Goal: Task Accomplishment & Management: Complete application form

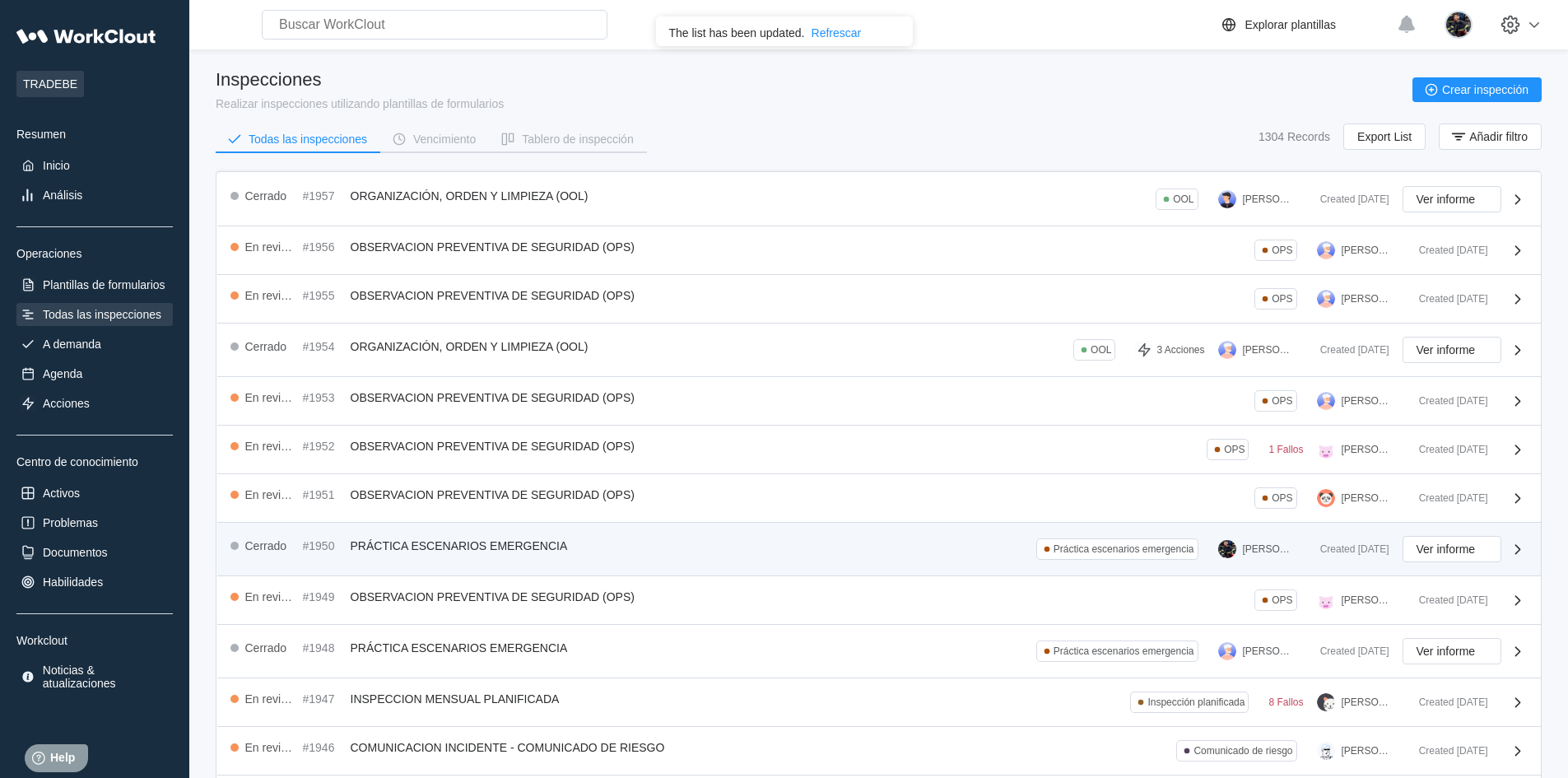
click at [861, 545] on div "Cerrado #1950 PRÁCTICA ESCENARIOS EMERGENCIA Práctica escenarios emergencia [PE…" at bounding box center [769, 549] width 1076 height 26
click at [973, 546] on div "Cerrado #1950 PRÁCTICA ESCENARIOS EMERGENCIA Práctica escenarios emergencia [PE…" at bounding box center [769, 549] width 1076 height 26
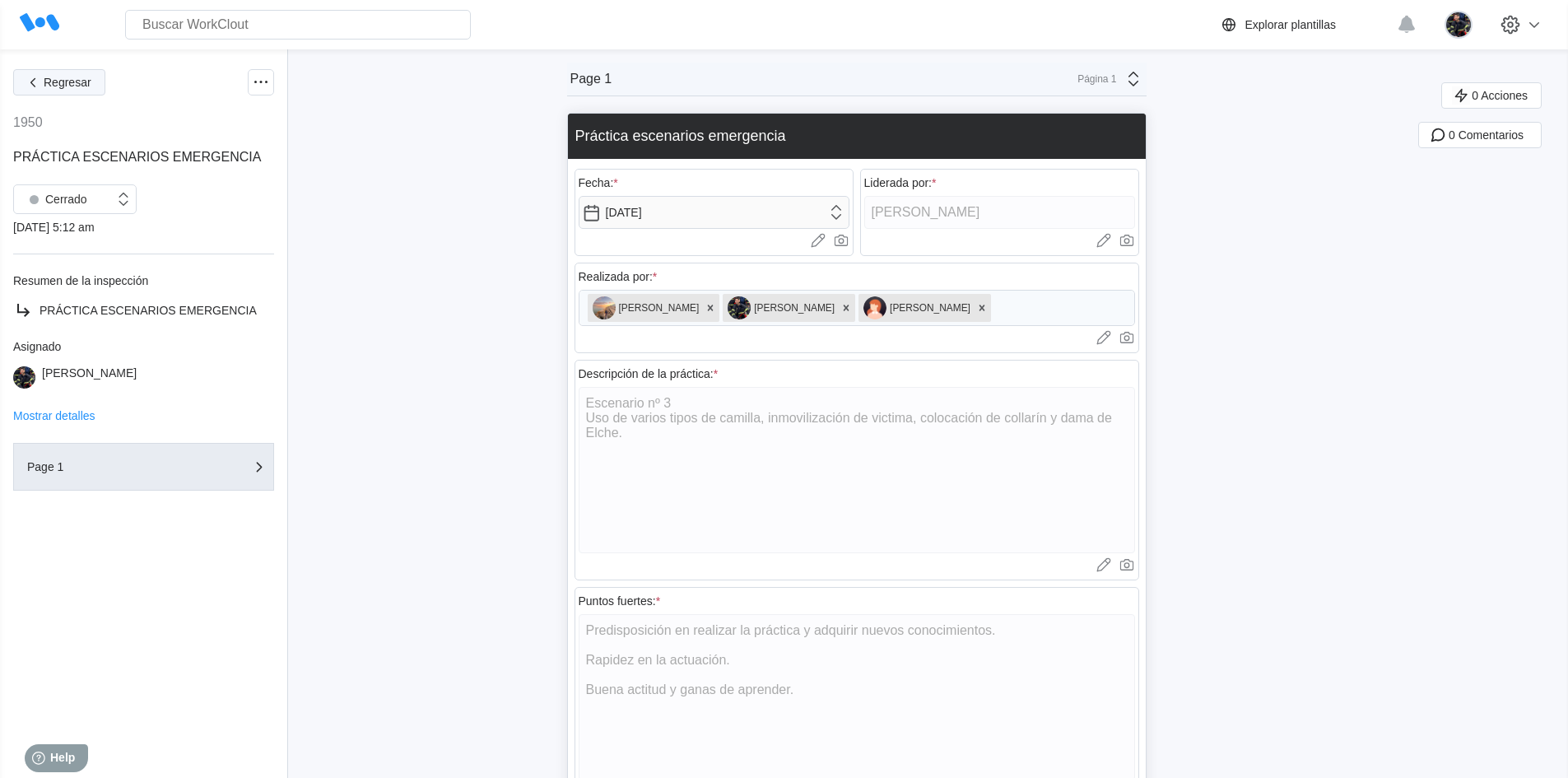
click at [82, 92] on button "Regresar" at bounding box center [59, 83] width 92 height 26
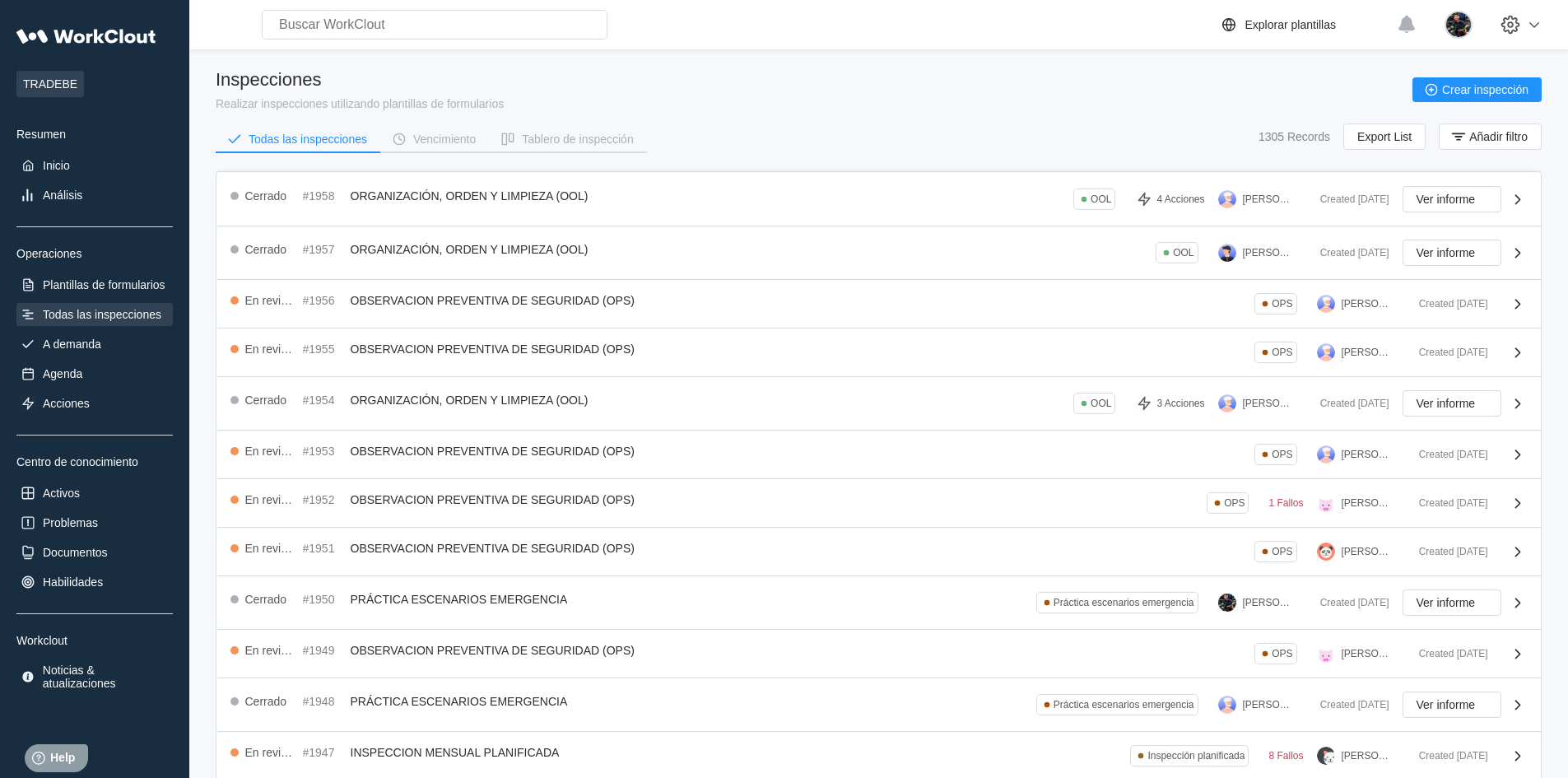
click at [950, 130] on div "Todas las inspecciones Vencimiento Tablero de inspección 1305 Records Export Li…" at bounding box center [879, 144] width 1327 height 41
click at [836, 107] on div "Inspecciones Realizar inspecciones utilizando plantillas de formularios Crear i…" at bounding box center [879, 90] width 1327 height 41
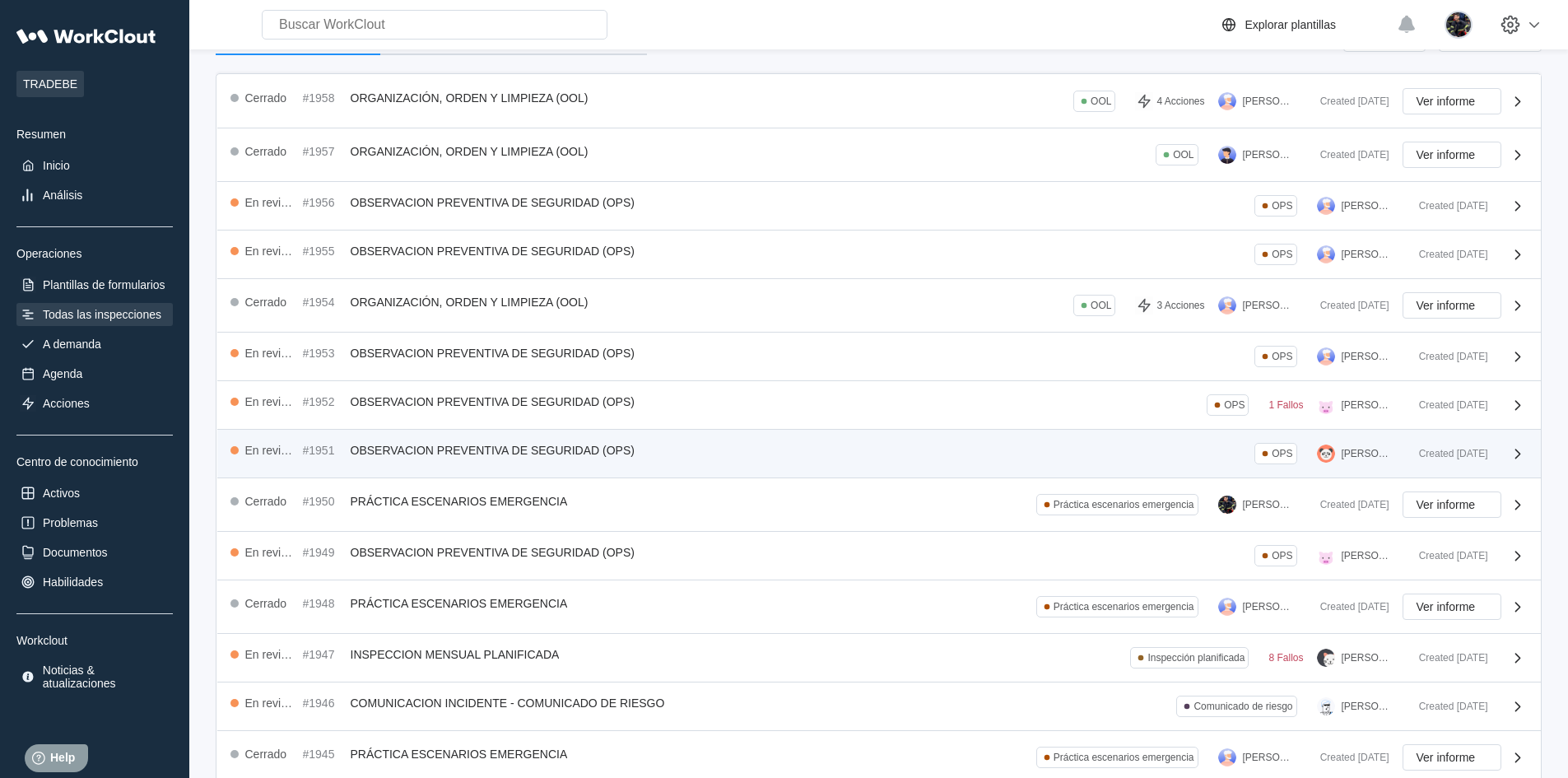
scroll to position [165, 0]
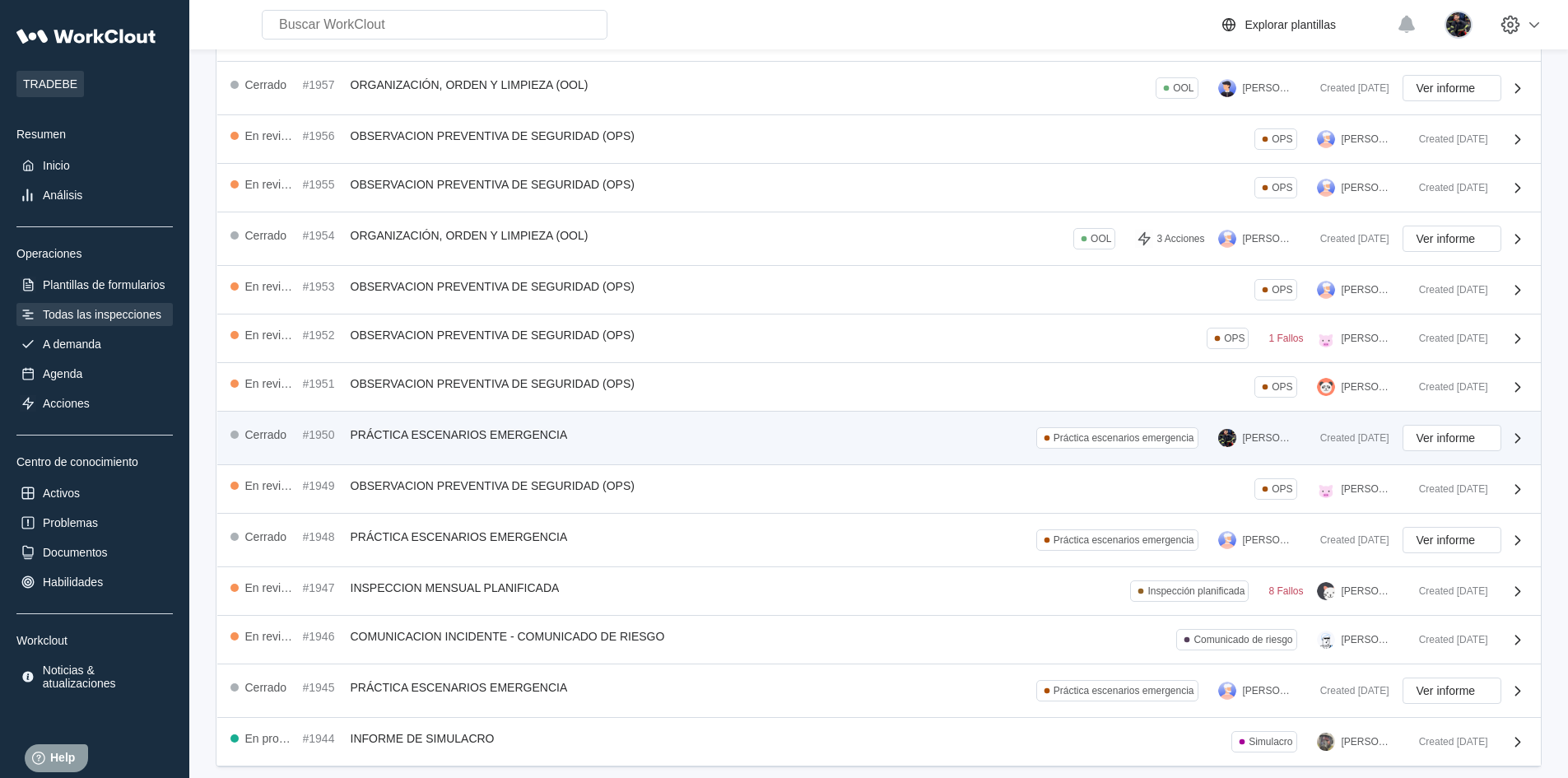
click at [872, 452] on div "Cerrado #1950 PRÁCTICA ESCENARIOS EMERGENCIA Práctica escenarios emergencia [PE…" at bounding box center [879, 438] width 1324 height 54
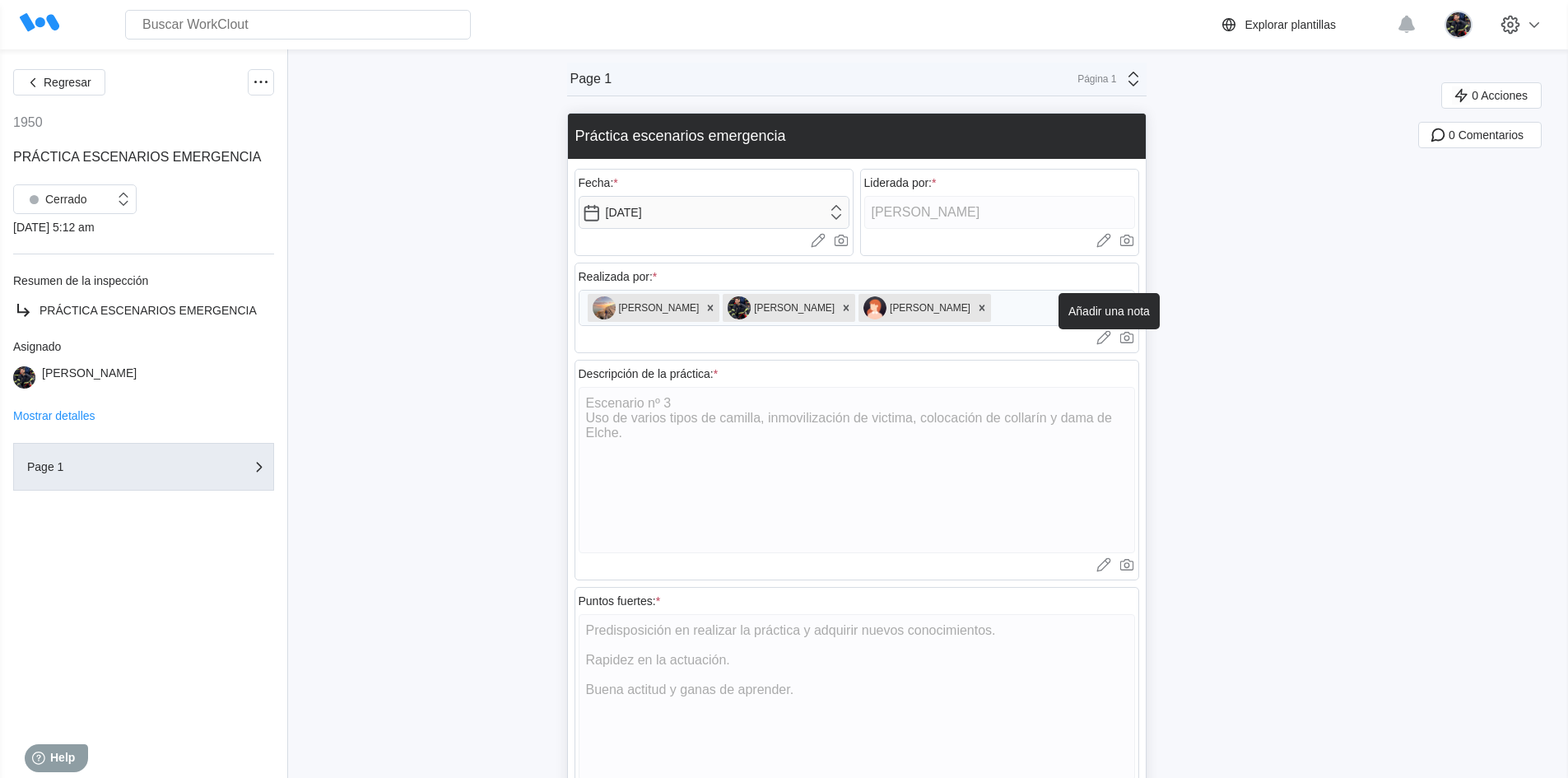
click at [1113, 337] on icon at bounding box center [1104, 337] width 17 height 17
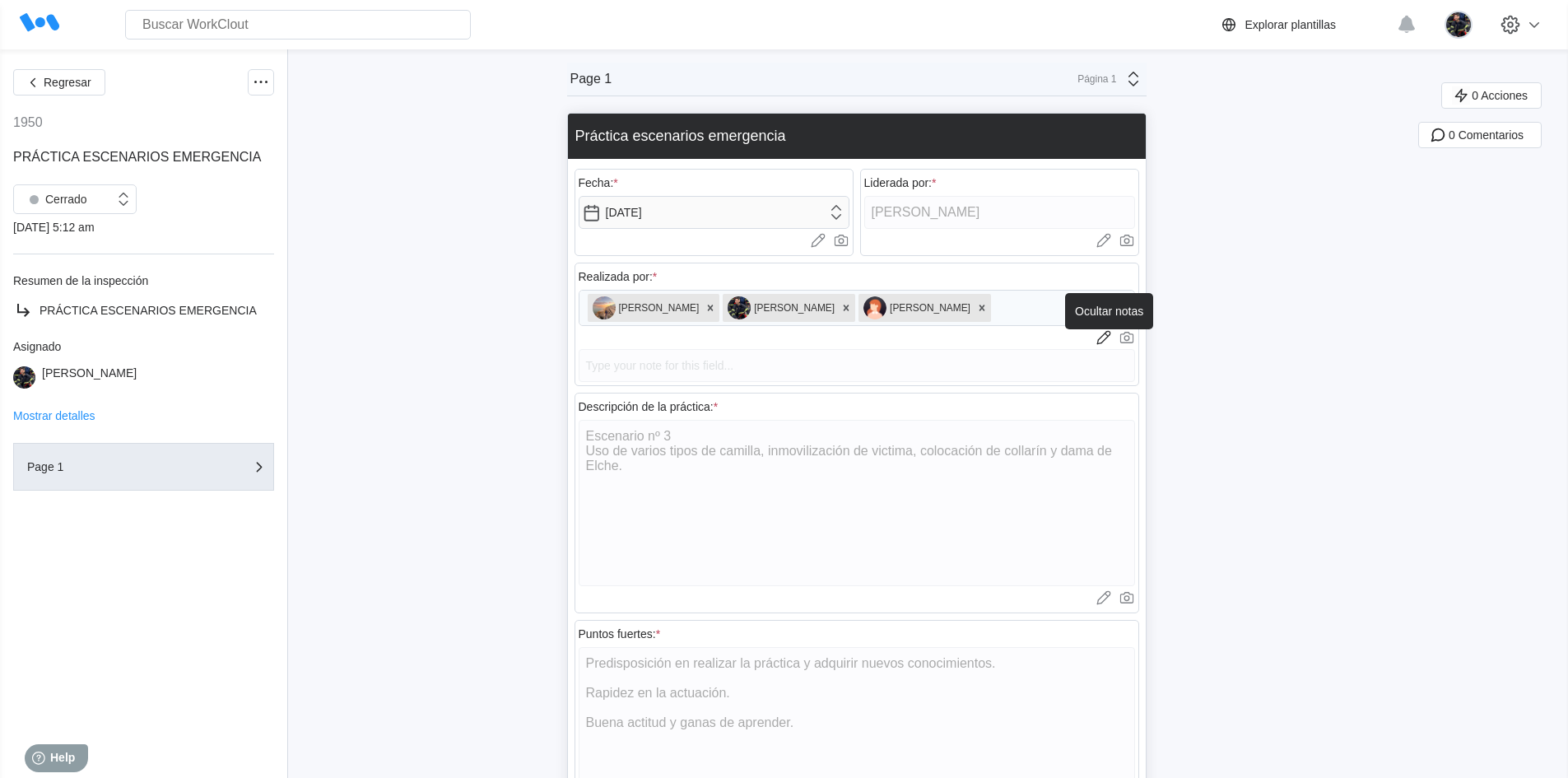
click at [1106, 336] on icon at bounding box center [1102, 336] width 9 height 9
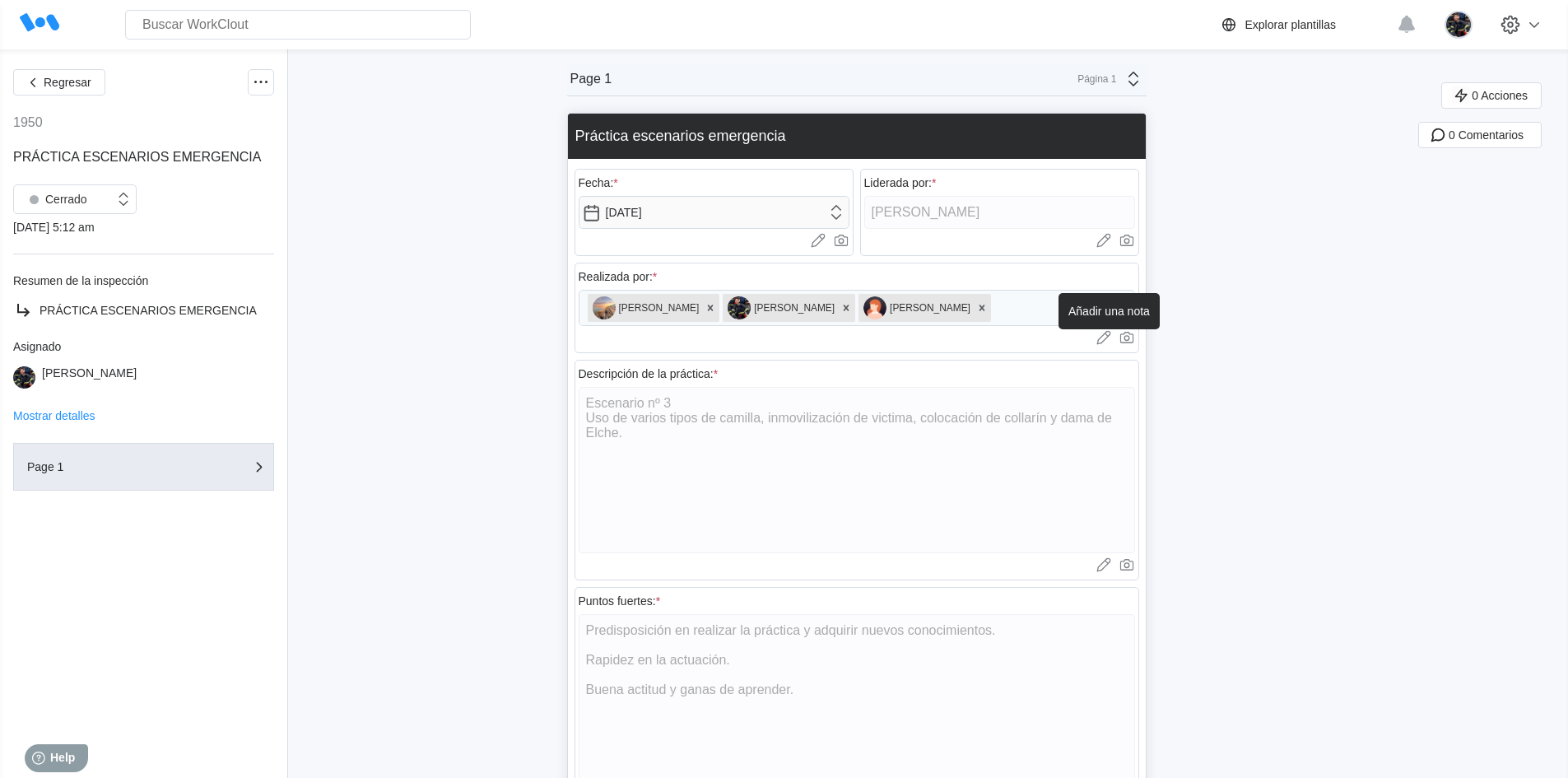
click at [1104, 337] on icon at bounding box center [1104, 337] width 17 height 17
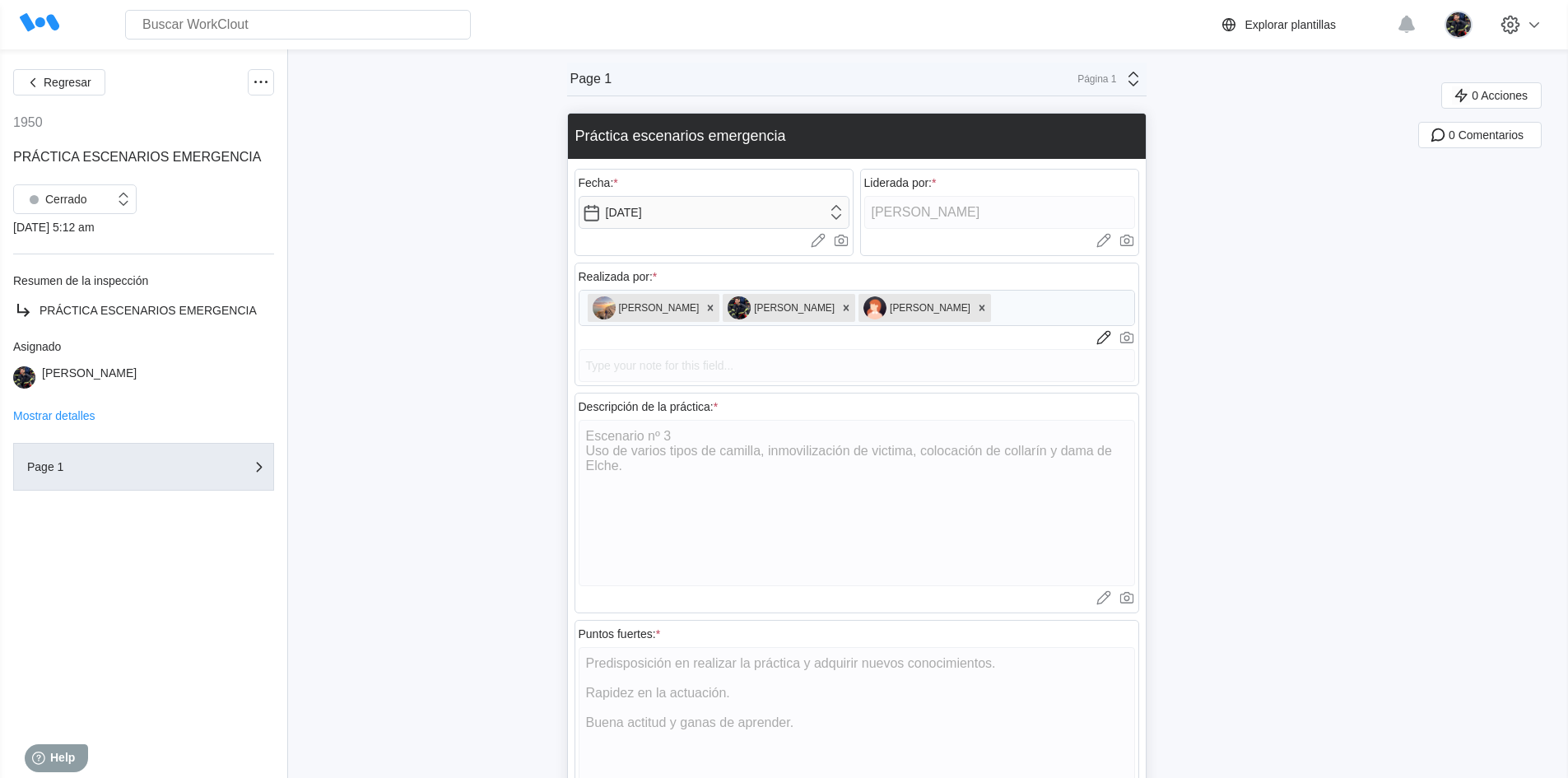
click at [50, 82] on span "Regresar" at bounding box center [68, 82] width 48 height 11
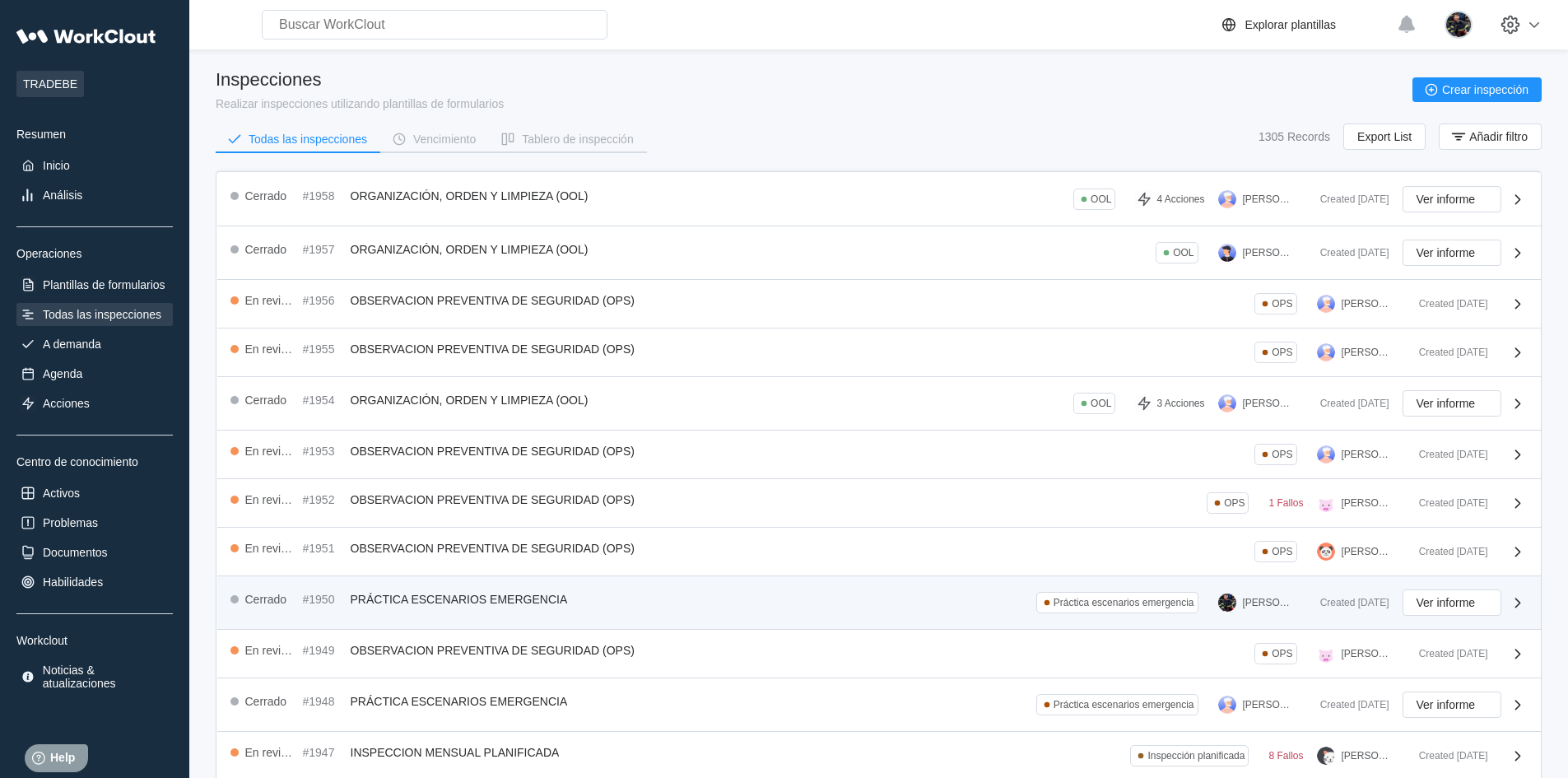
click at [782, 607] on div "Cerrado #1950 PRÁCTICA ESCENARIOS EMERGENCIA Práctica escenarios emergencia [PE…" at bounding box center [769, 603] width 1076 height 26
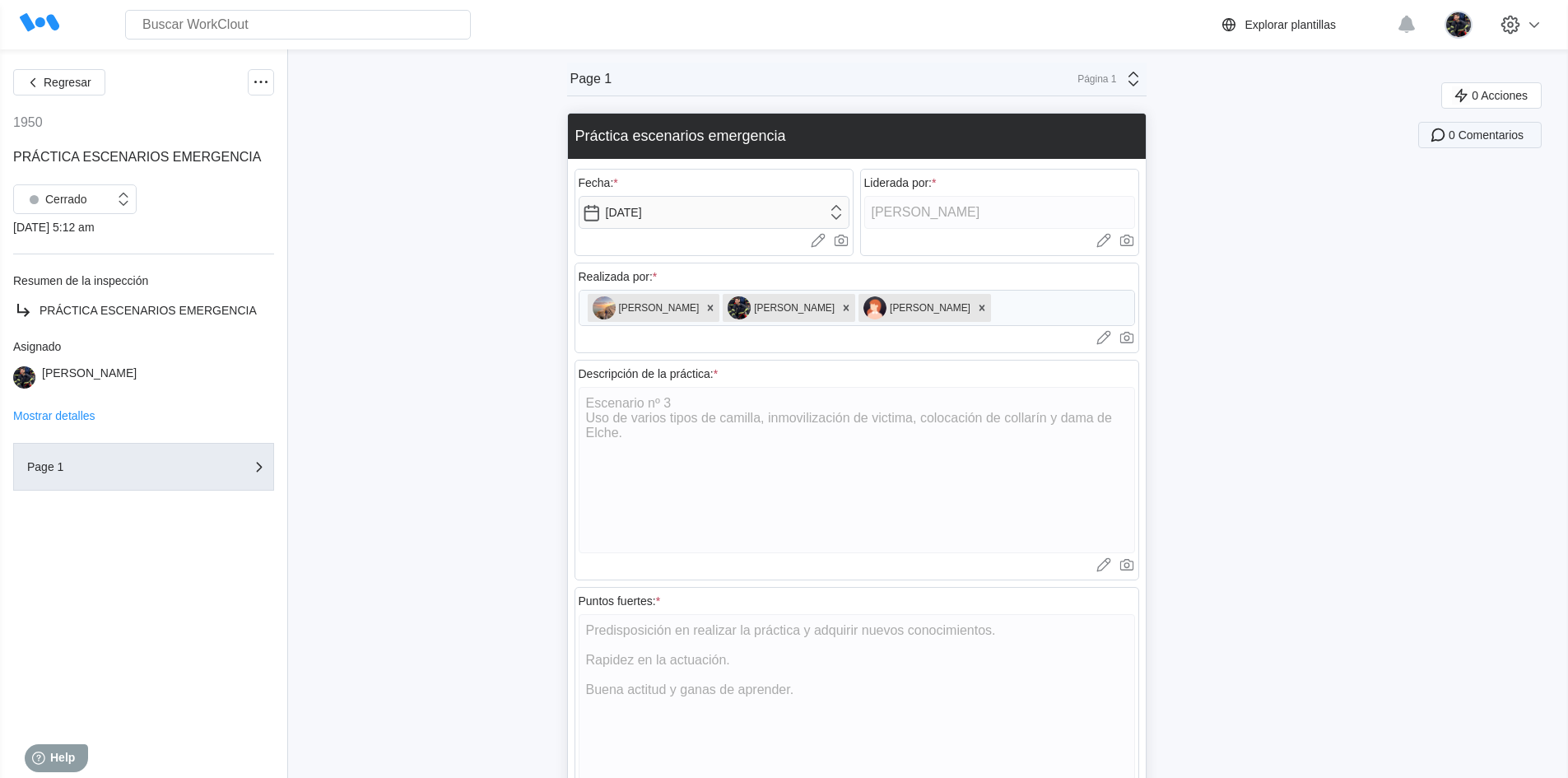
click at [1447, 132] on icon "button" at bounding box center [1438, 135] width 18 height 19
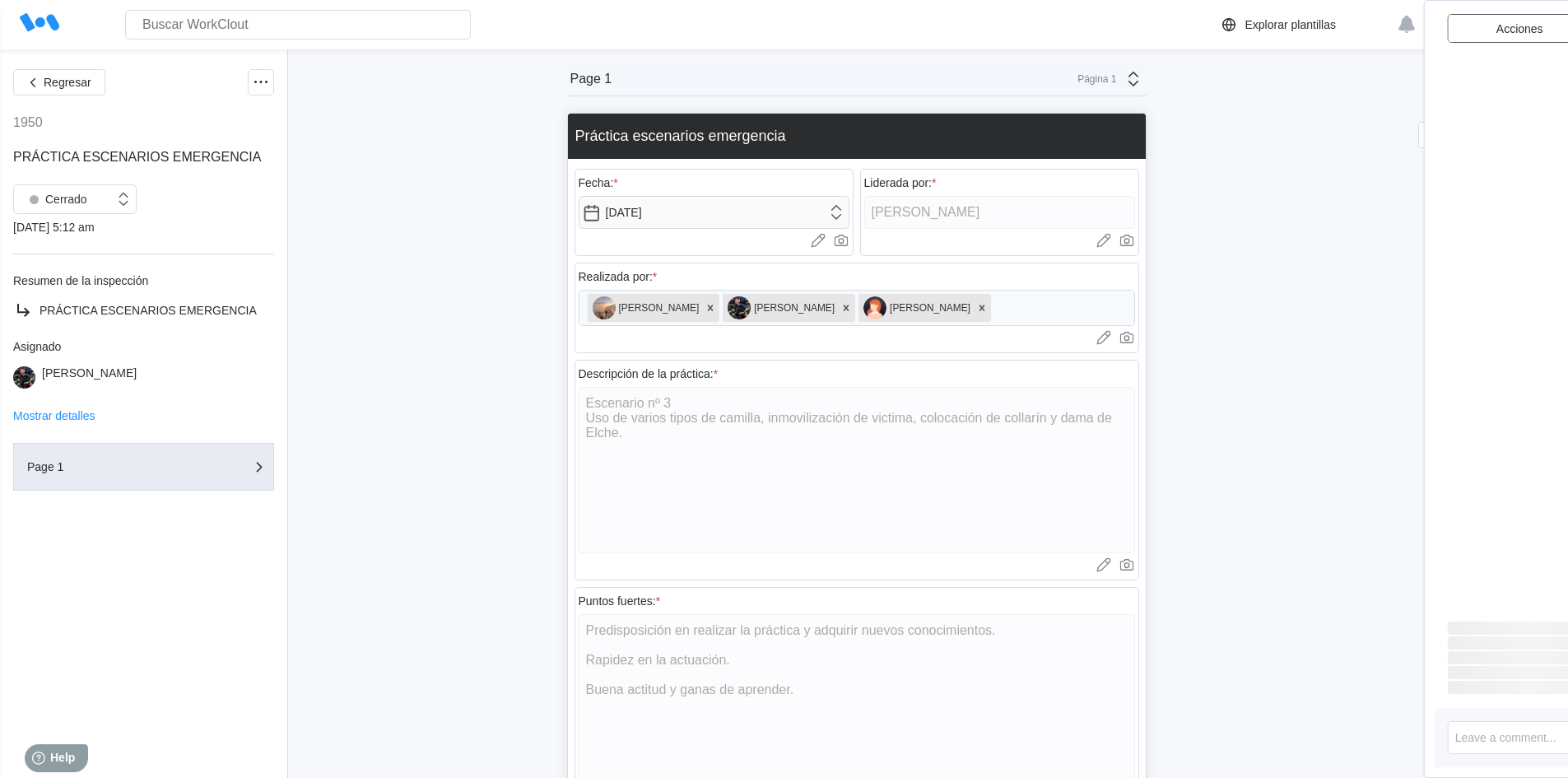
type textarea "x"
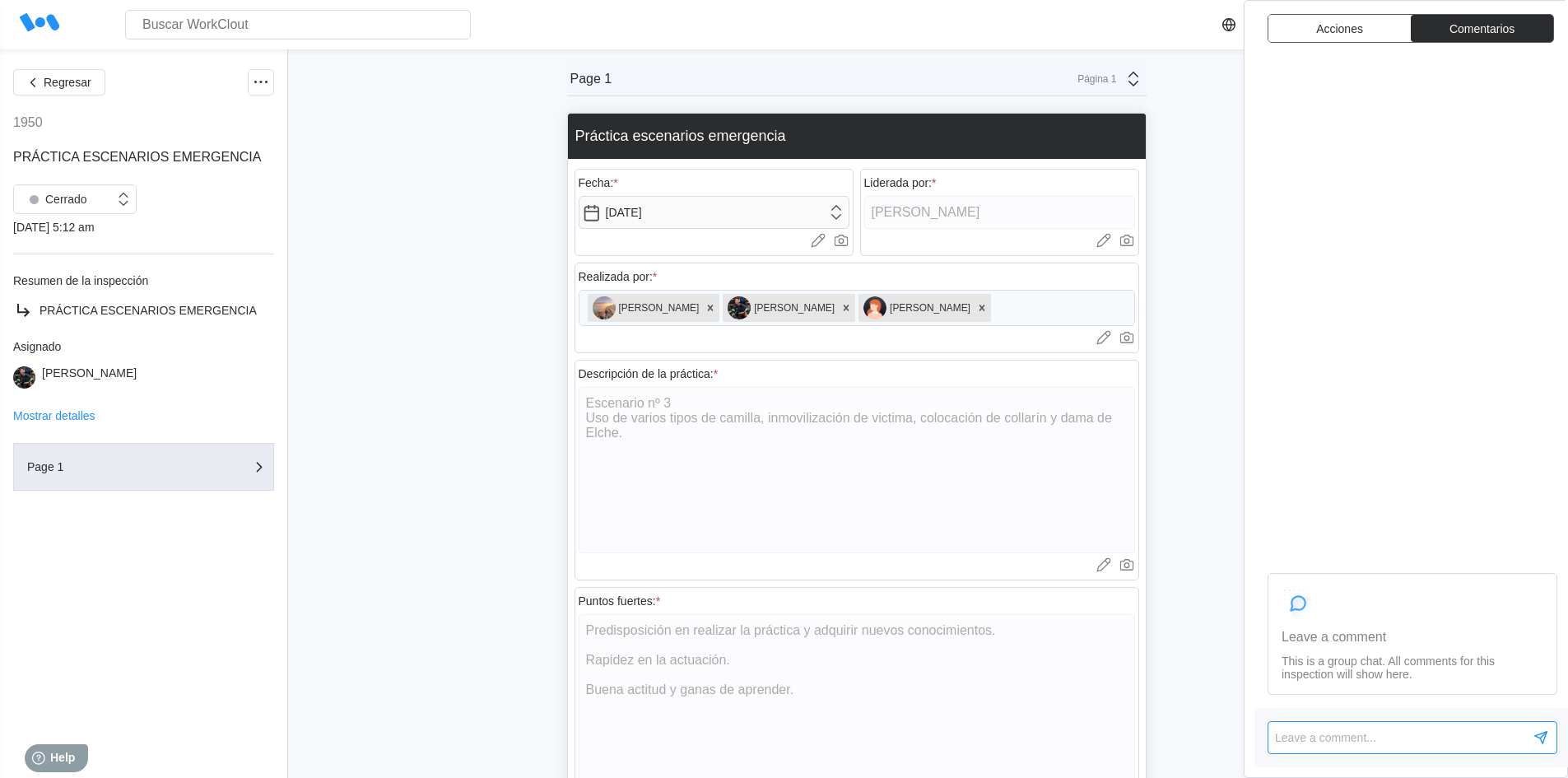
click at [1382, 727] on textarea at bounding box center [1412, 737] width 290 height 33
type textarea "S"
type textarea "x"
type textarea "Se"
type textarea "x"
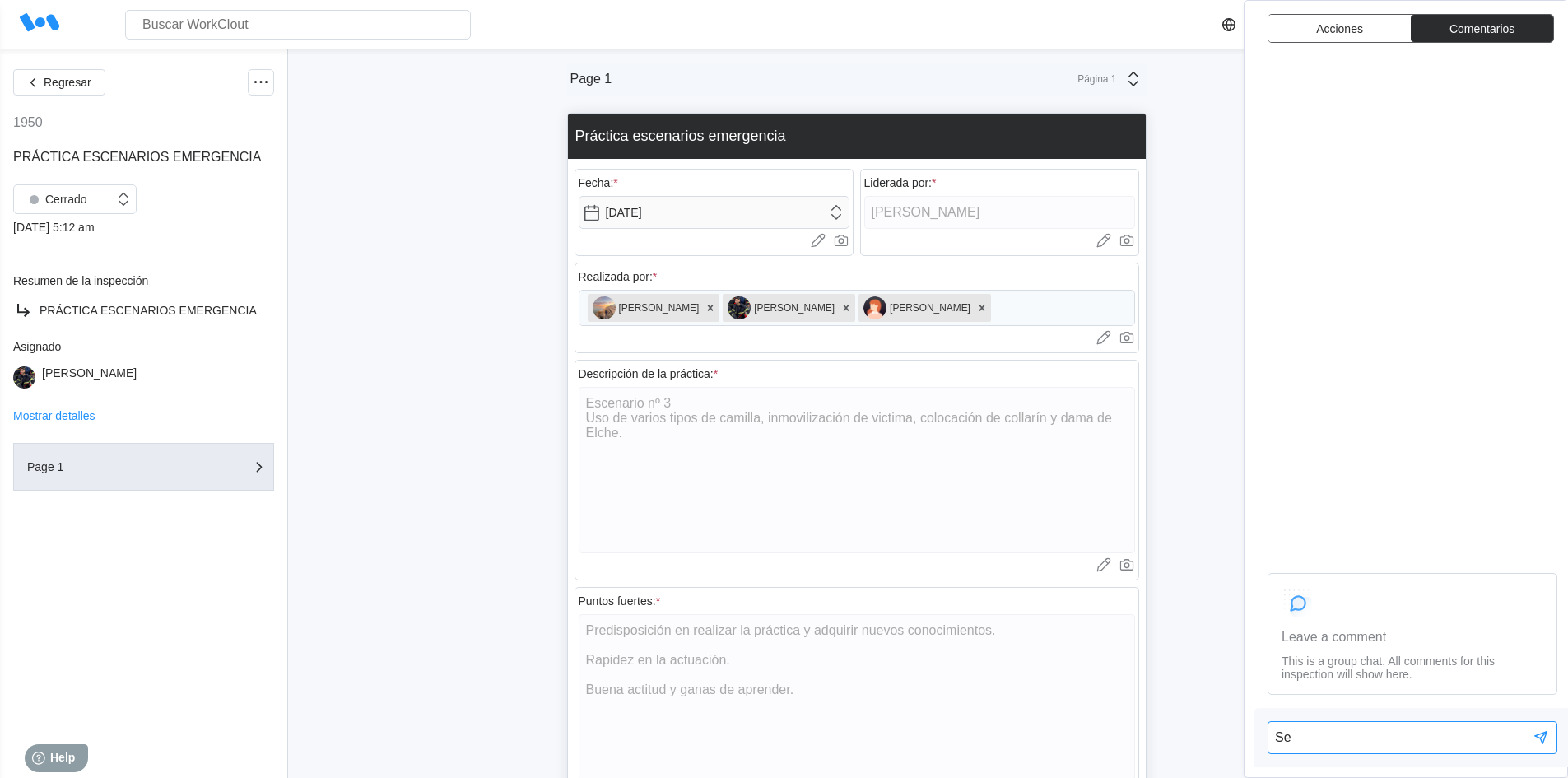
type textarea "Se"
type textarea "x"
type textarea "Se r"
type textarea "x"
type textarea "Se re"
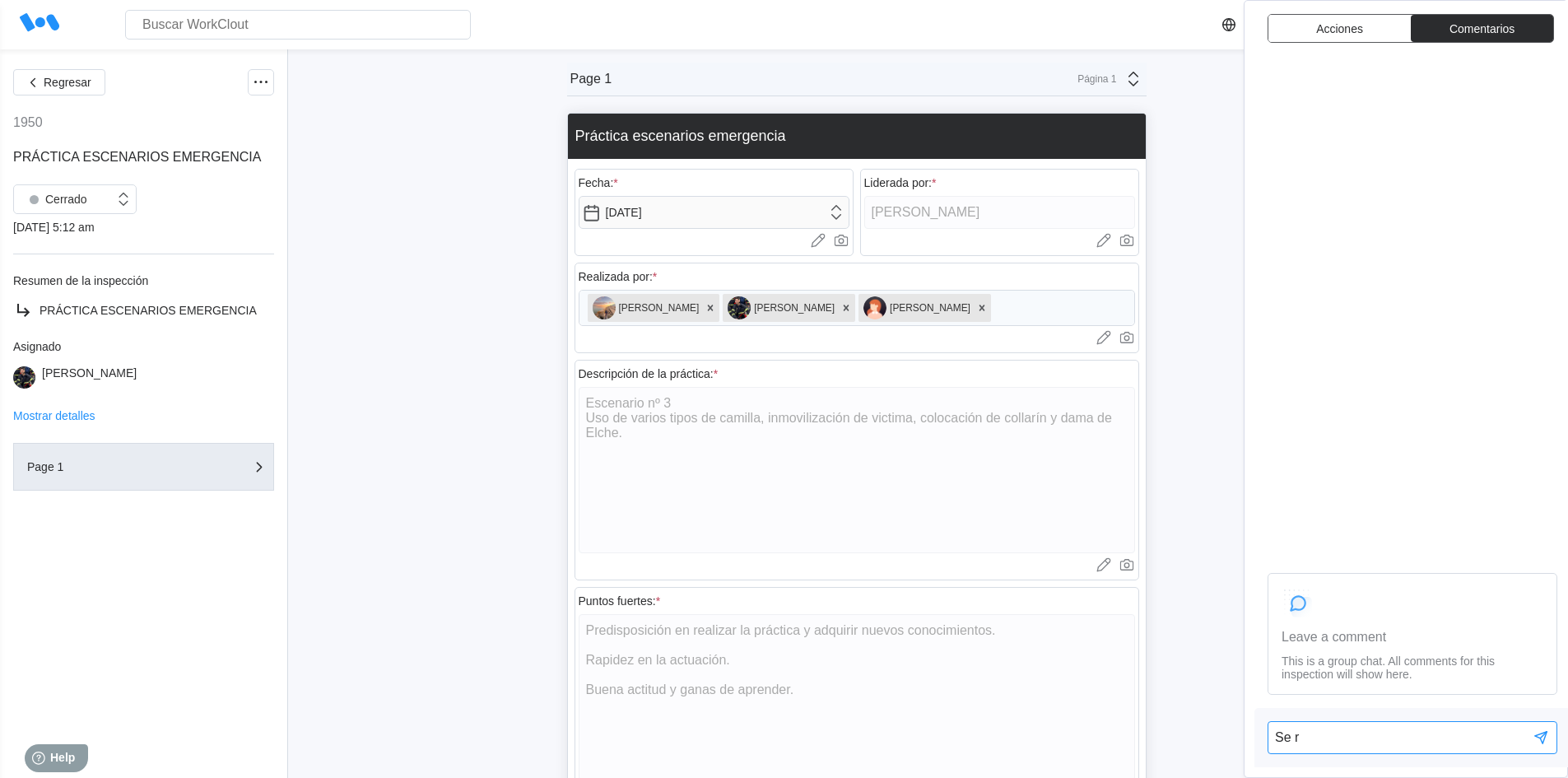
type textarea "x"
type textarea "Se rea"
type textarea "x"
type textarea "Se real"
type textarea "x"
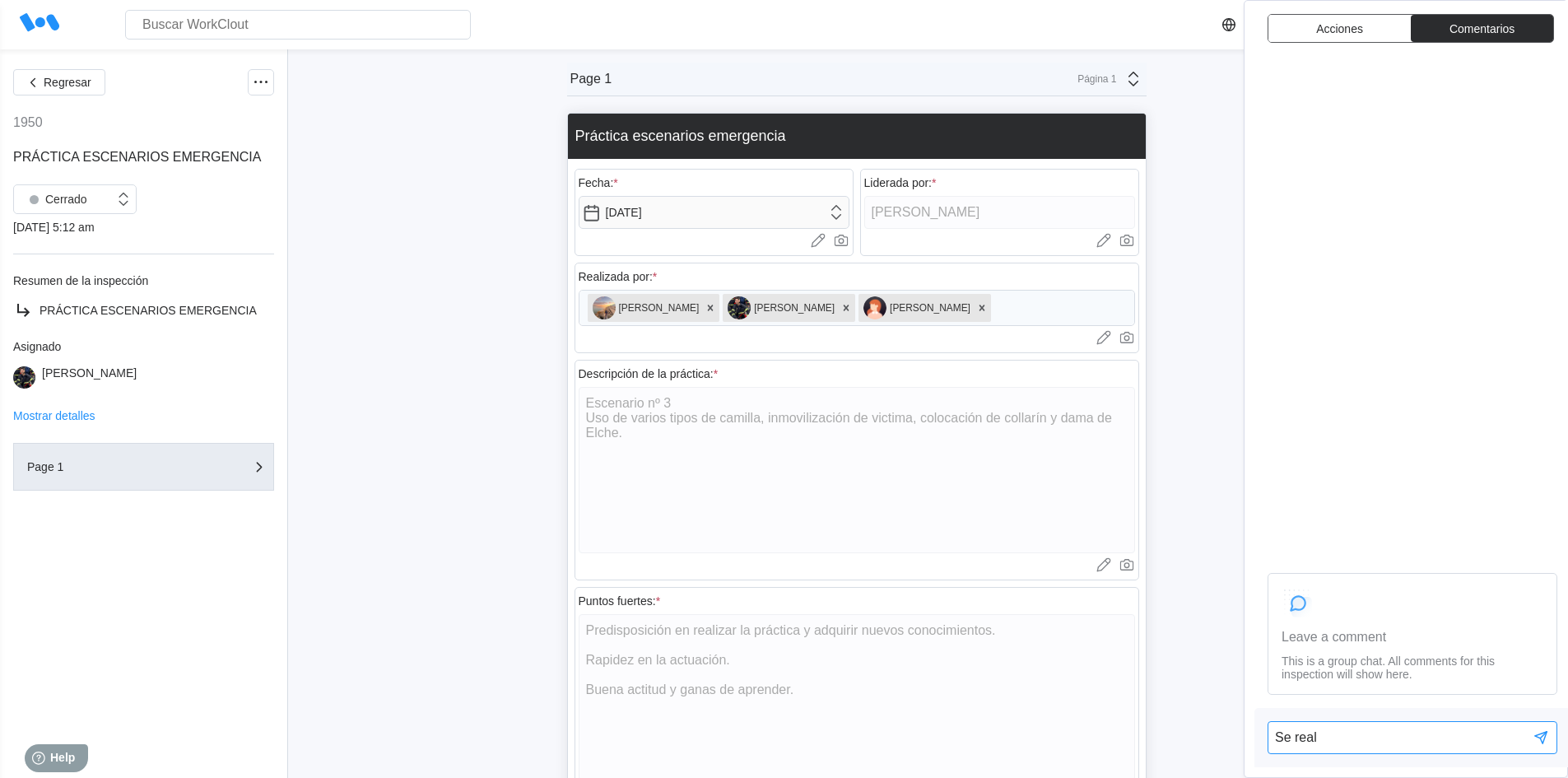
type textarea "Se reali"
type textarea "x"
type textarea "Se realiz"
type textarea "x"
type textarea "Se realiza"
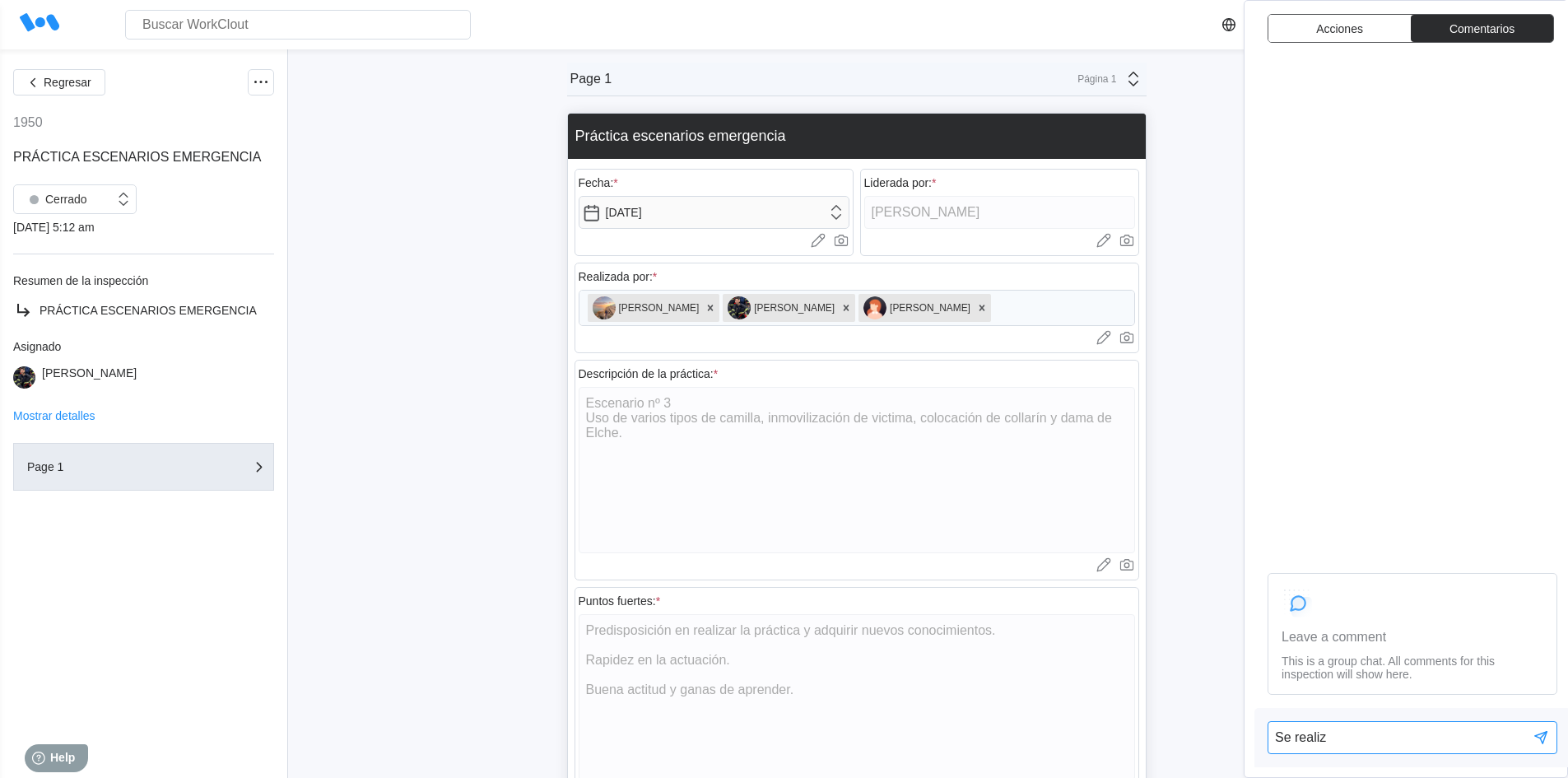
type textarea "x"
type textarea "Se realiza"
type textarea "x"
type textarea "Se realiza d"
type textarea "x"
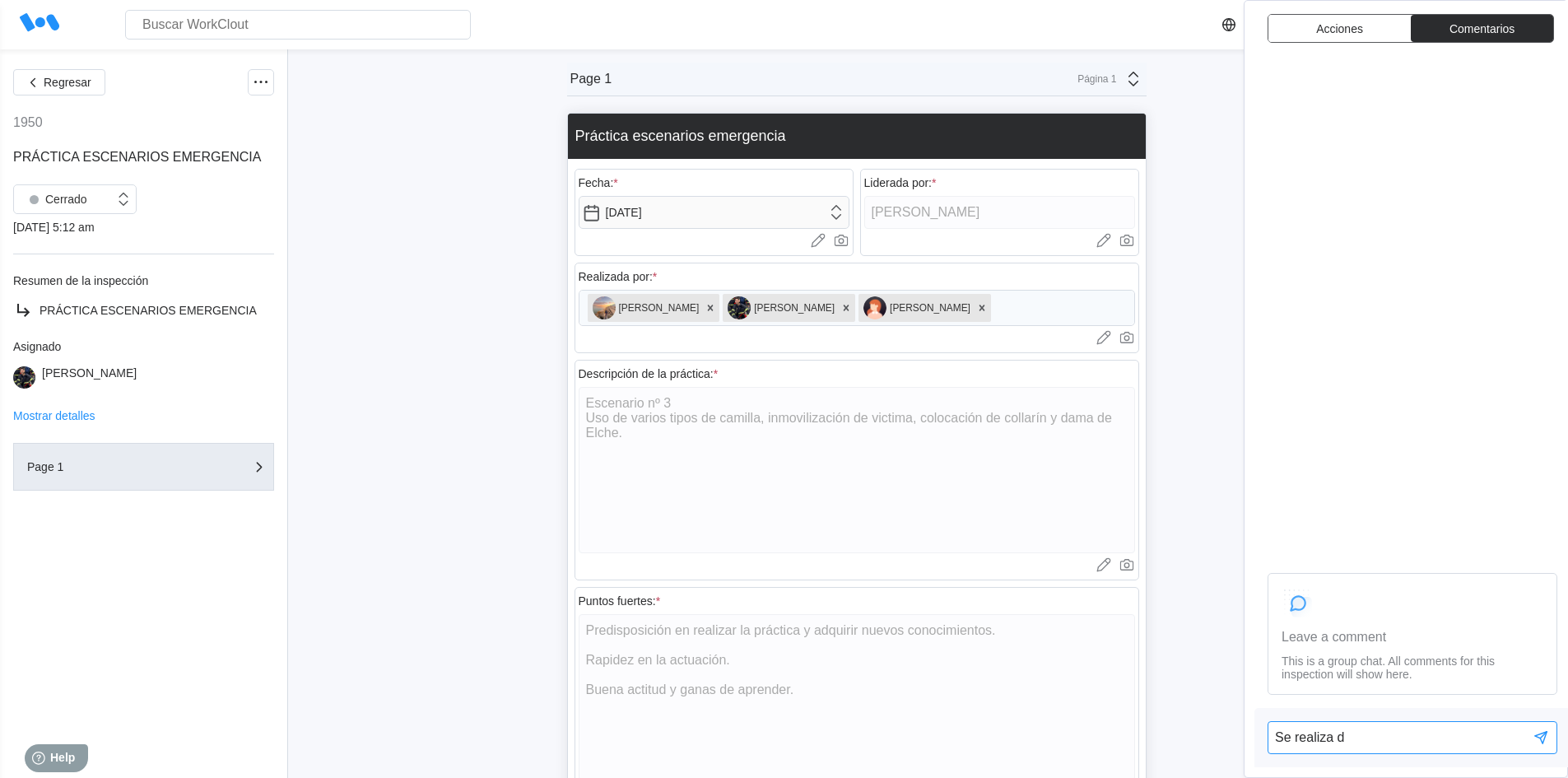
type textarea "Se realiza de"
type textarea "x"
type textarea "Se realiza de"
type textarea "x"
type textarea "Se realiza de n"
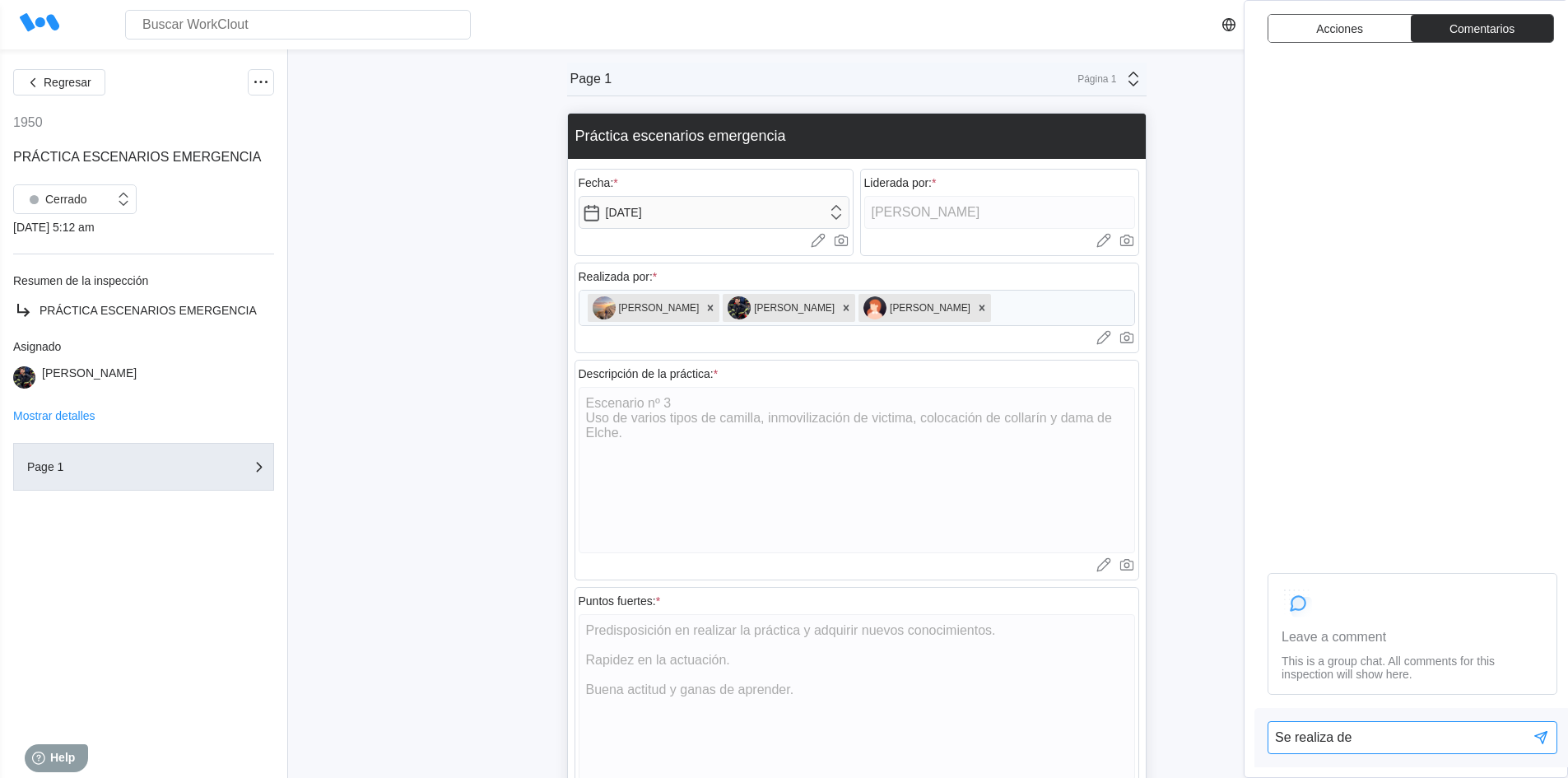
type textarea "x"
type textarea "Se realiza de nu"
type textarea "x"
type textarea "Se realiza de nue"
type textarea "x"
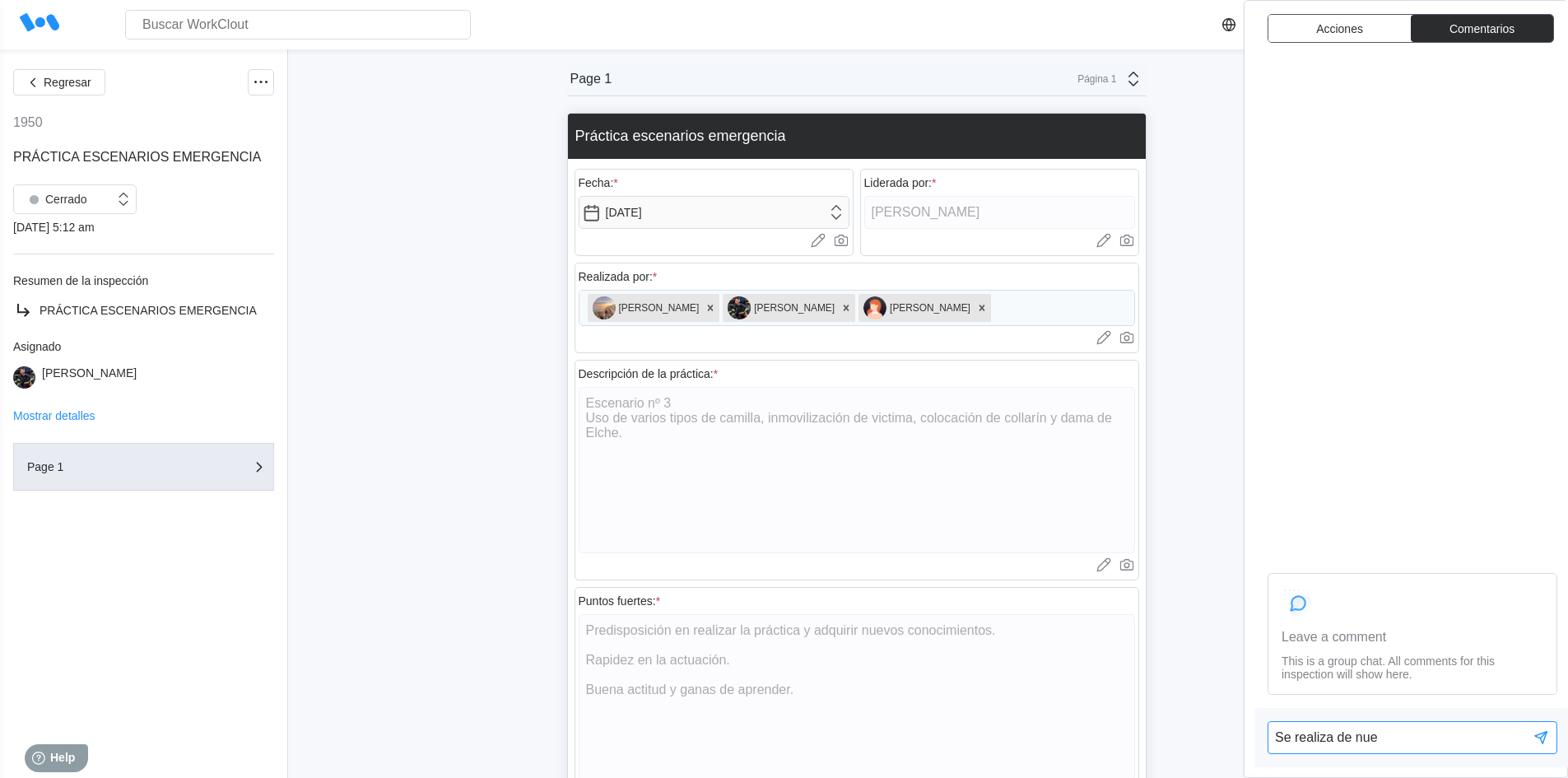
type textarea "Se realiza de nuev"
type textarea "x"
type textarea "Se realiza de nuevo"
type textarea "x"
type textarea "Se realiza de nuevo"
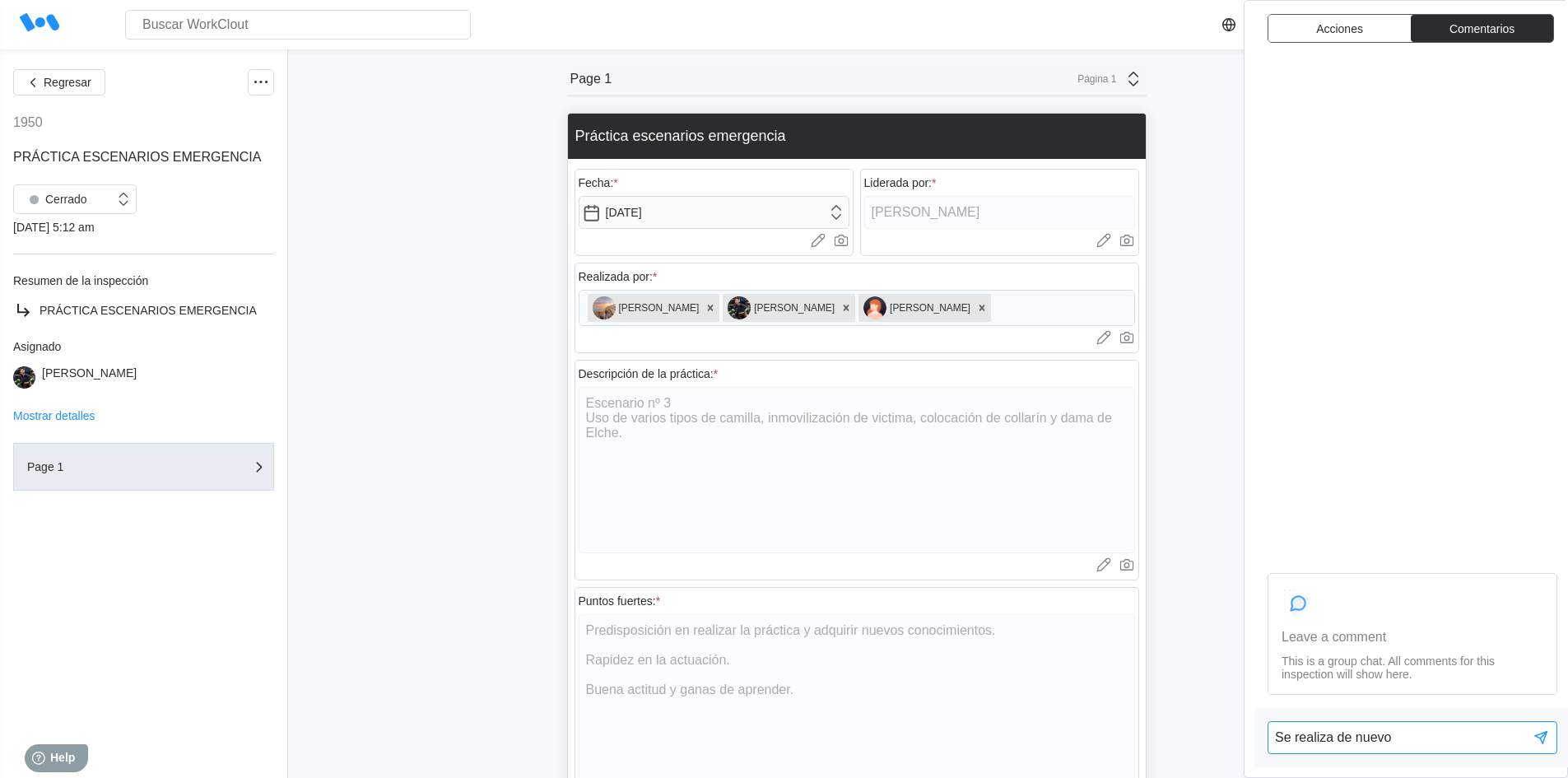
type textarea "x"
type textarea "Se realiza de nuevo u"
type textarea "x"
type textarea "Se realiza de nuevo"
type textarea "x"
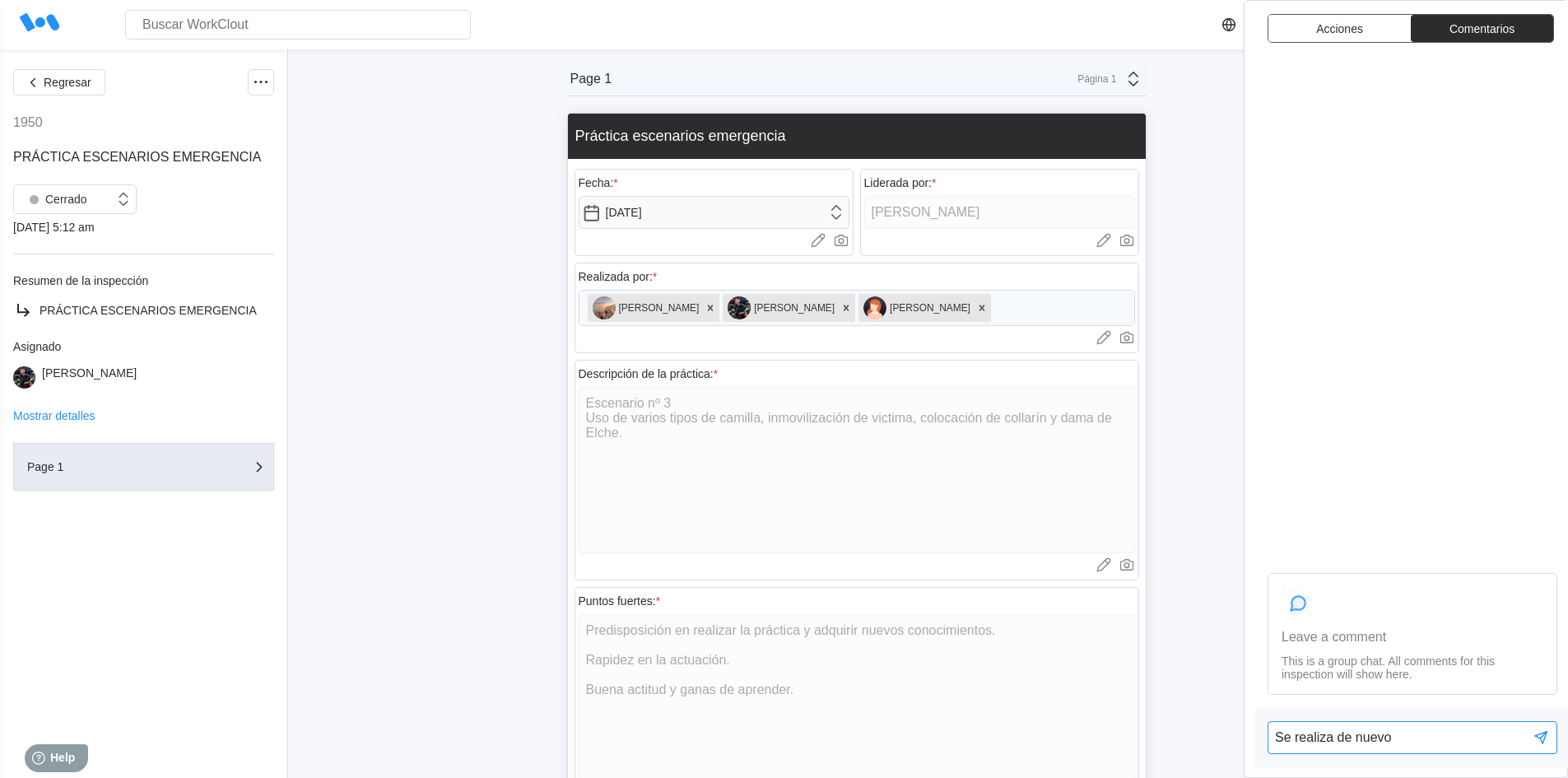
type textarea "Se realiza de nuevo l"
type textarea "x"
type textarea "Se realiza de nuevo la"
type textarea "x"
type textarea "Se realiza de nuevo la"
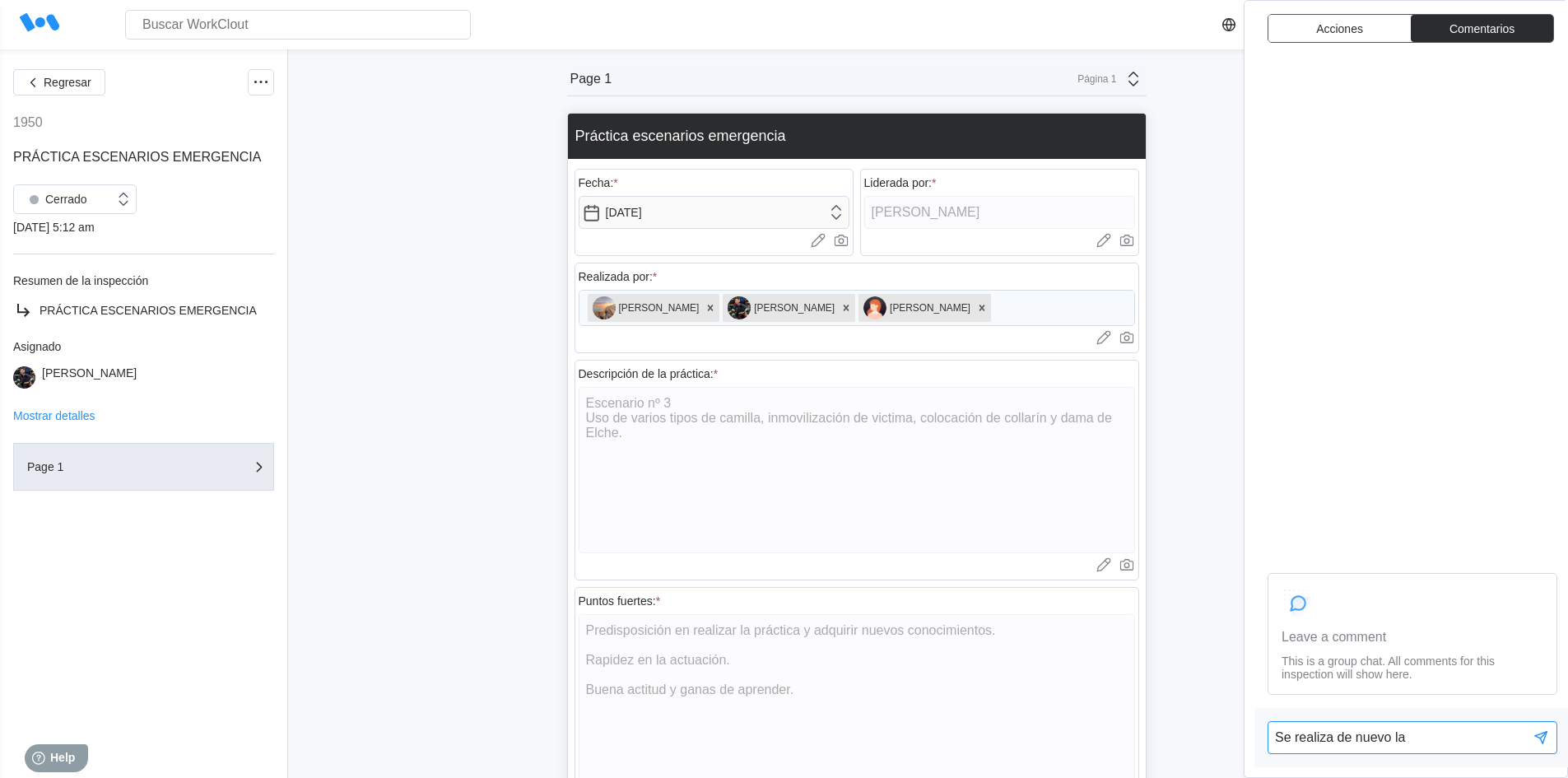
type textarea "x"
type textarea "Se realiza de nuevo la p"
type textarea "x"
type textarea "Se realiza de nuevo la pr"
type textarea "x"
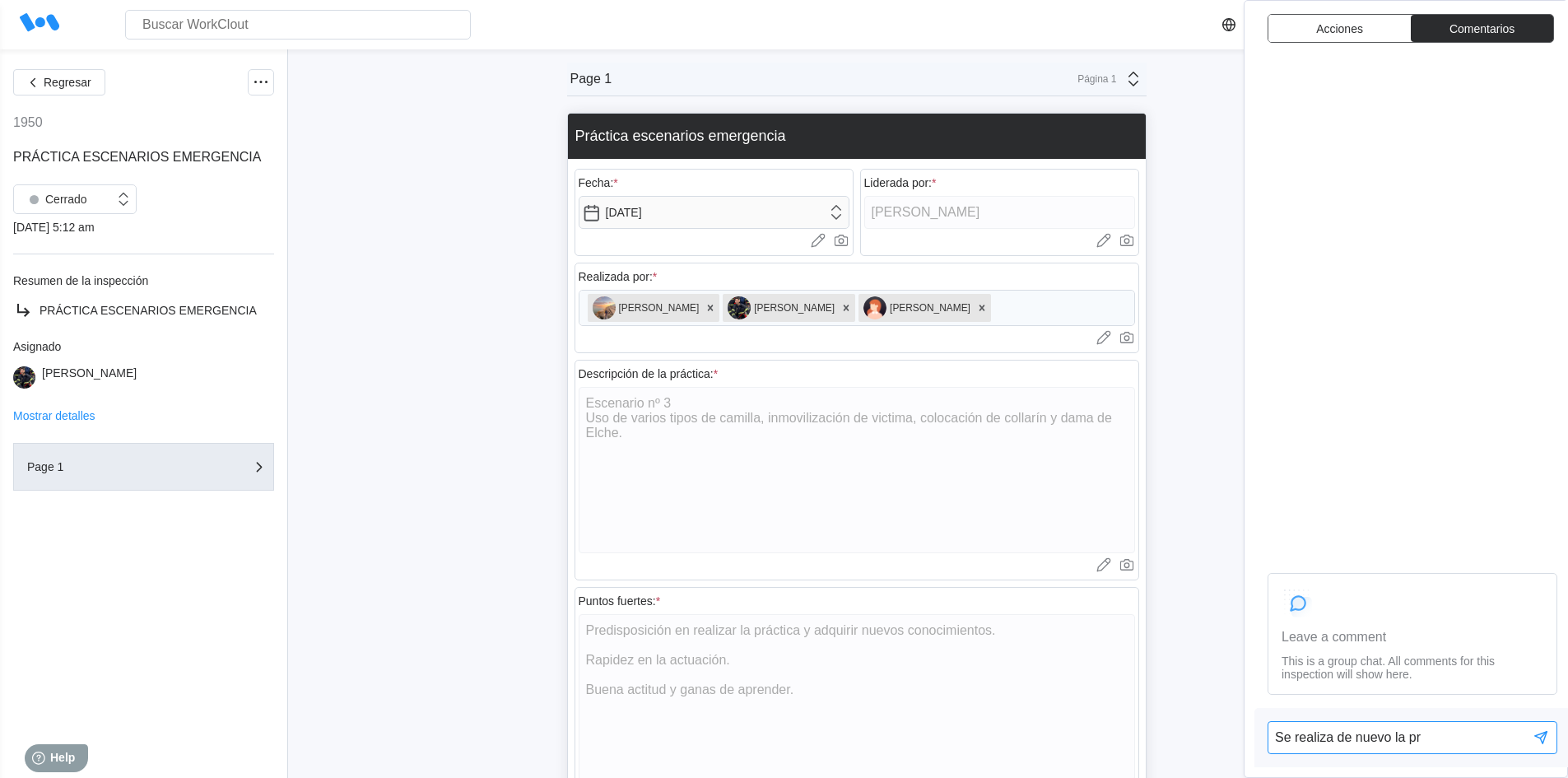
type textarea "Se realiza de nuevo la prá"
type textarea "x"
type textarea "Se realiza de nuevo la prác"
type textarea "x"
type textarea "Se realiza de nuevo la práct"
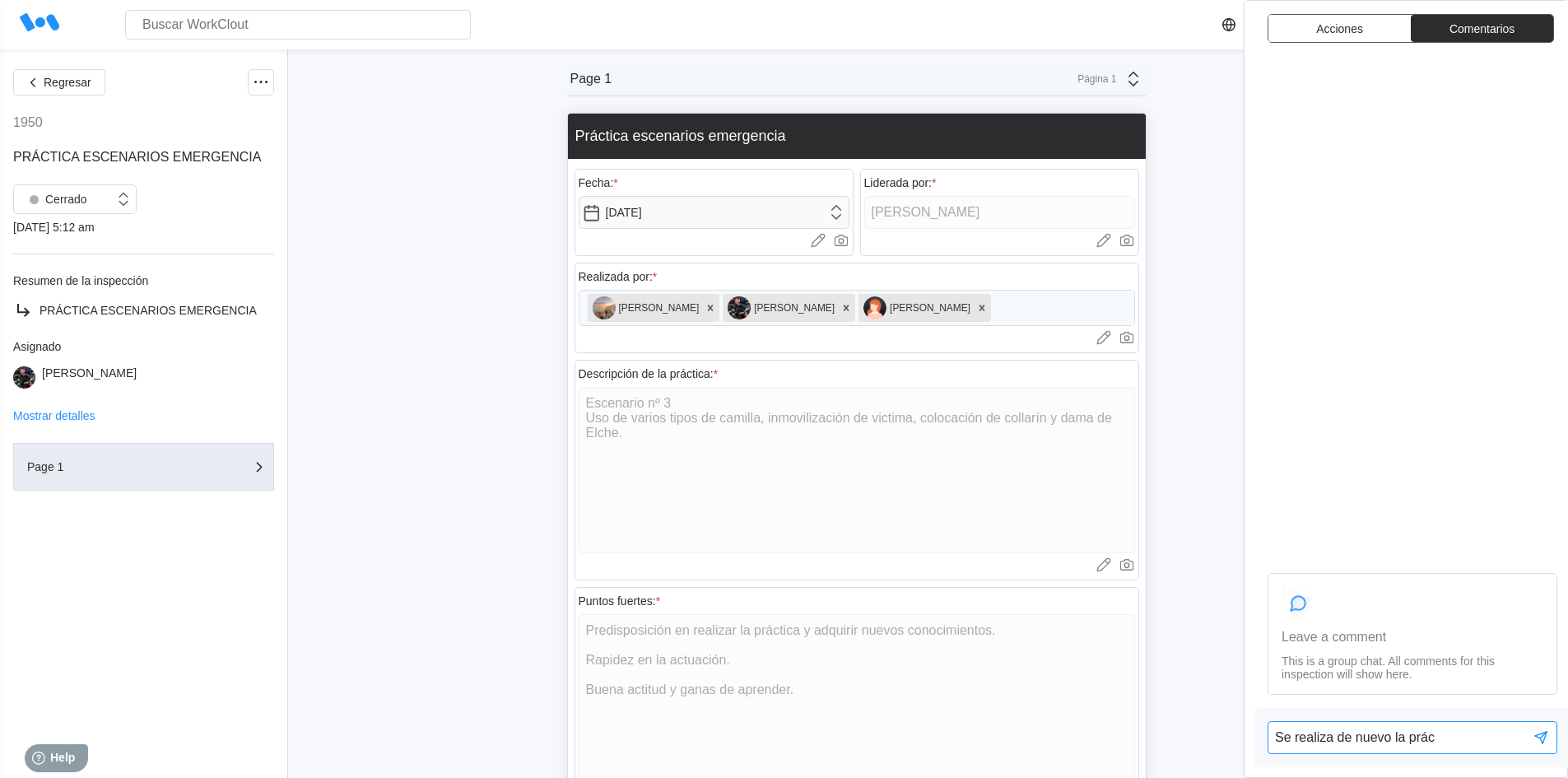
type textarea "x"
type textarea "Se realiza de nuevo la prácti"
type textarea "x"
type textarea "Se realiza de nuevo la práctic"
type textarea "x"
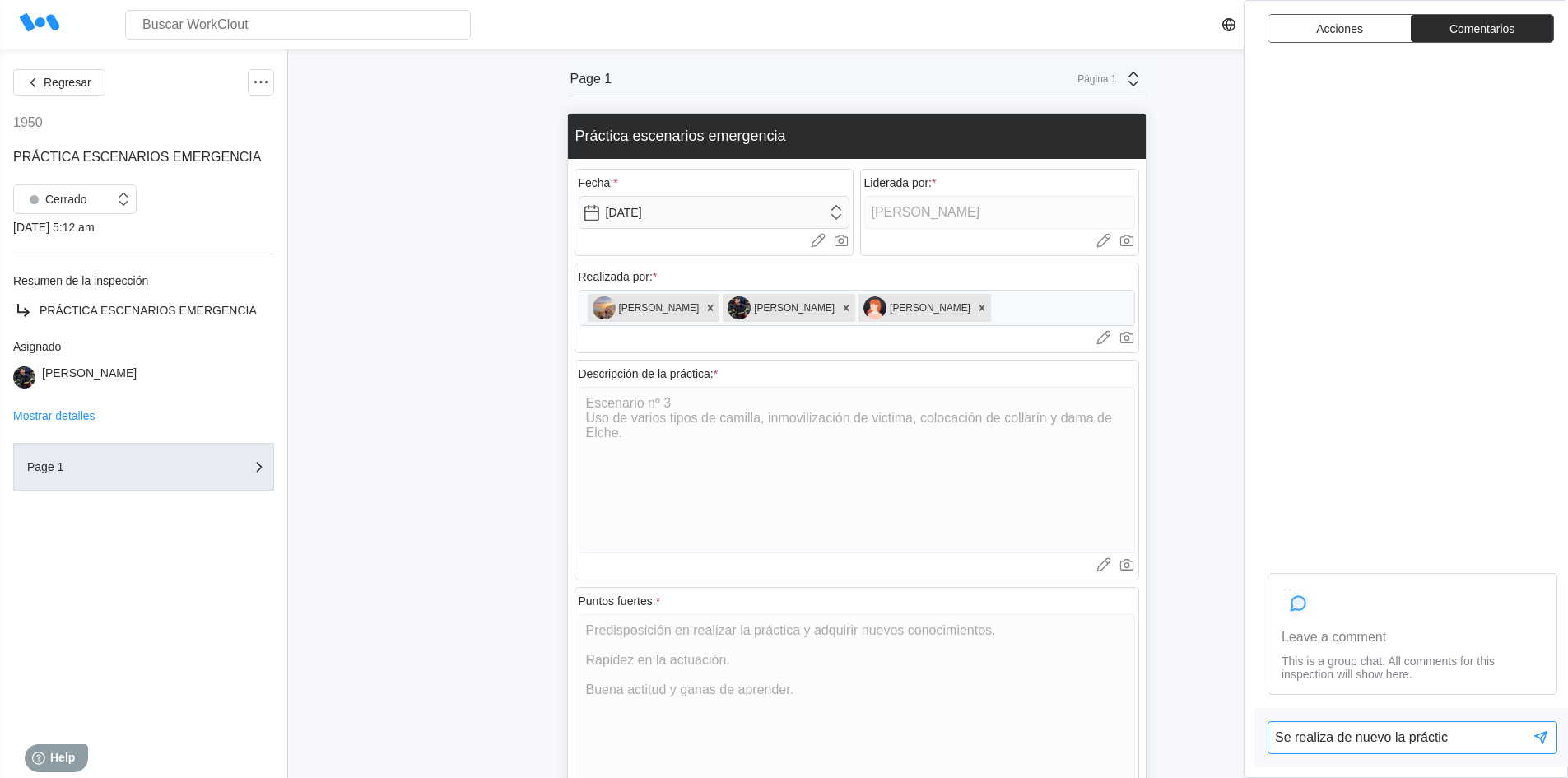
type textarea "Se realiza de nuevo la práctica"
type textarea "x"
type textarea "Se realiza de nuevo la práctica"
type textarea "x"
type textarea "Se realiza de nuevo la práctica c"
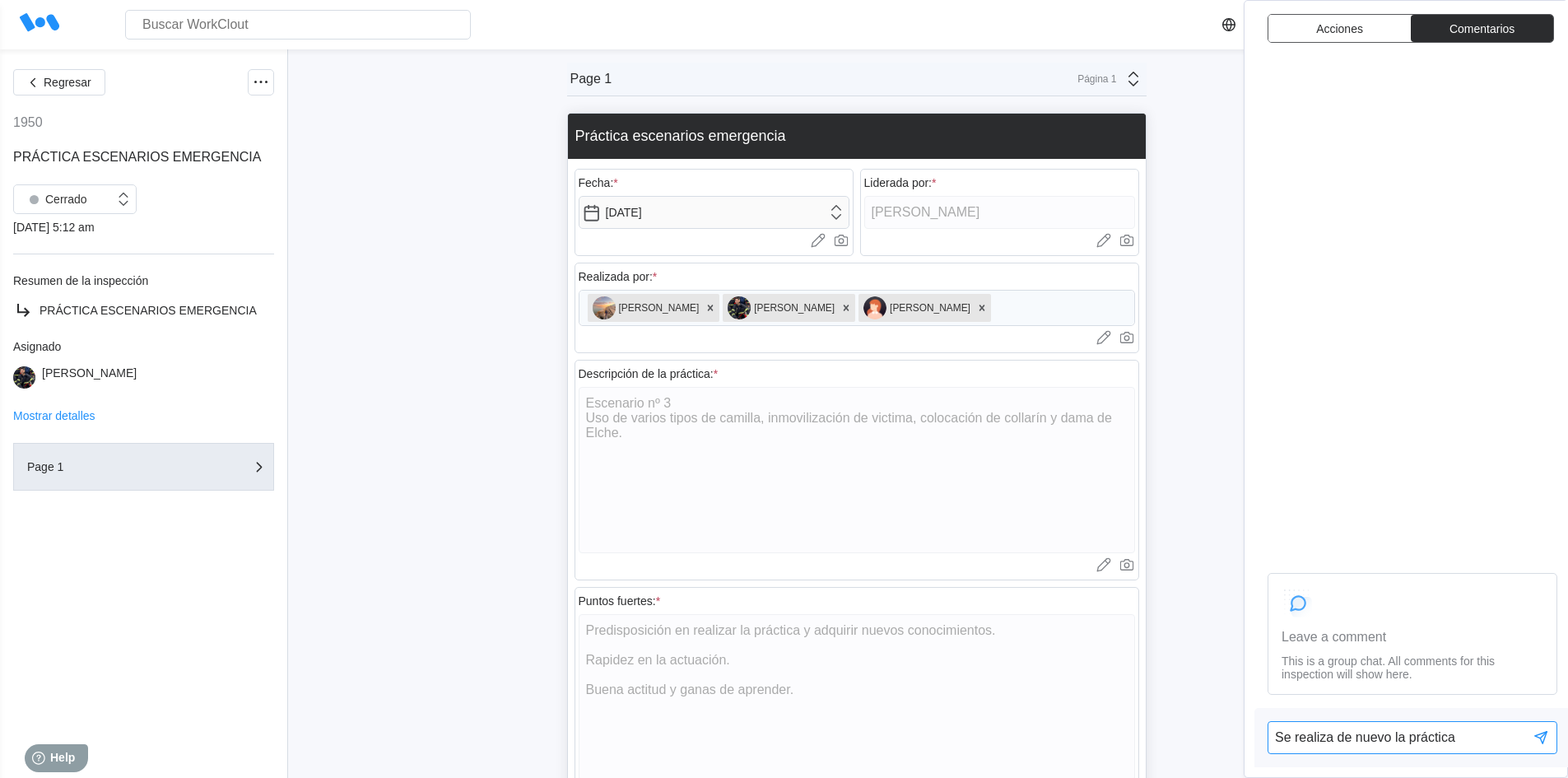
type textarea "x"
type textarea "Se realiza de nuevo la práctica co"
type textarea "x"
type textarea "Se realiza de nuevo la práctica con"
type textarea "x"
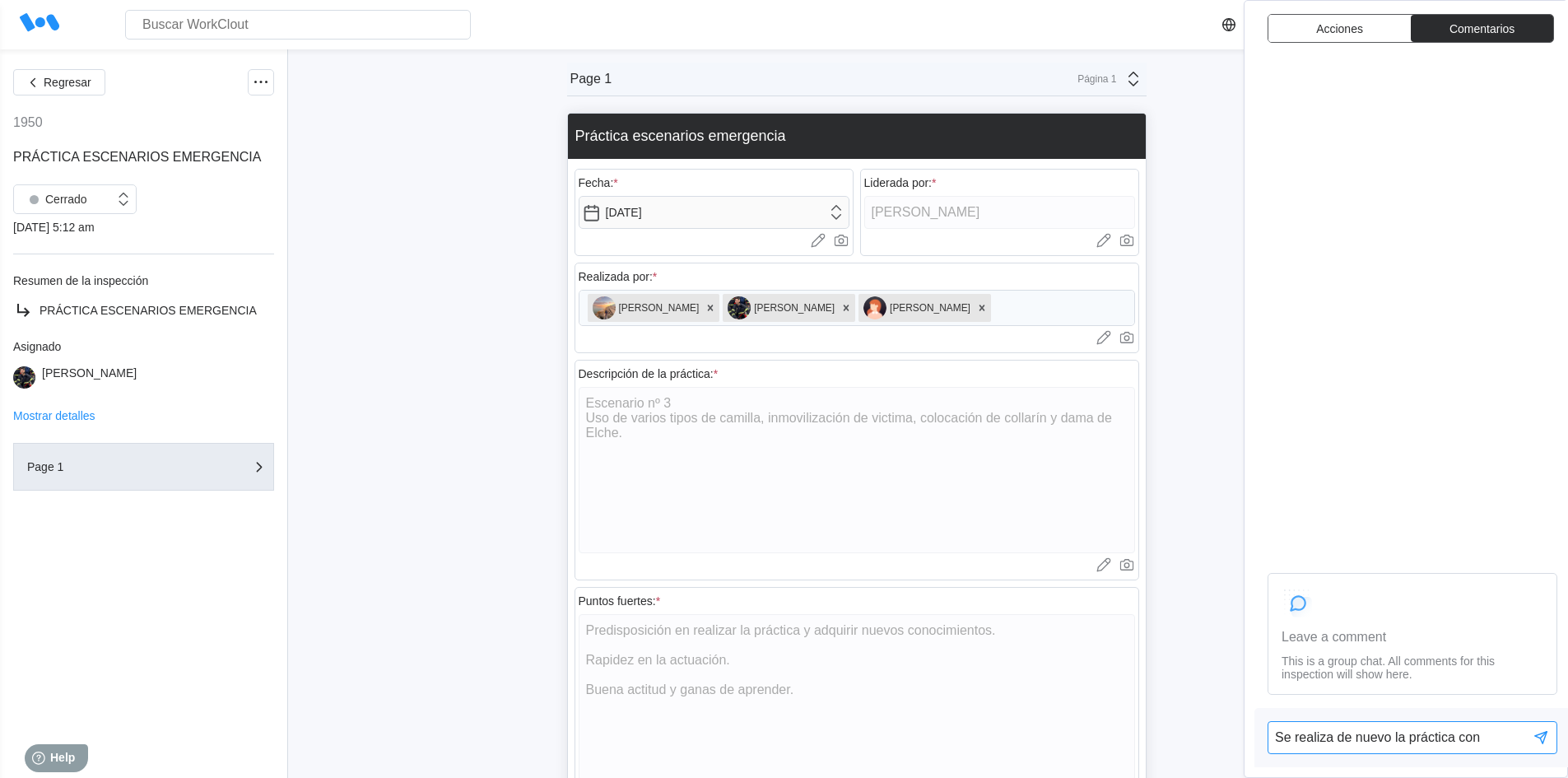
type textarea "Se realiza de nuevo la práctica con"
type textarea "x"
type textarea "Se realiza de nuevo la práctica con R"
type textarea "x"
type textarea "Se realiza de nuevo la práctica con Ra"
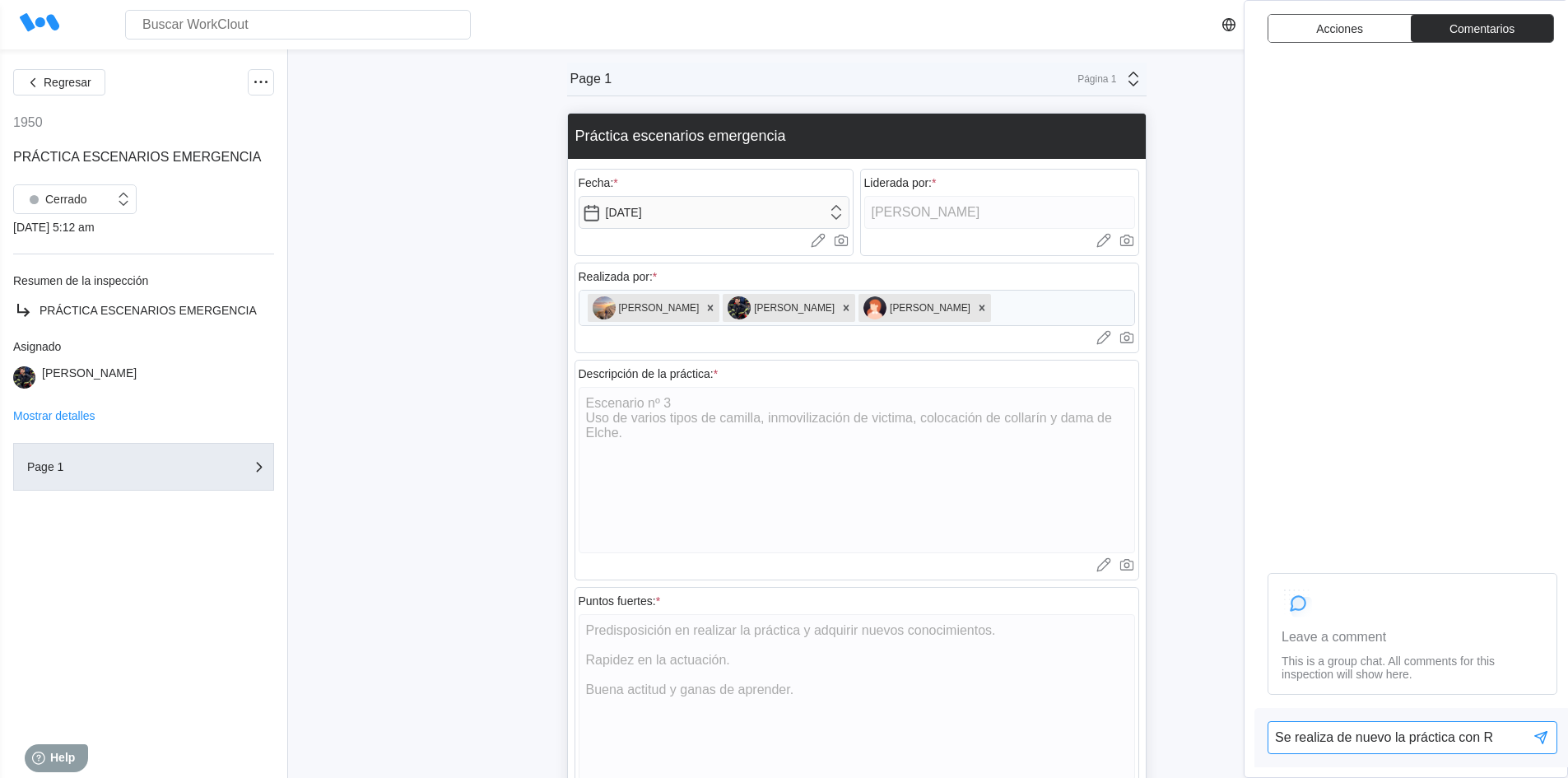
type textarea "x"
type textarea "Se realiza de nuevo la práctica con Ram"
type textarea "x"
type textarea "Se realiza de nuevo la práctica con Ramó"
type textarea "x"
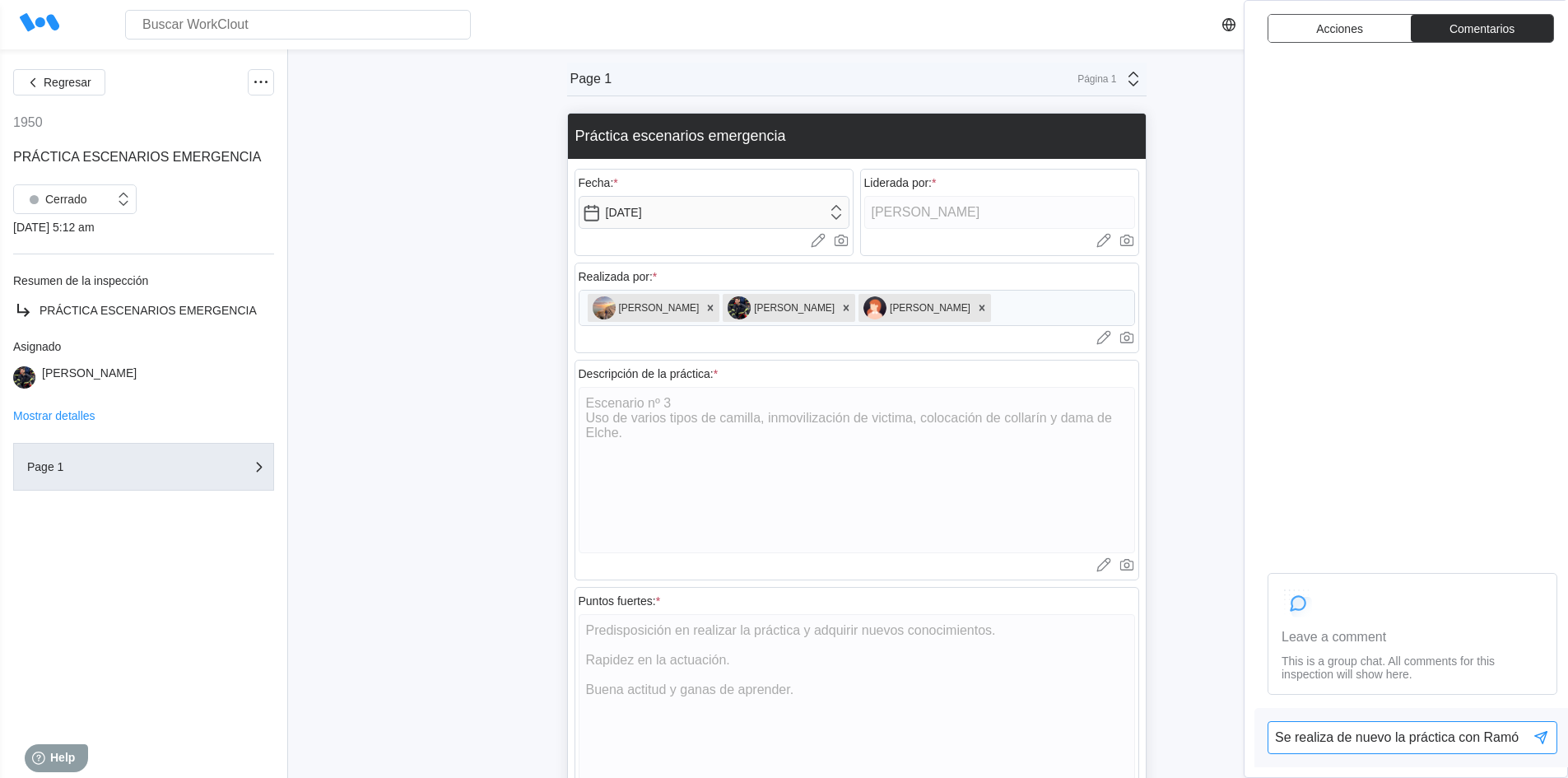
type textarea "Se realiza de nuevo la práctica con [PERSON_NAME]"
type textarea "x"
type textarea "Se realiza de nuevo la práctica con [PERSON_NAME]"
type textarea "x"
type textarea "Se realiza de nuevo la práctica con [PERSON_NAME]"
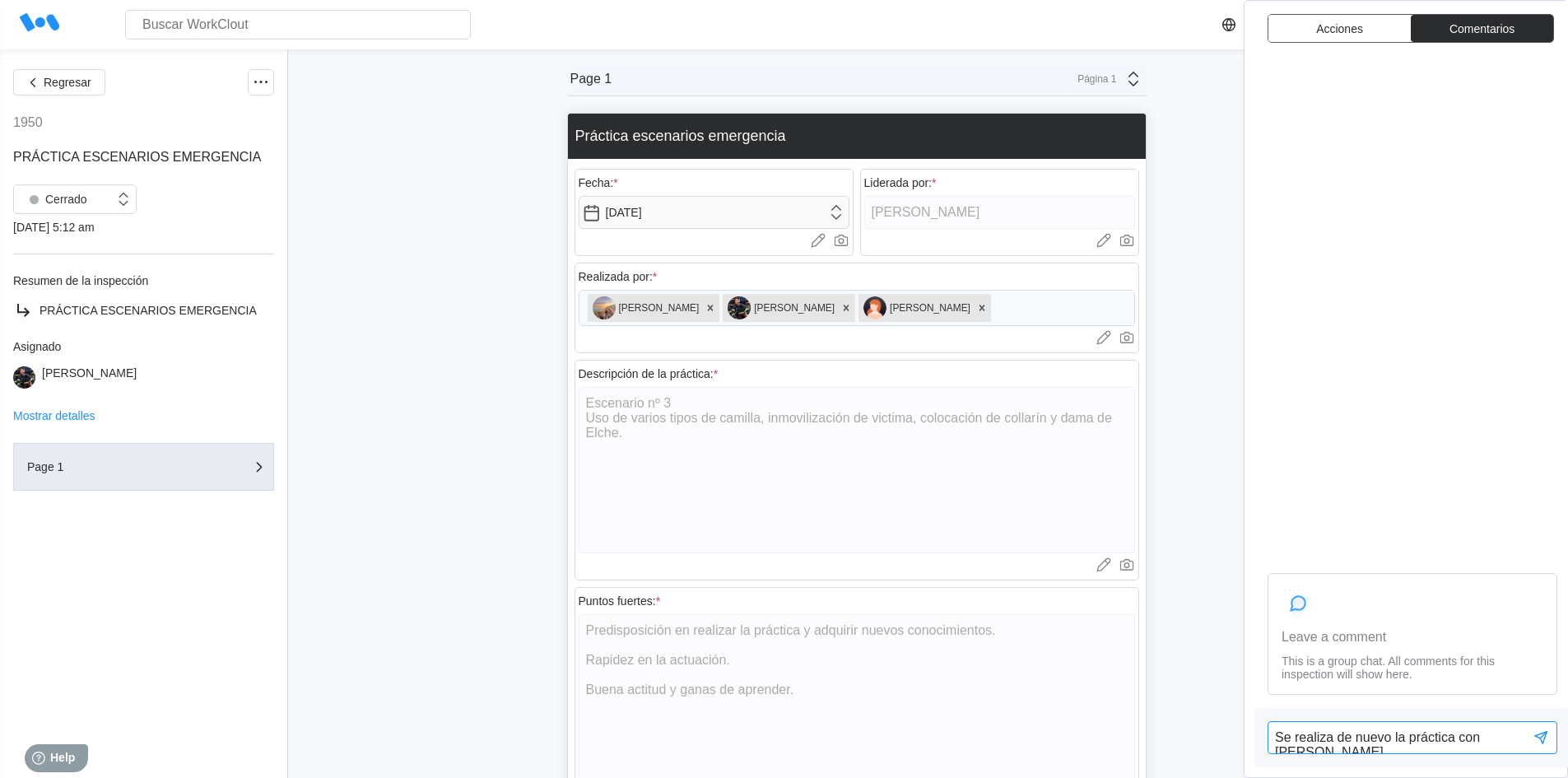
type textarea "x"
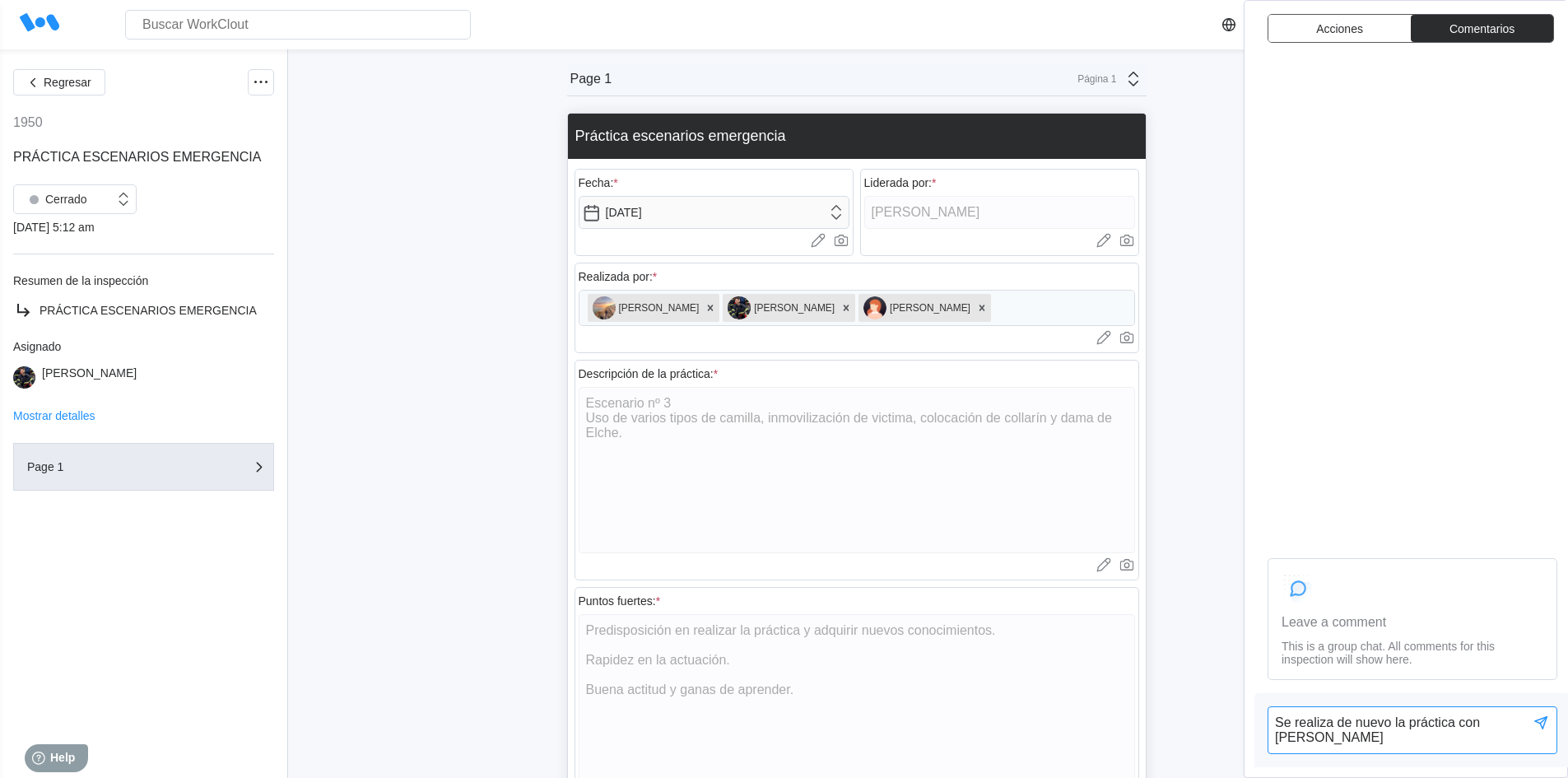
type textarea "Se realiza de nuevo la práctica con [PERSON_NAME]"
type textarea "x"
type textarea "Se realiza de nuevo la práctica con [PERSON_NAME]"
type textarea "x"
type textarea "Se realiza de nuevo la práctica con [PERSON_NAME]"
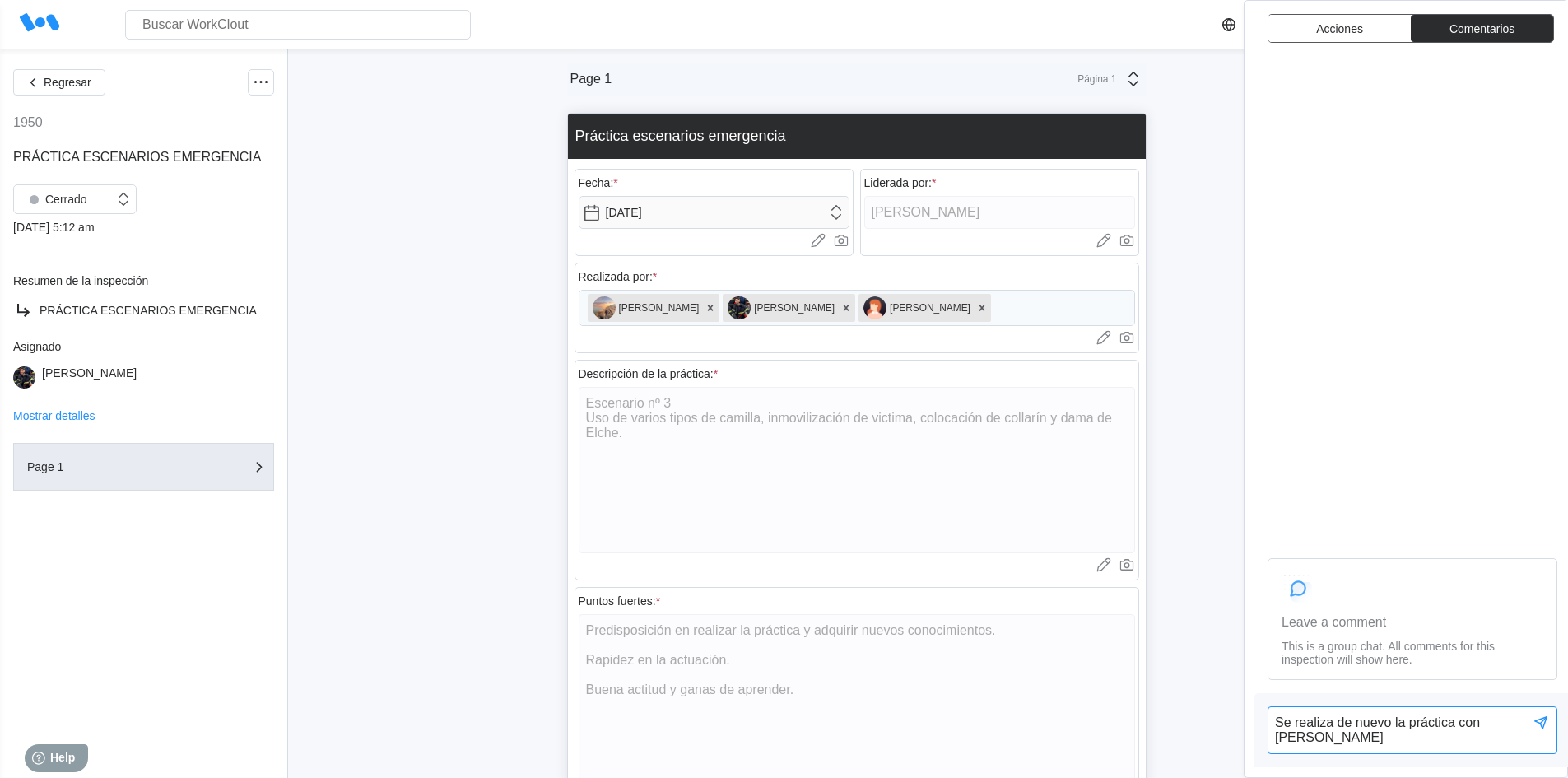
type textarea "x"
type textarea "Se realiza de nuevo la práctica con [PERSON_NAME]"
type textarea "x"
type textarea "Se realiza de nuevo la práctica con [PERSON_NAME]"
type textarea "x"
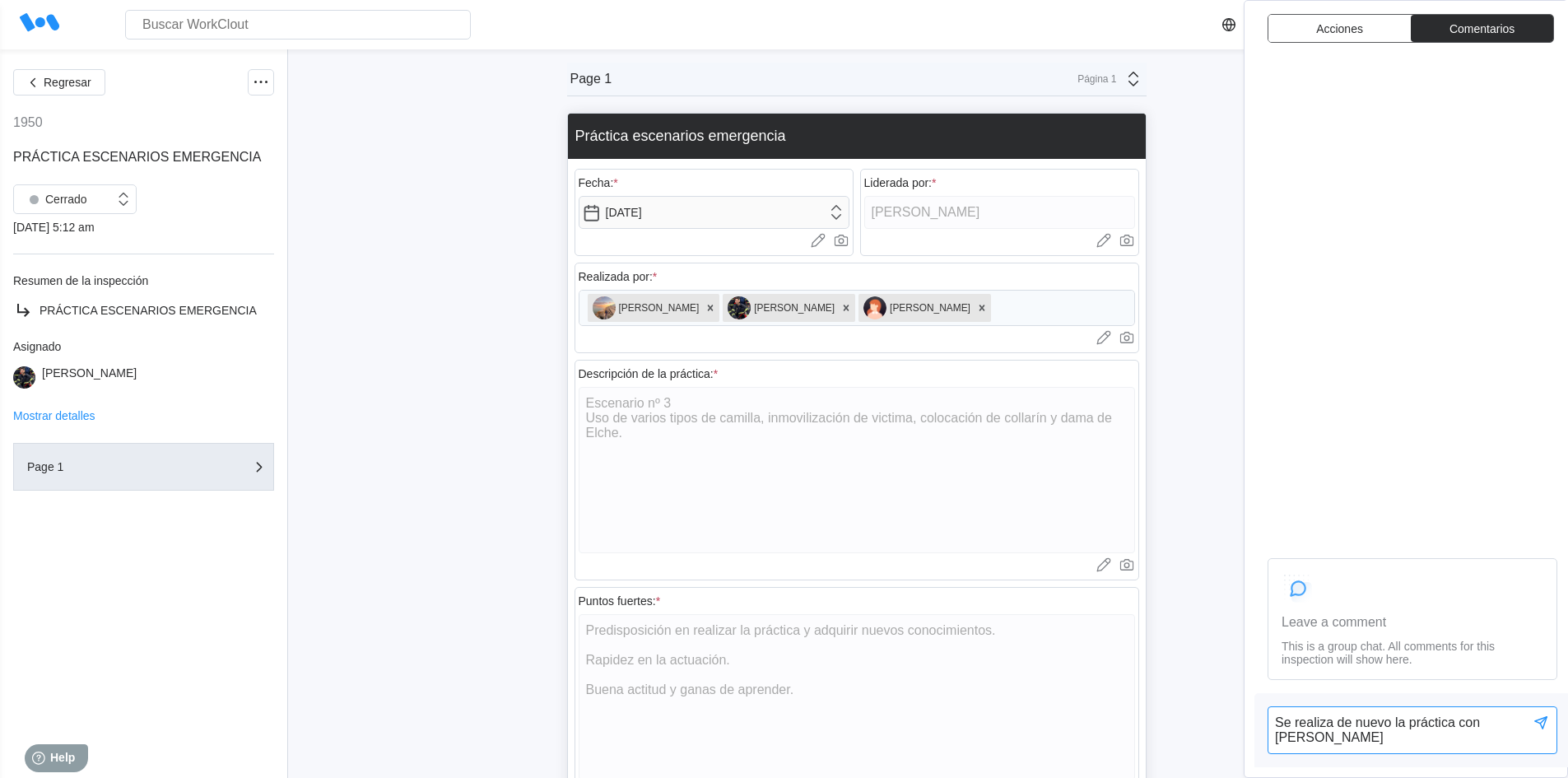
type textarea "Se realiza de nuevo la práctica con [PERSON_NAME],"
type textarea "x"
type textarea "Se realiza de nuevo la práctica con [PERSON_NAME],"
type textarea "x"
type textarea "Se realiza de nuevo la práctica con [PERSON_NAME], t"
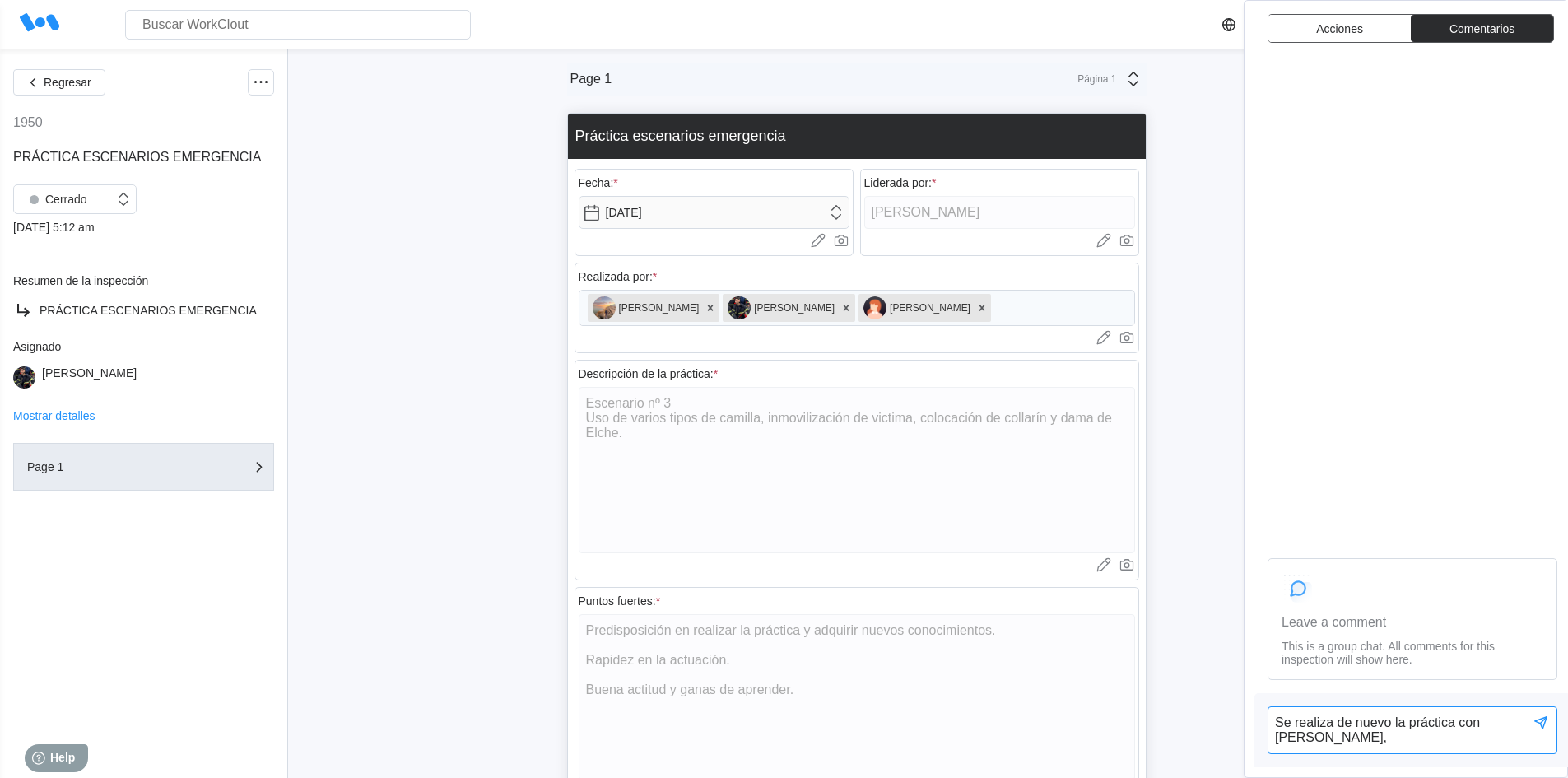
type textarea "x"
type textarea "Se realiza de nuevo la práctica con [PERSON_NAME], tr"
type textarea "x"
type textarea "Se realiza de nuevo la práctica con [PERSON_NAME], tra"
type textarea "x"
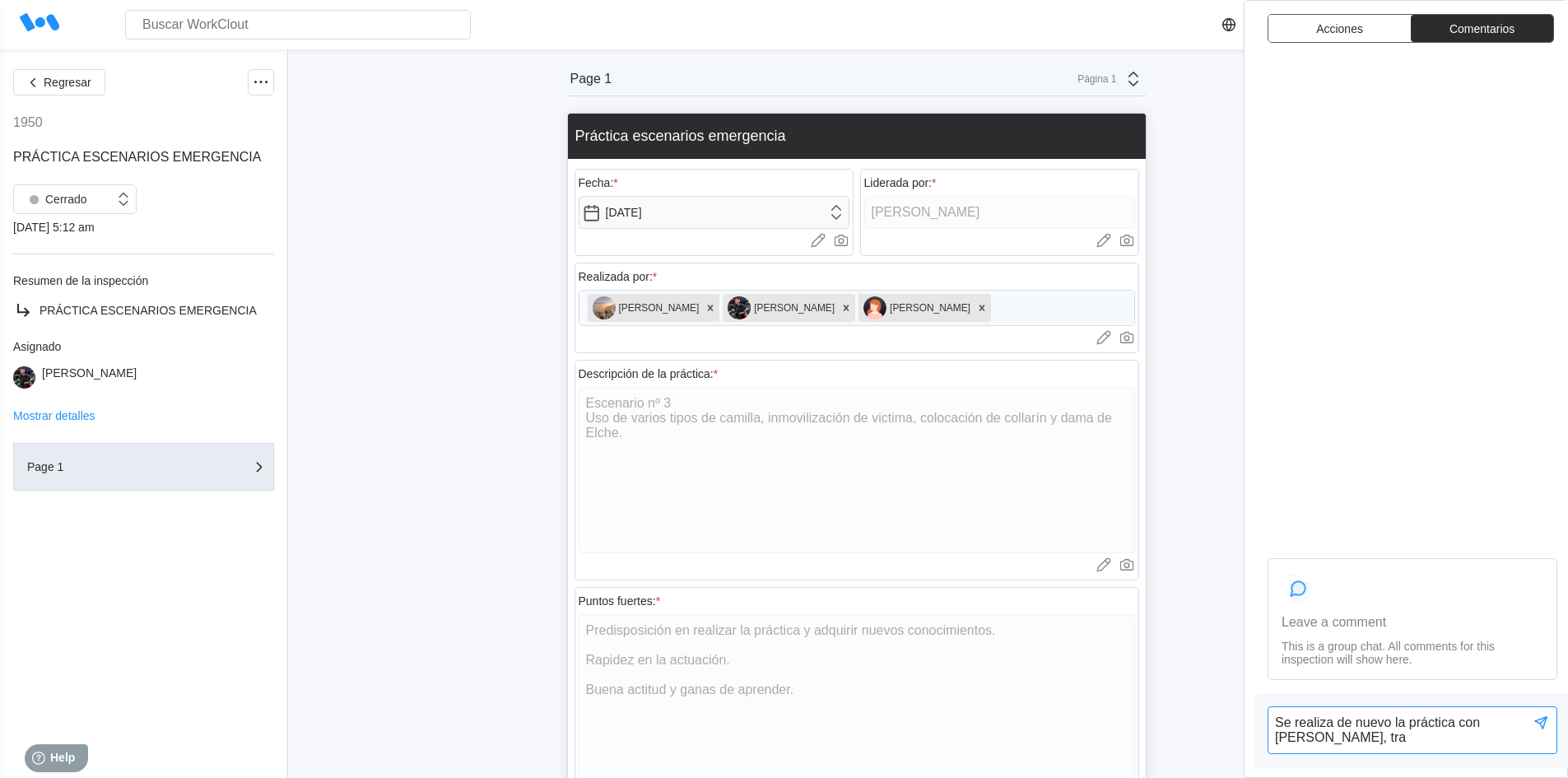
type textarea "Se realiza de nuevo la práctica con [PERSON_NAME], tras"
type textarea "x"
type textarea "Se realiza de nuevo la práctica con [PERSON_NAME], tras"
type textarea "x"
type textarea "Se realiza de nuevo la práctica con [PERSON_NAME], tras s"
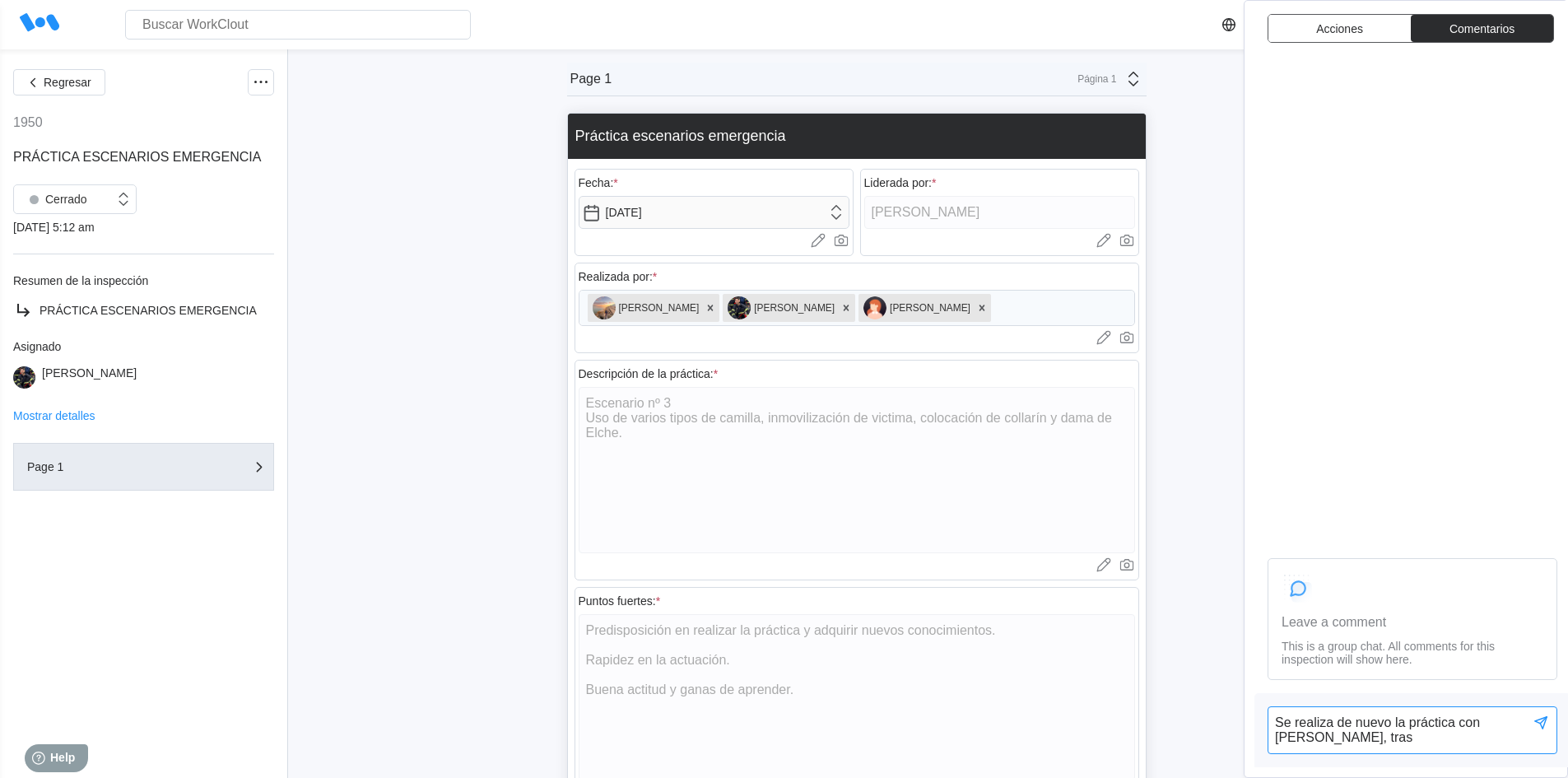
type textarea "x"
type textarea "Se realiza de nuevo la práctica con [PERSON_NAME], tras su"
type textarea "x"
type textarea "Se realiza de nuevo la práctica con [PERSON_NAME], tras s"
type textarea "x"
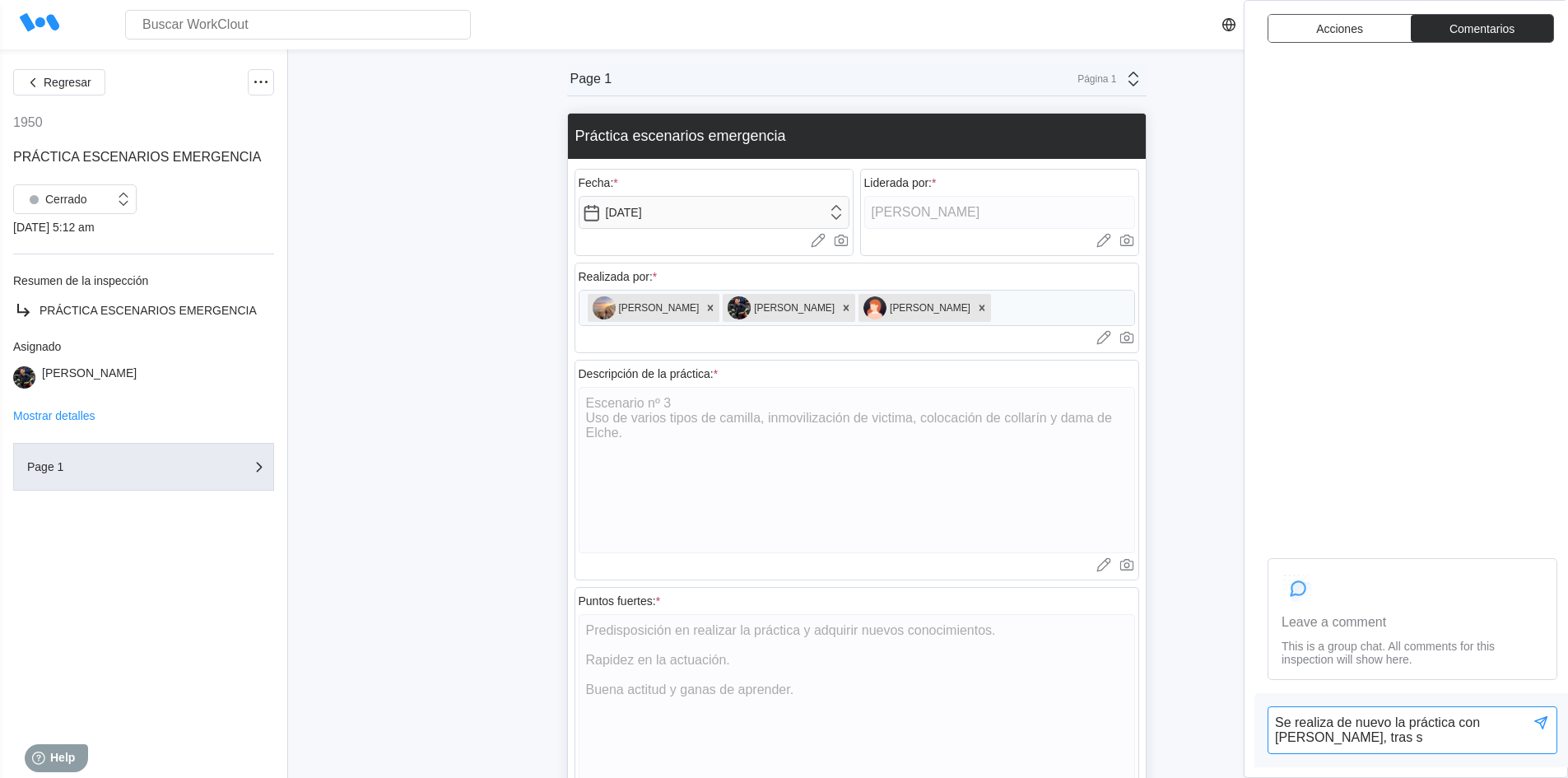
type textarea "Se realiza de nuevo la práctica con [PERSON_NAME], tras"
type textarea "x"
type textarea "Se realiza de nuevo la práctica con [PERSON_NAME], tras i"
type textarea "x"
type textarea "Se realiza de nuevo la práctica con [PERSON_NAME], tras in"
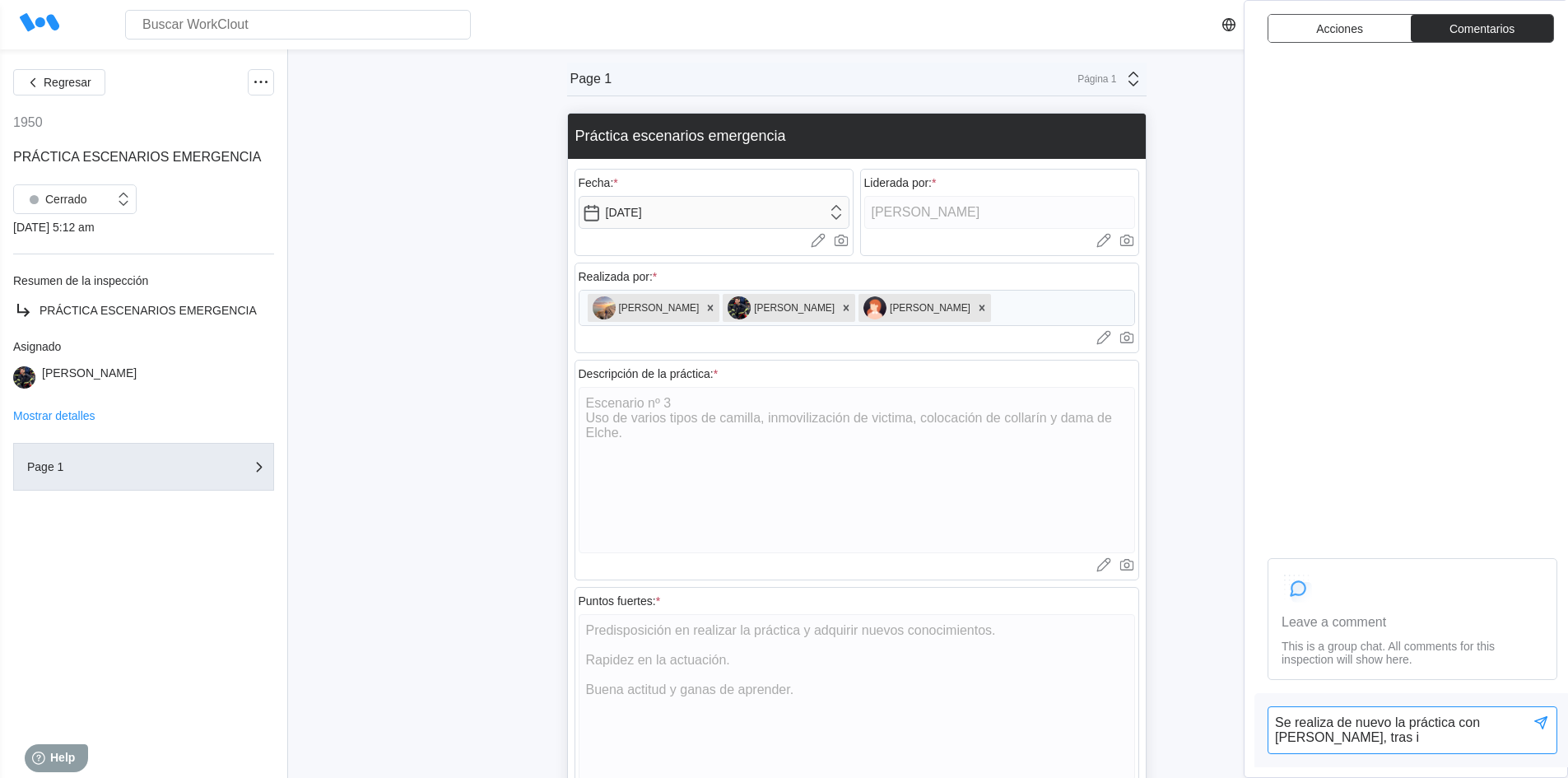
type textarea "x"
type textarea "Se realiza de nuevo la práctica con [PERSON_NAME], tras inc"
type textarea "x"
type textarea "Se realiza de nuevo la práctica con [PERSON_NAME], tras inco"
type textarea "x"
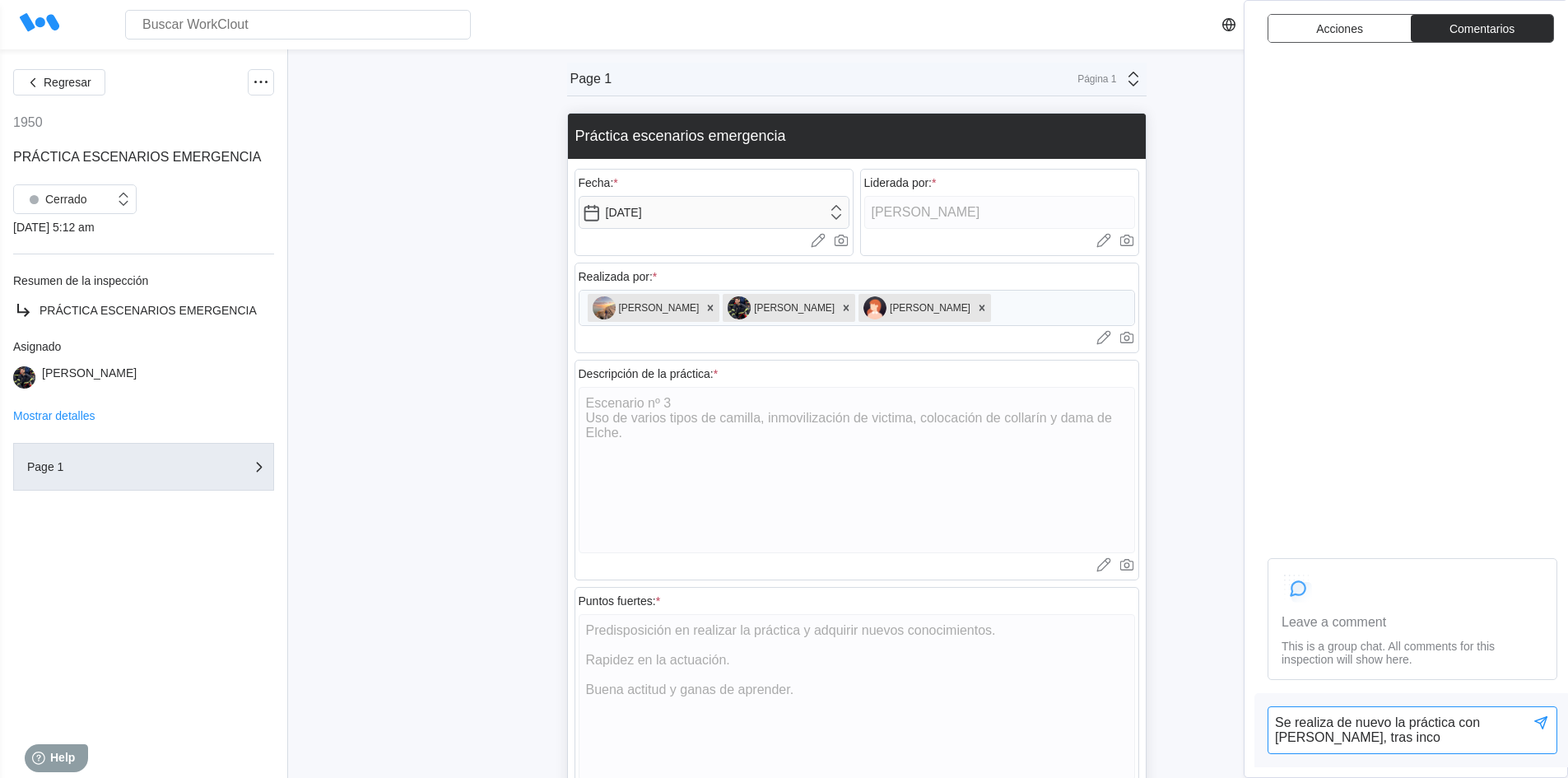
type textarea "Se realiza de nuevo la práctica con [PERSON_NAME], tras incor"
type textarea "x"
type textarea "Se realiza de nuevo la práctica con [PERSON_NAME], tras incorp"
type textarea "x"
type textarea "Se realiza de nuevo la práctica con [PERSON_NAME], tras incorpo"
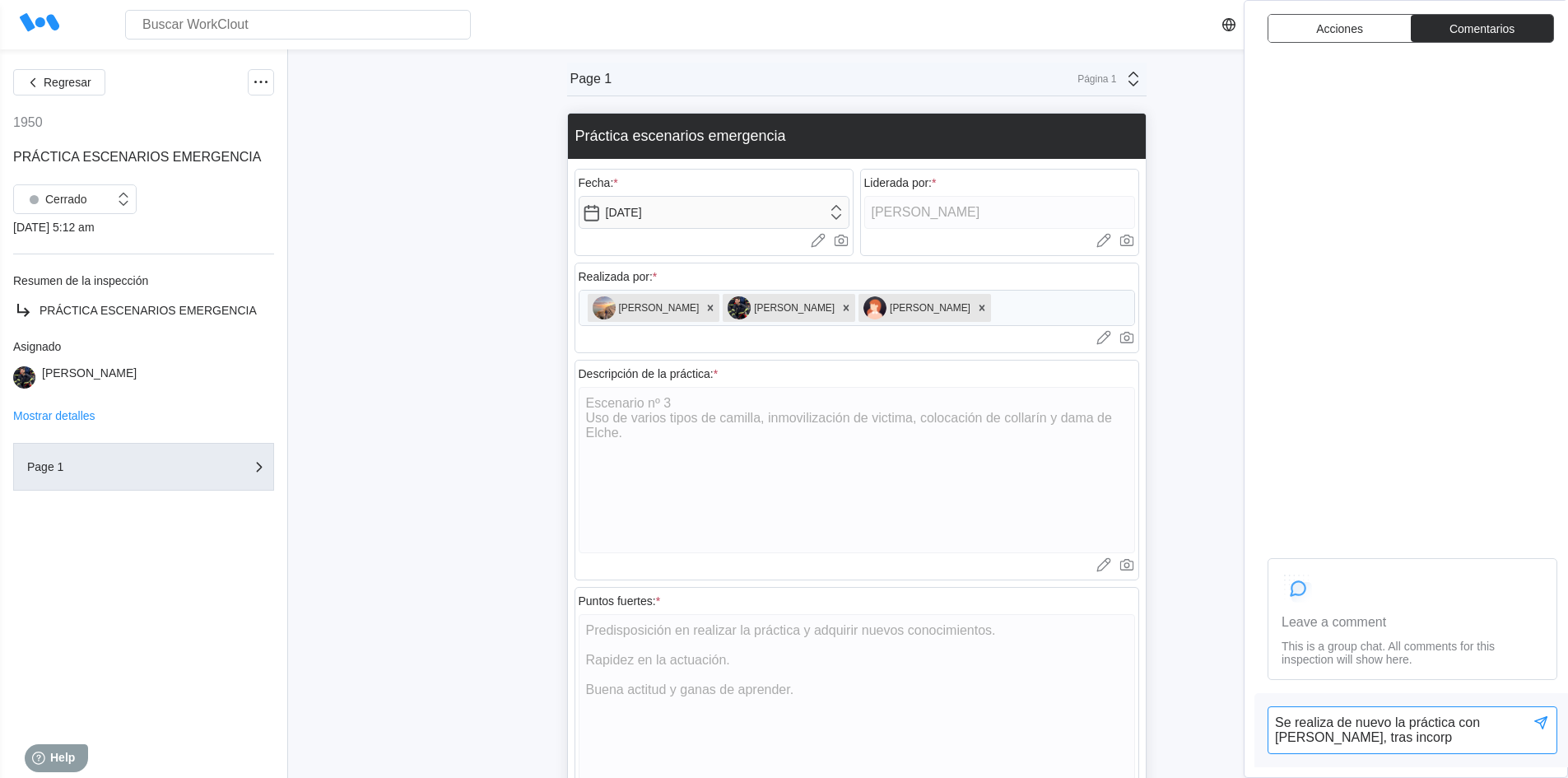
type textarea "x"
type textarea "Se realiza de nuevo la práctica con [PERSON_NAME], tras incorpor"
type textarea "x"
type textarea "Se realiza de nuevo la práctica con [PERSON_NAME], tras incorpora"
type textarea "x"
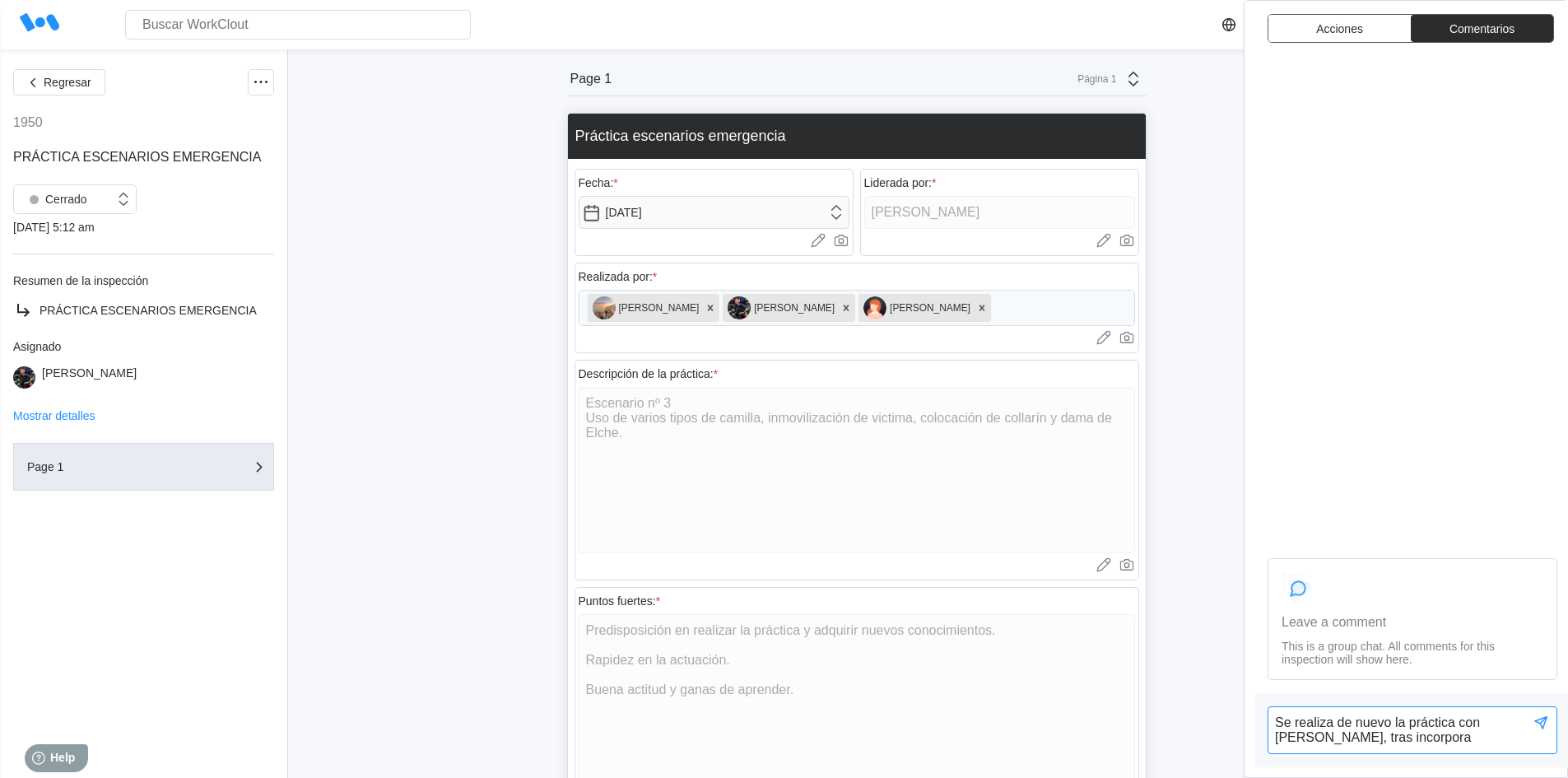
type textarea "Se realiza de nuevo la práctica con [PERSON_NAME], tras incorporar"
type textarea "x"
type textarea "Se realiza de nuevo la práctica con [PERSON_NAME], tras incorporars"
type textarea "x"
type textarea "Se realiza de nuevo la práctica con [PERSON_NAME], tras incorporarse"
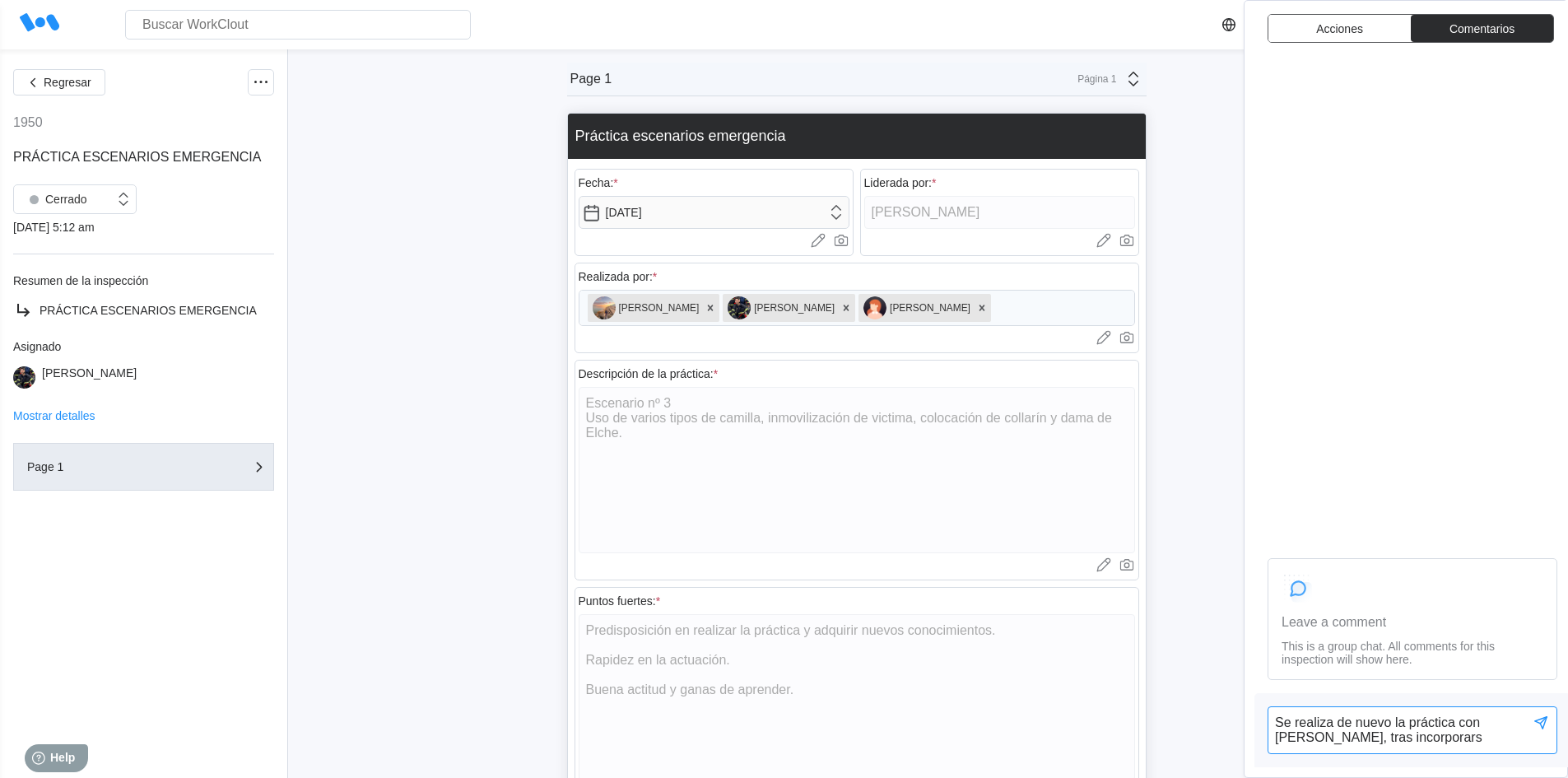
type textarea "x"
type textarea "Se realiza de nuevo la práctica con [PERSON_NAME], tras incorporarse"
type textarea "x"
type textarea "Se realiza de nuevo la práctica con [PERSON_NAME], tras incorporarse d"
type textarea "x"
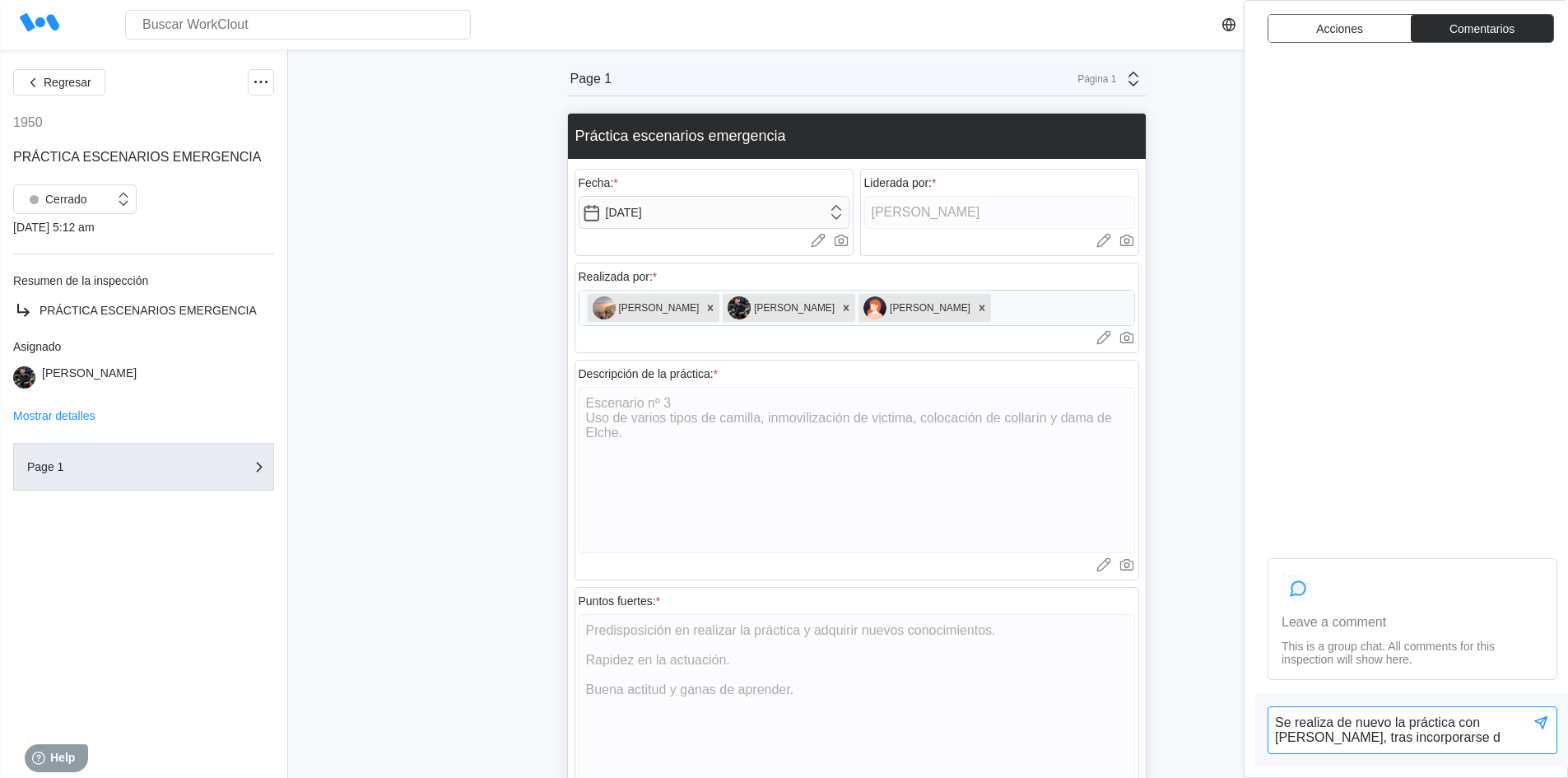
type textarea "Se realiza de nuevo la práctica con [PERSON_NAME], tras incorporarse de"
type textarea "x"
type textarea "Se realiza de nuevo la práctica con [PERSON_NAME], tras incorporarse de"
type textarea "x"
type textarea "Se realiza de nuevo la práctica con [PERSON_NAME], tras incorporarse de s"
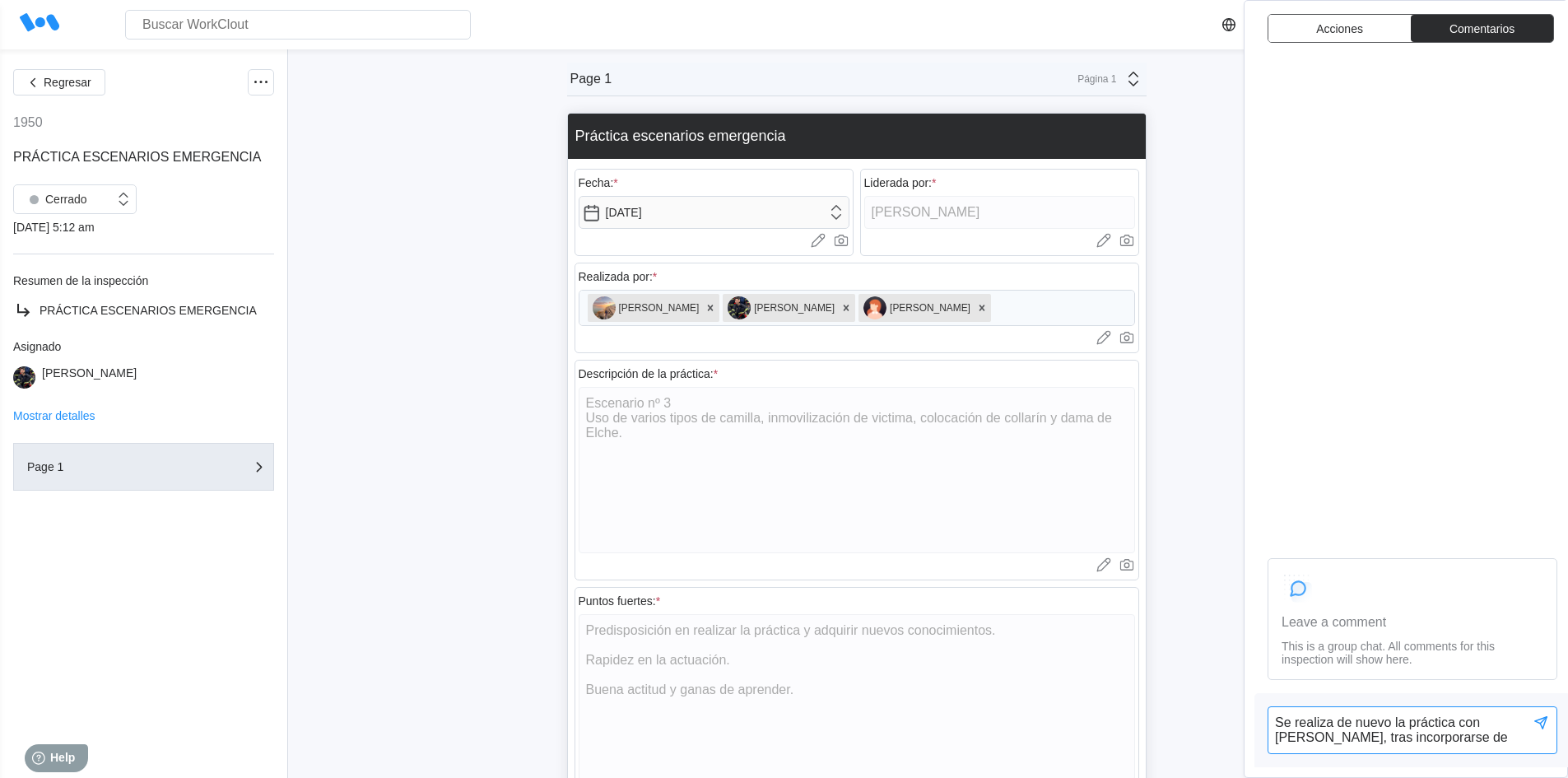
type textarea "x"
type textarea "Se realiza de nuevo la práctica con [PERSON_NAME], tras incorporarse de su"
type textarea "x"
type textarea "Se realiza de nuevo la práctica con [PERSON_NAME], tras incorporarse de su"
type textarea "x"
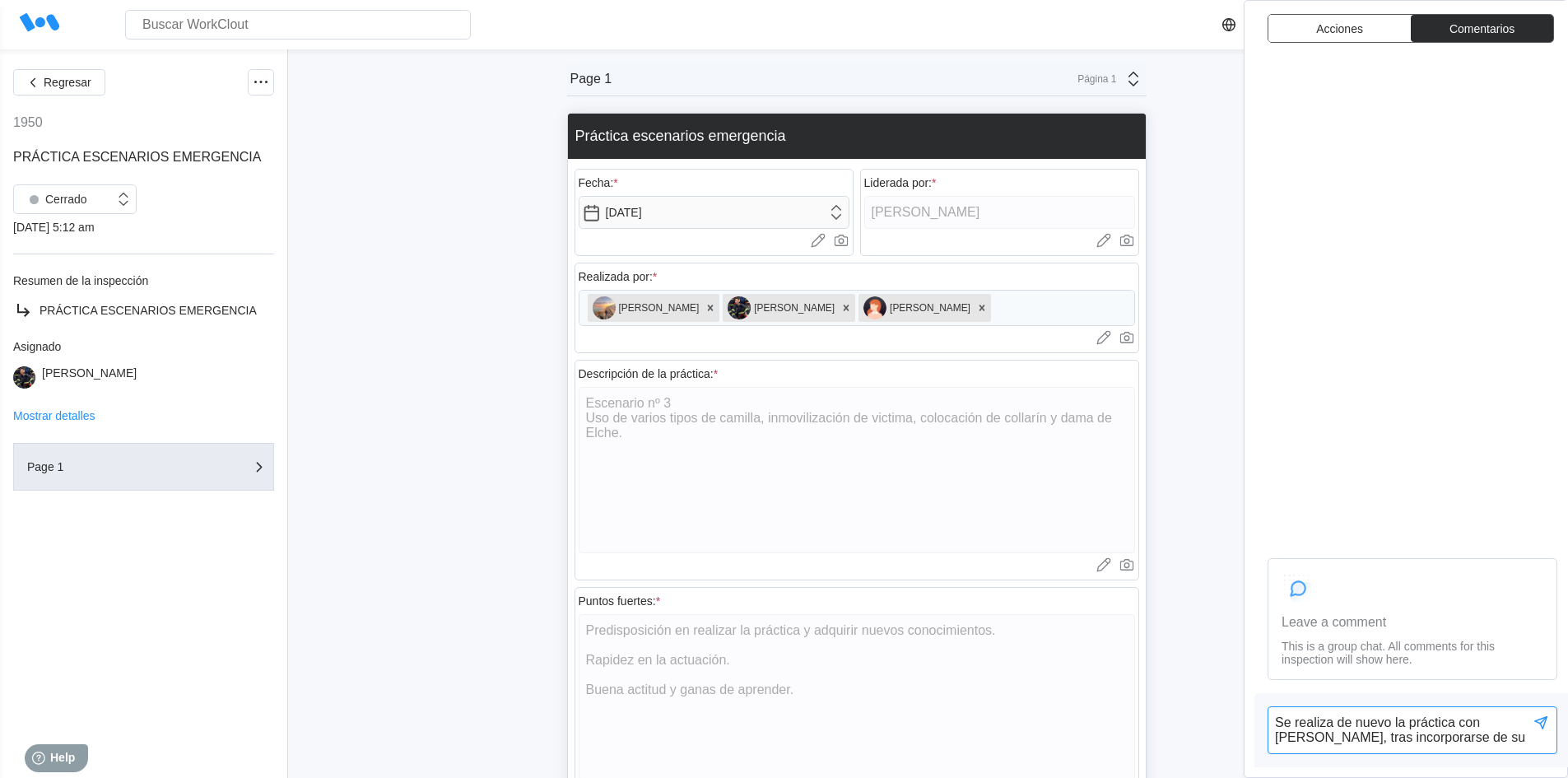
type textarea "Se realiza de nuevo la práctica con [PERSON_NAME], tras incorporarse de su b"
type textarea "x"
type textarea "Se realiza de nuevo la práctica con [PERSON_NAME], tras incorporarse de su ba"
type textarea "x"
type textarea "Se realiza de nuevo la práctica con [PERSON_NAME], tras incorporarse de su baj"
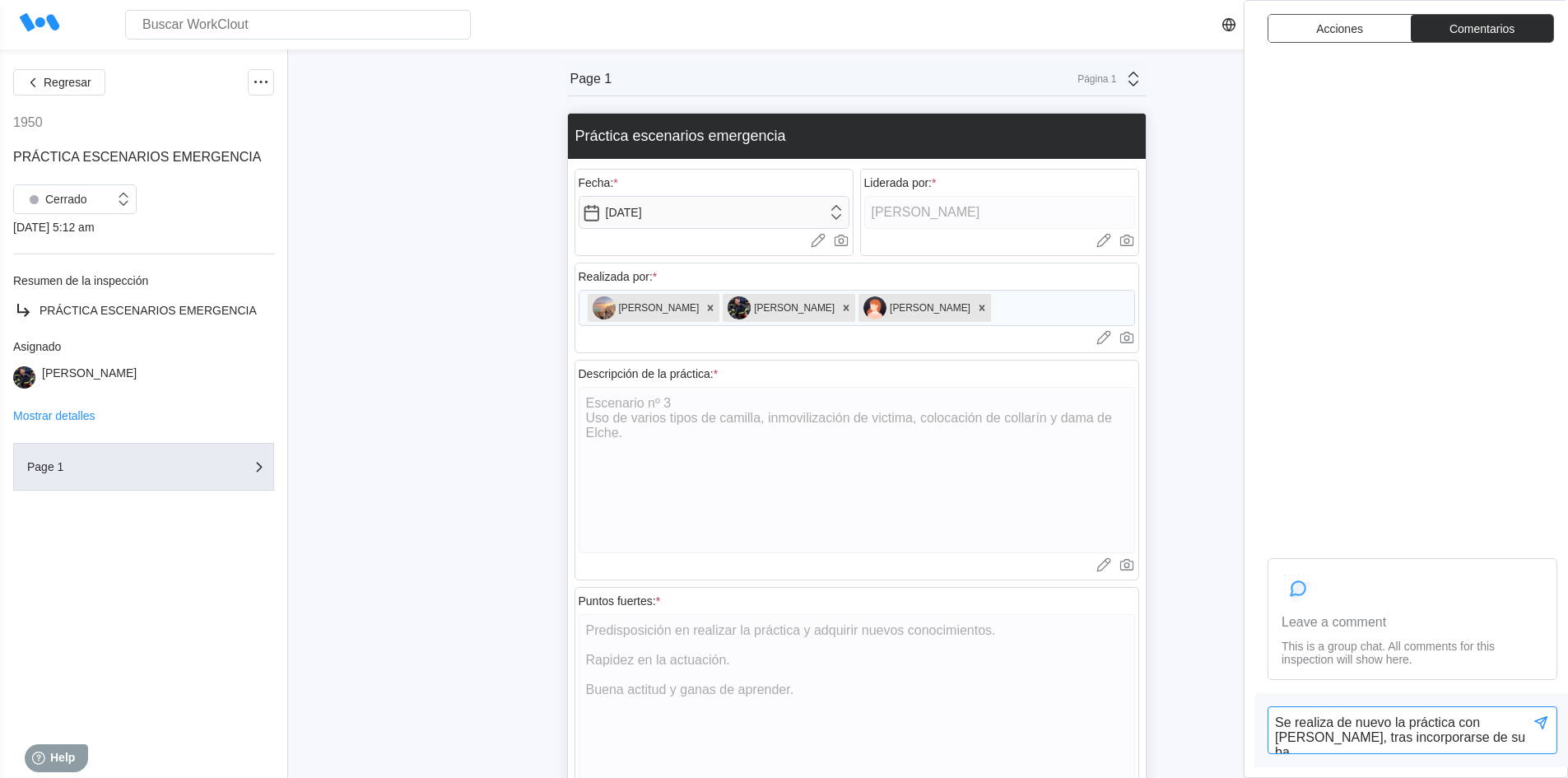
type textarea "x"
type textarea "Se realiza de nuevo la práctica con [PERSON_NAME], tras incorporarse de su baja"
type textarea "x"
type textarea "Se realiza de nuevo la práctica con [PERSON_NAME], tras incorporarse de su baja"
type textarea "x"
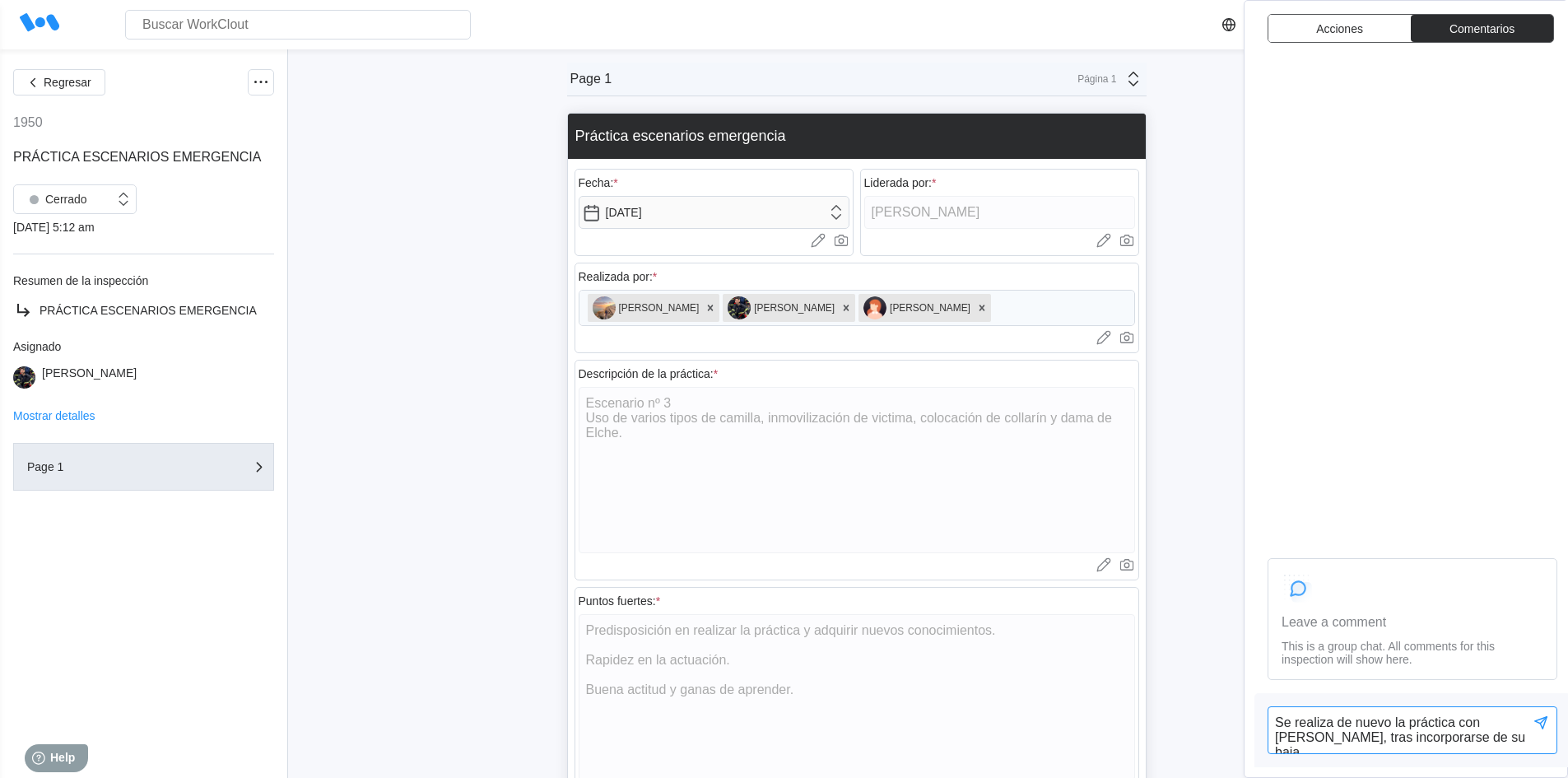
type textarea "Se realiza de nuevo la práctica con [PERSON_NAME], tras incorporarse de su baja…"
type textarea "x"
type textarea "Se realiza de nuevo la práctica con [PERSON_NAME], tras incorporarse de su baja…"
type textarea "x"
type textarea "Se realiza de nuevo la práctica con [PERSON_NAME], tras incorporarse de su baja…"
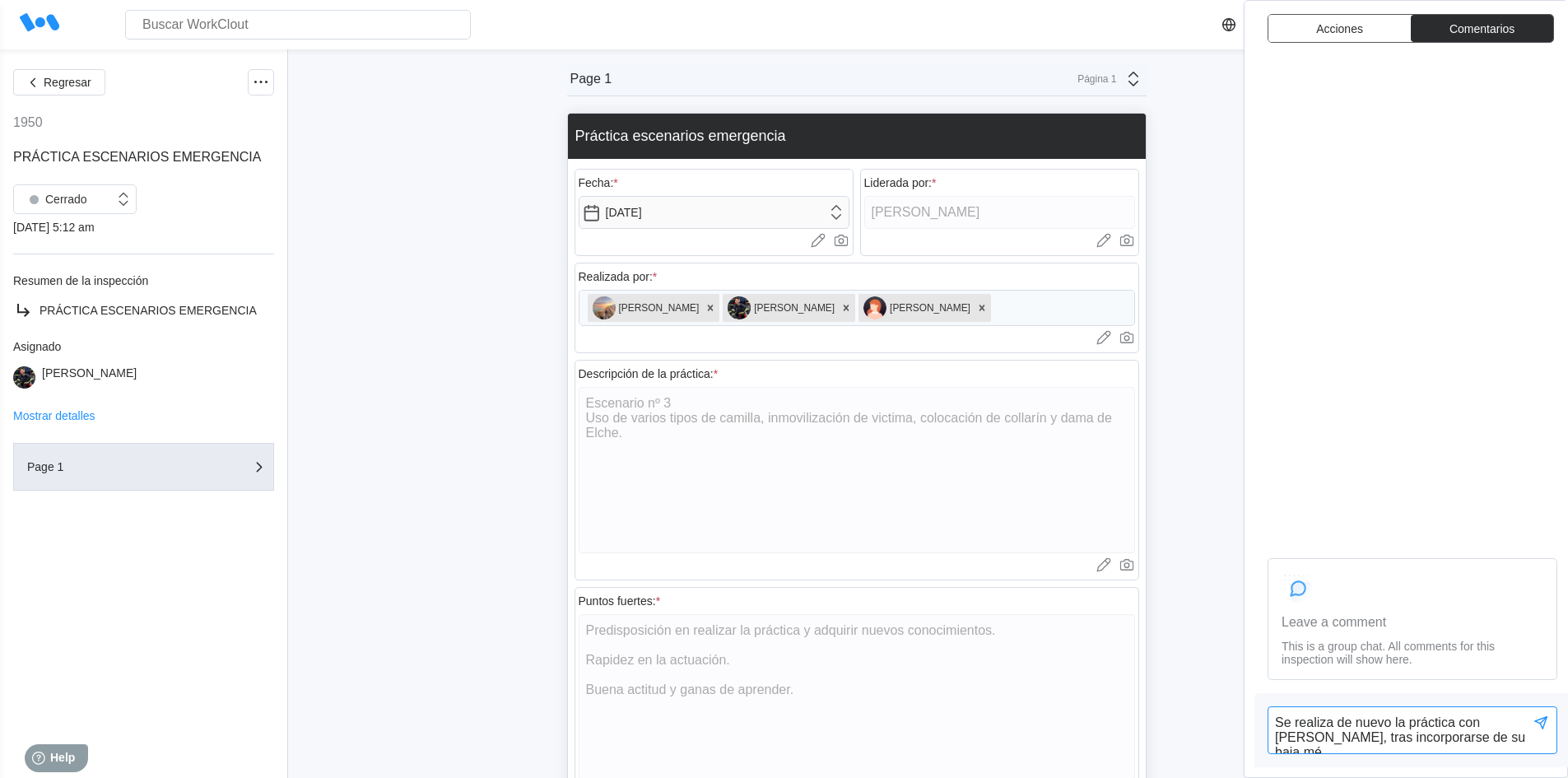
type textarea "x"
type textarea "Se realiza de nuevo la práctica con [PERSON_NAME], tras incorporarse de su baja…"
type textarea "x"
type textarea "Se realiza de nuevo la práctica con [PERSON_NAME], tras incorporarse de su baja…"
type textarea "x"
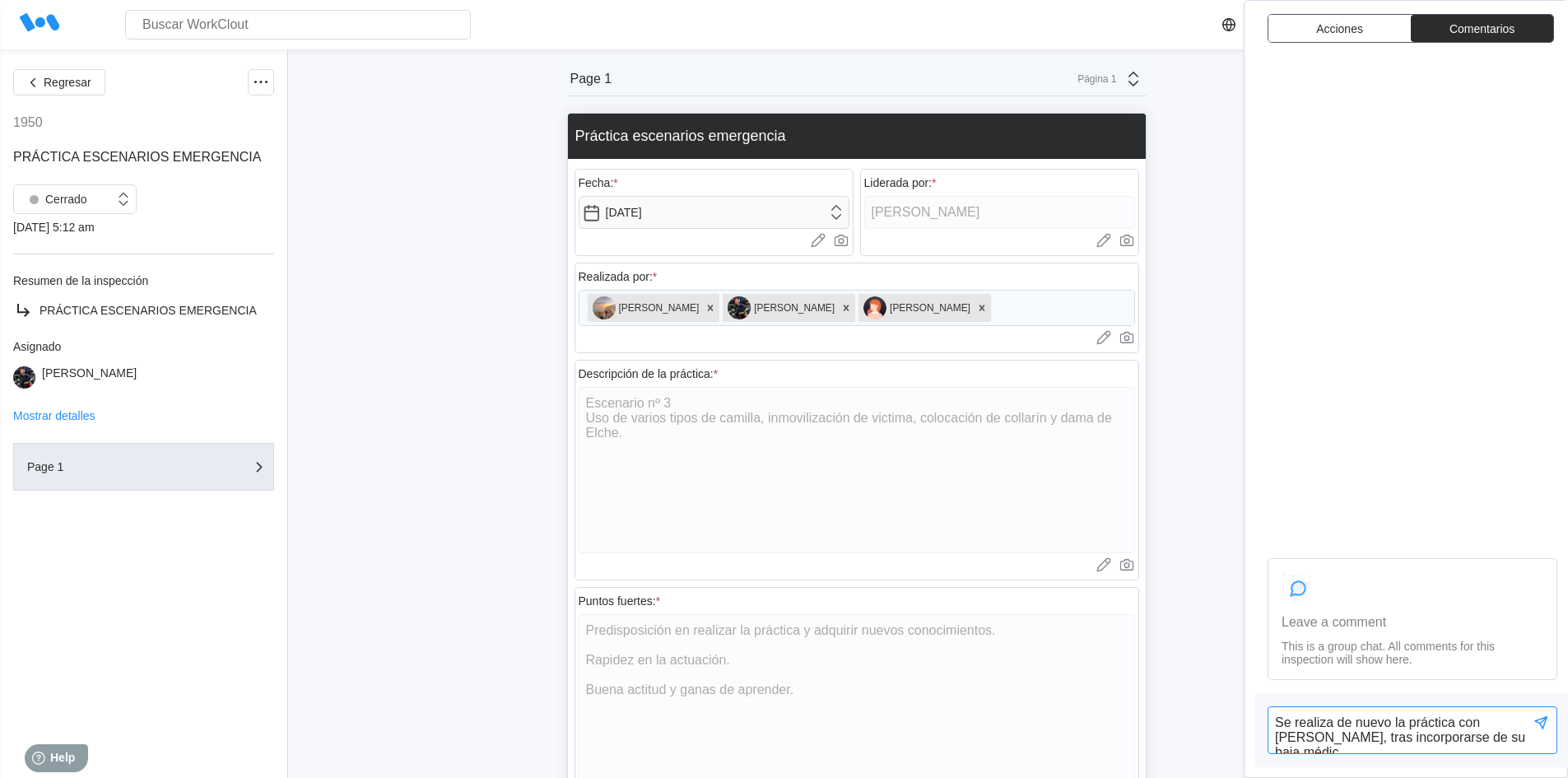
type textarea "Se realiza de nuevo la práctica con [PERSON_NAME], tras incorporarse de su baja…"
type textarea "x"
type textarea "Se realiza de nuevo la práctica con [PERSON_NAME], tras incorporarse de su baja…"
type textarea "x"
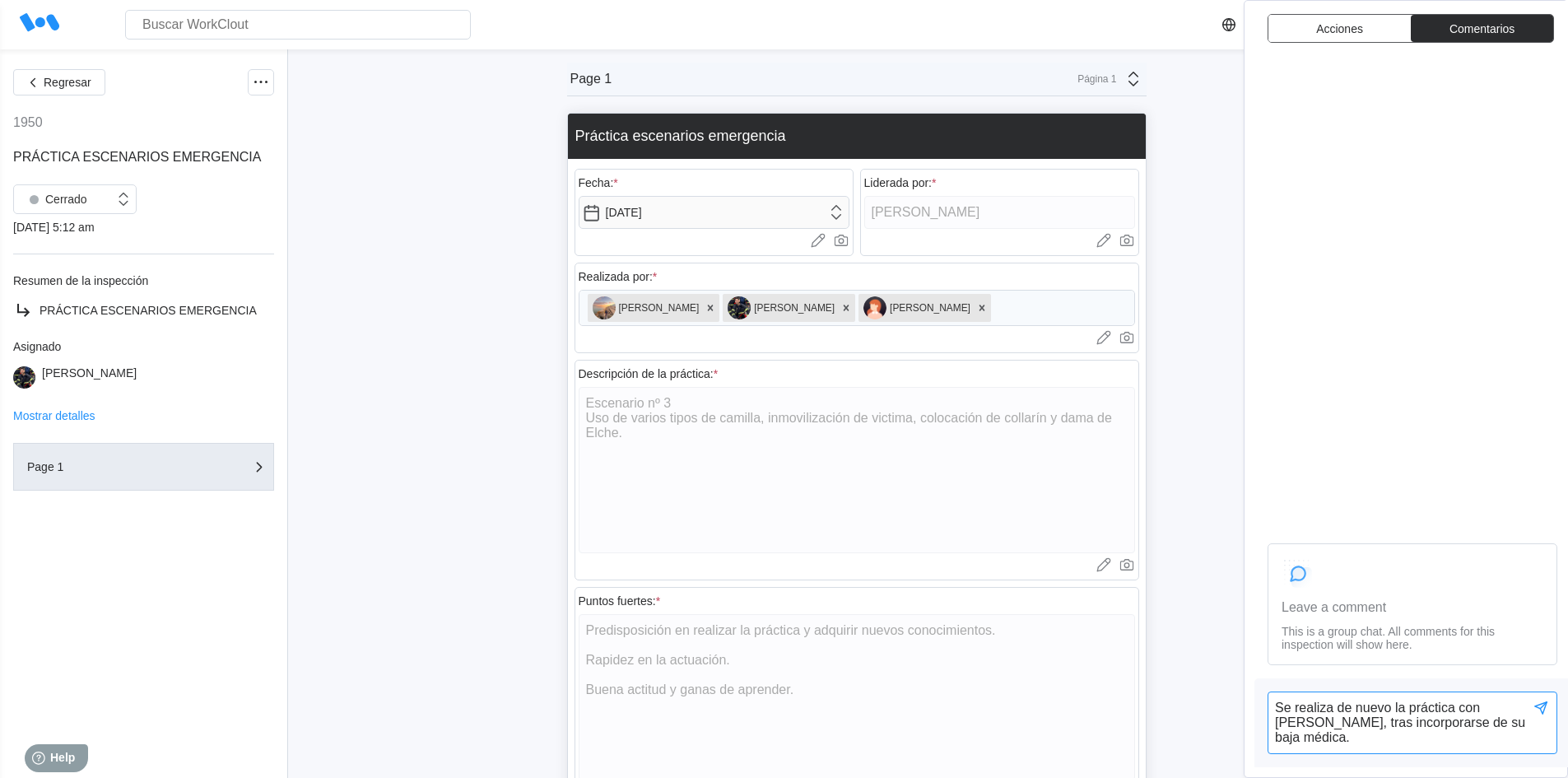
type textarea "Se realiza de nuevo la práctica con [PERSON_NAME], tras incorporarse de su baja…"
click at [1541, 711] on icon at bounding box center [1541, 708] width 13 height 13
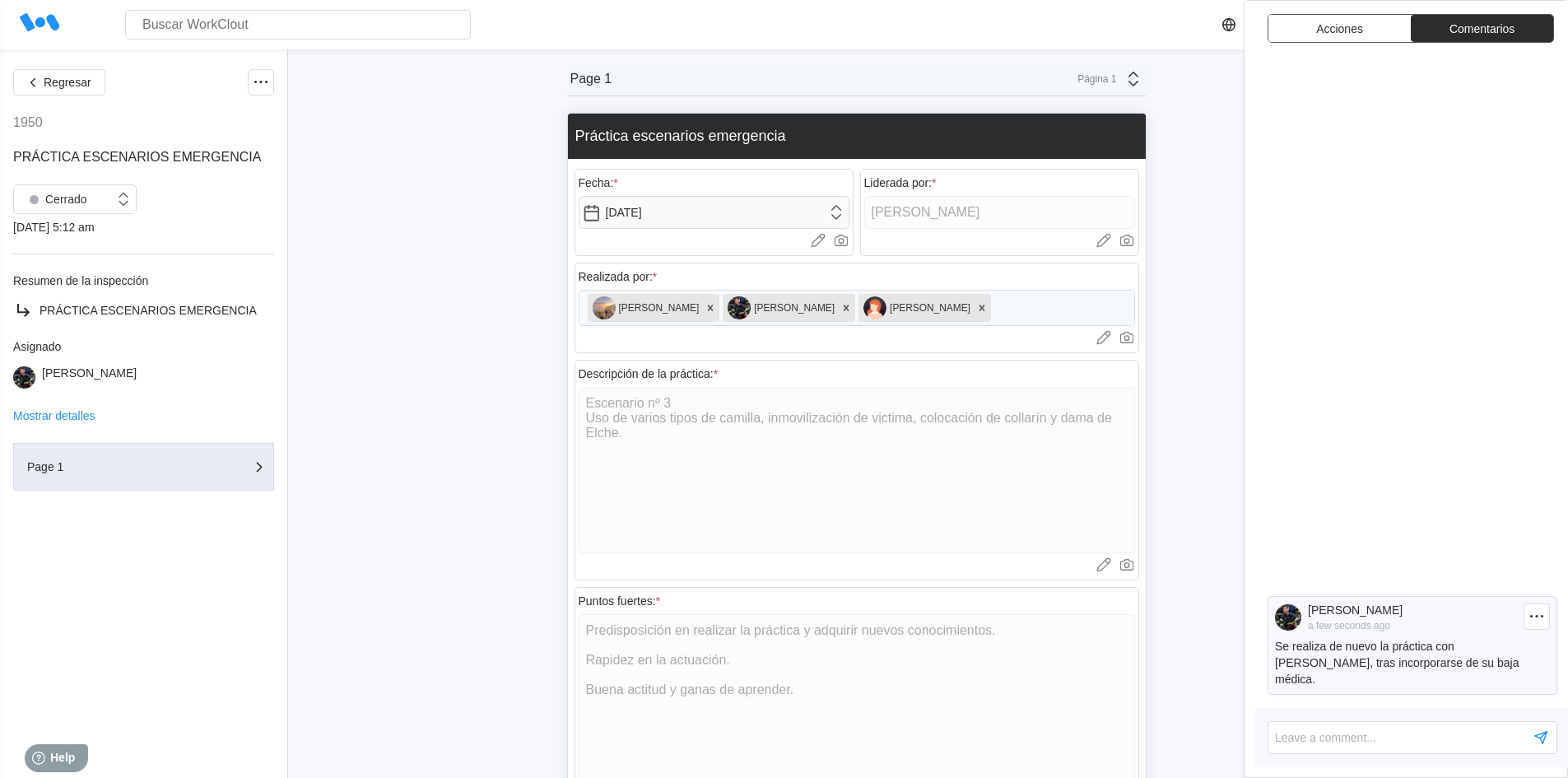
type textarea "x"
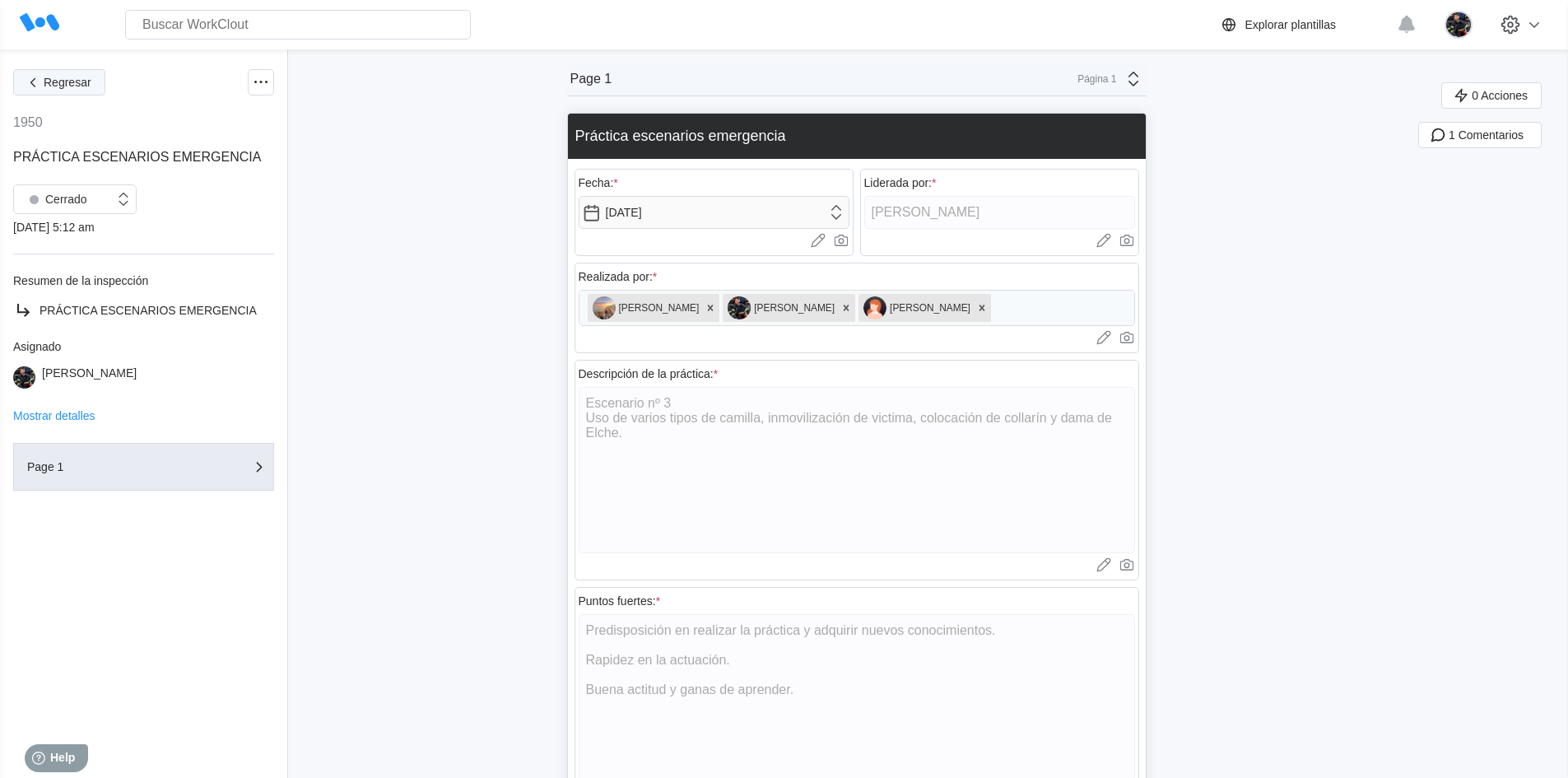
click at [92, 94] on button "Regresar" at bounding box center [59, 83] width 92 height 26
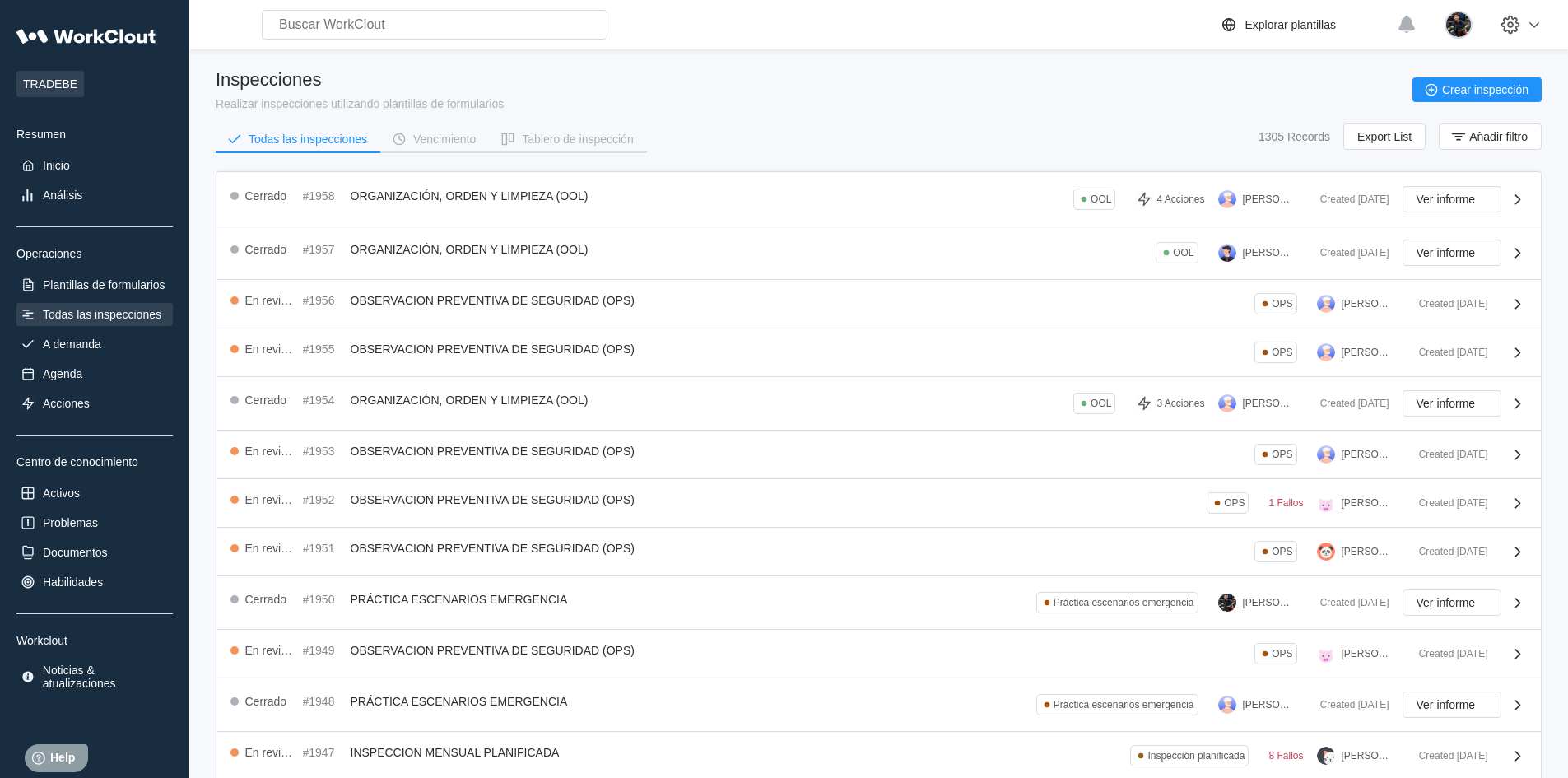
click at [1057, 114] on div "Inspecciones Realizar inspecciones utilizando plantillas de formularios Crear i…" at bounding box center [879, 117] width 1327 height 95
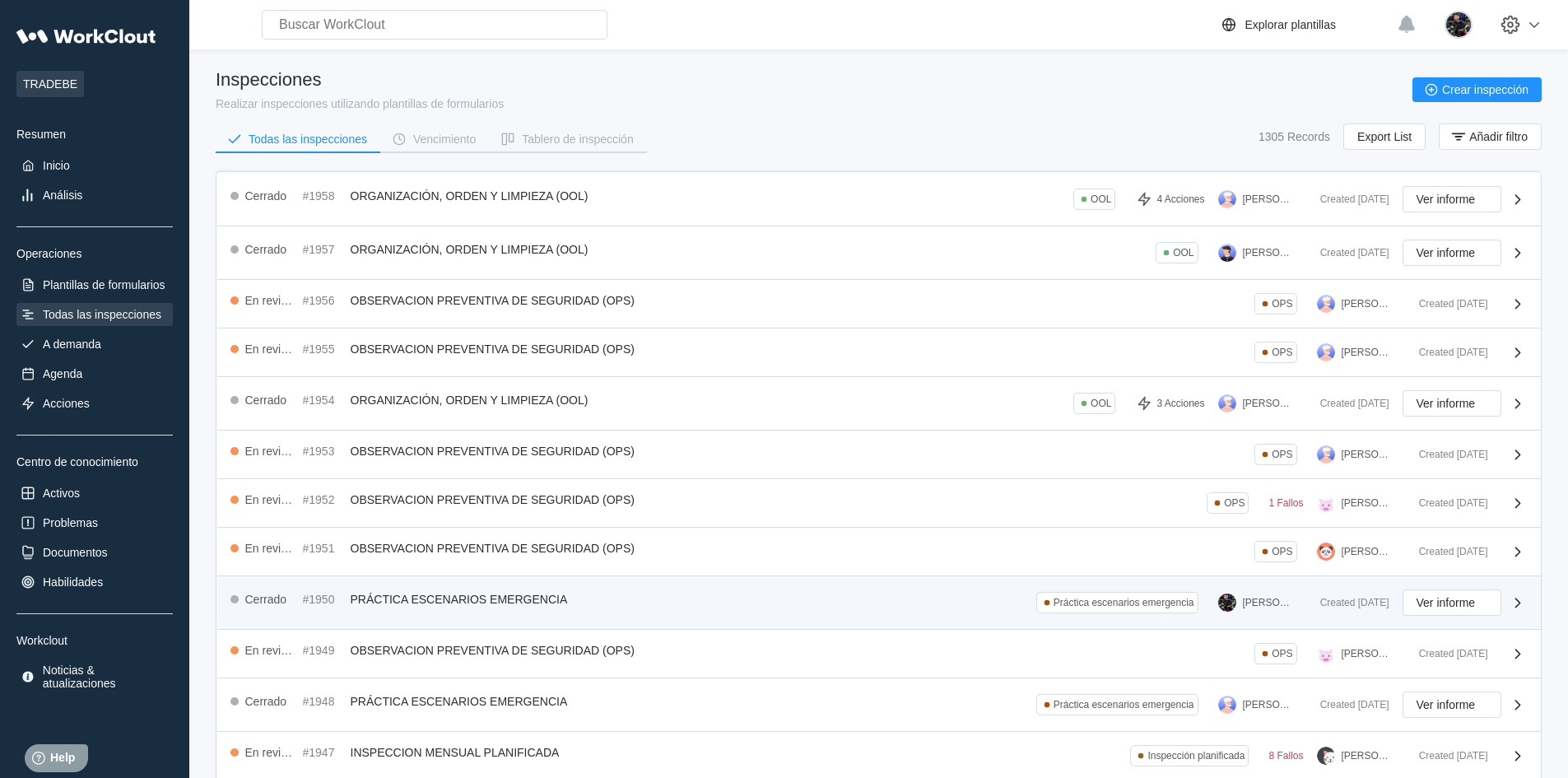
click at [984, 604] on div "Cerrado #1950 PRÁCTICA ESCENARIOS EMERGENCIA Práctica escenarios emergencia [PE…" at bounding box center [769, 603] width 1076 height 26
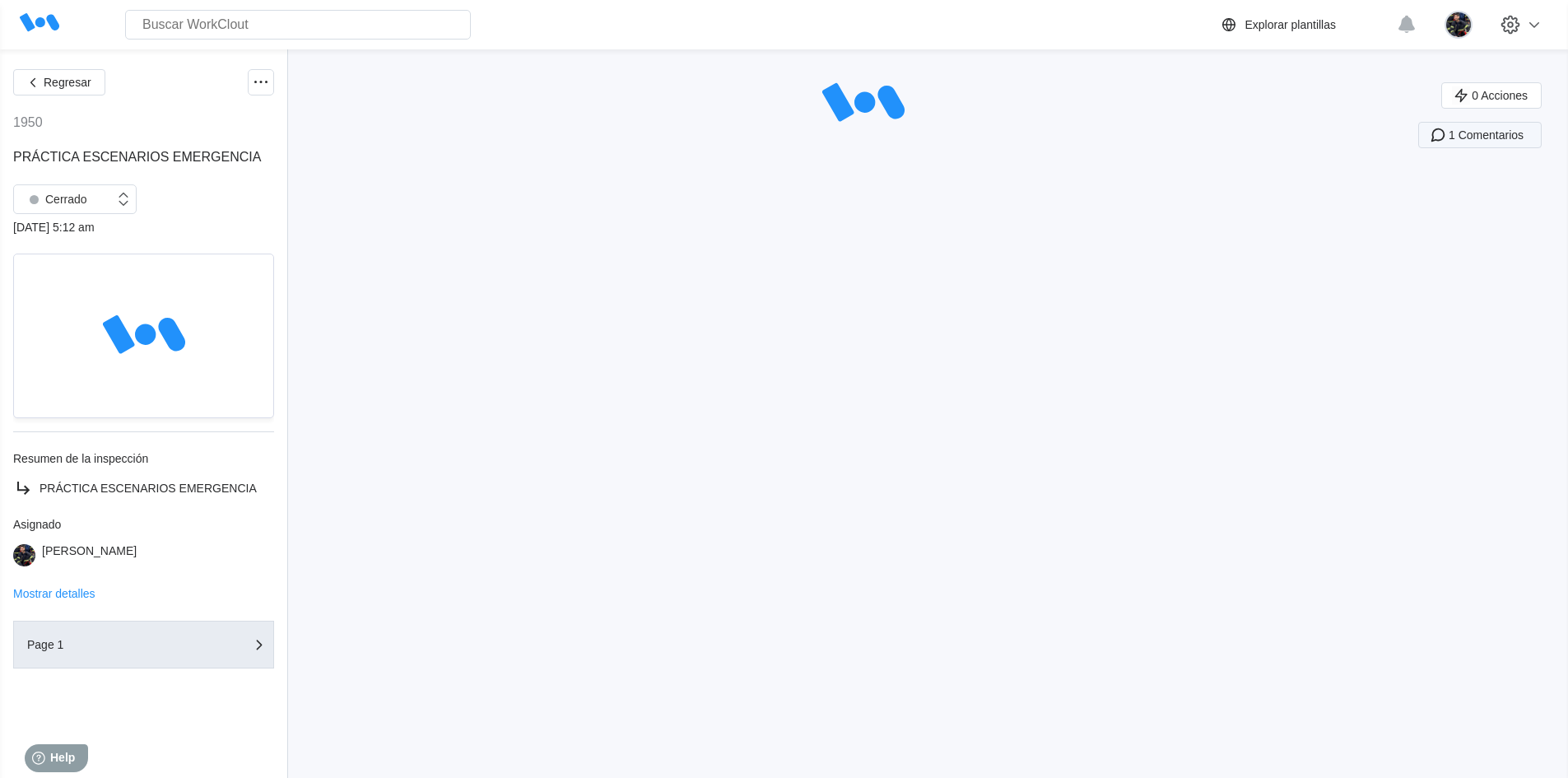
click at [1483, 140] on span "1 Comentarios" at bounding box center [1486, 135] width 75 height 11
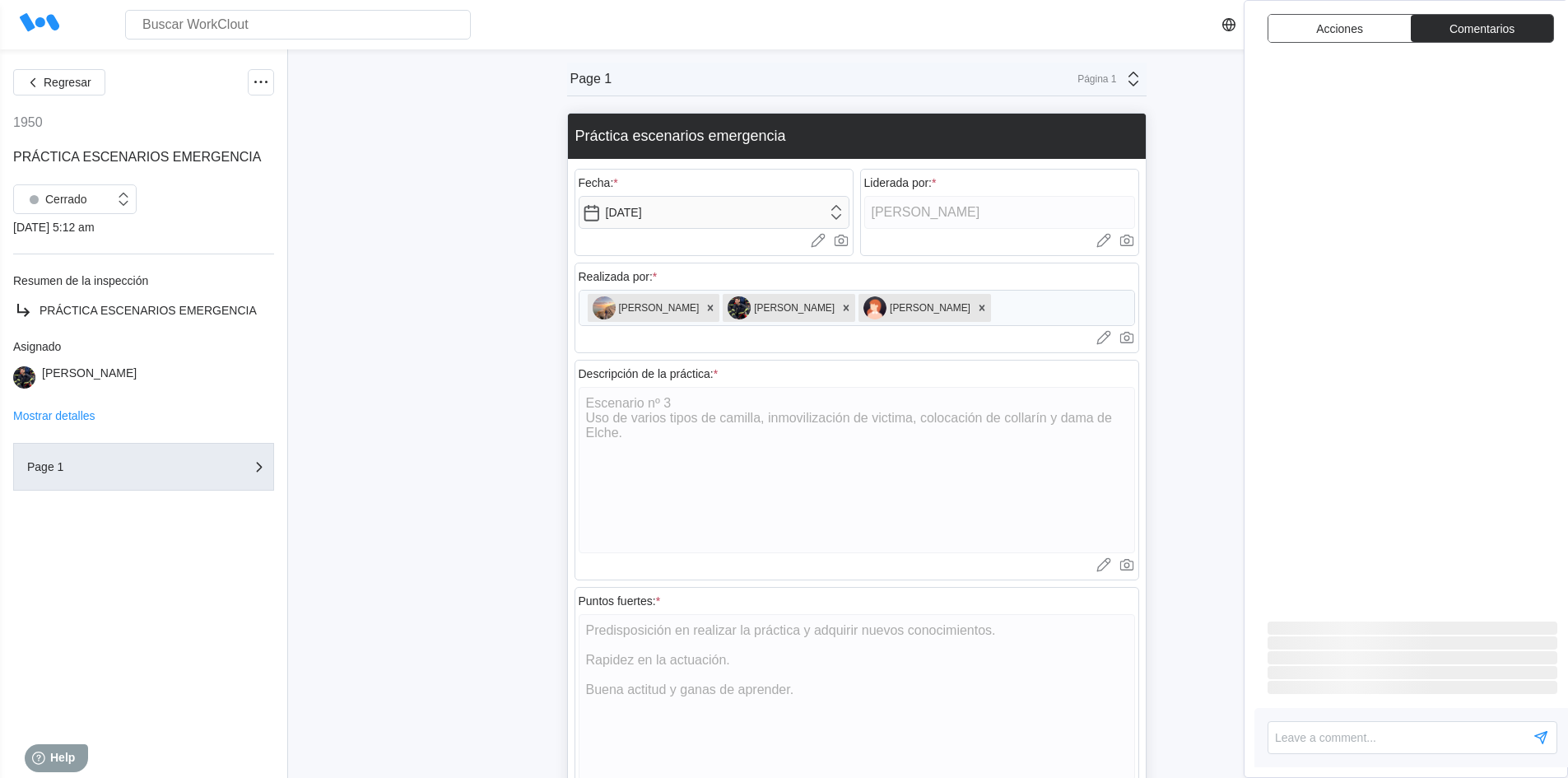
type textarea "x"
drag, startPoint x: 455, startPoint y: 267, endPoint x: 428, endPoint y: 212, distance: 61.3
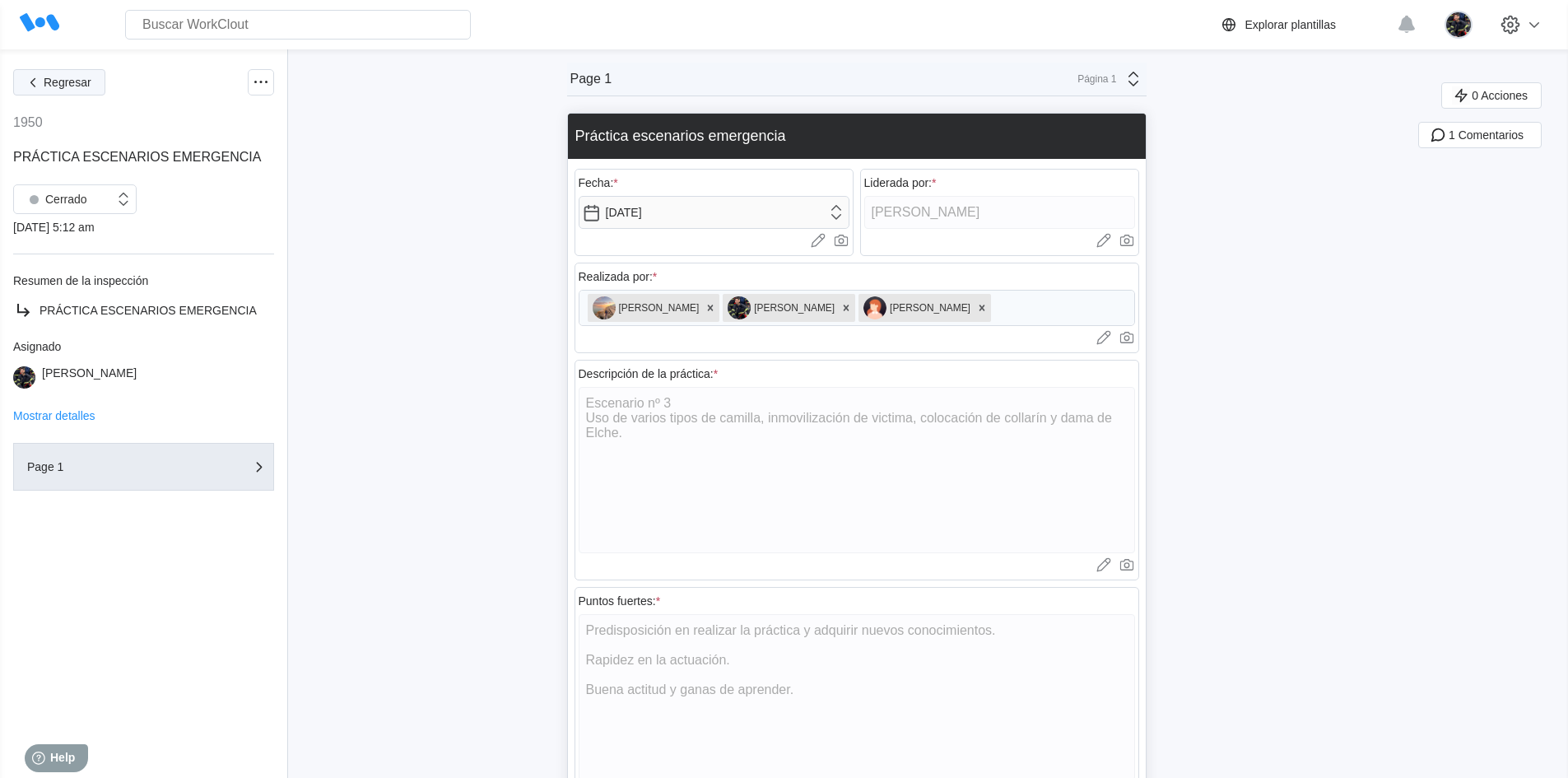
click at [76, 75] on button "Regresar" at bounding box center [59, 83] width 92 height 26
